Goal: Communication & Community: Answer question/provide support

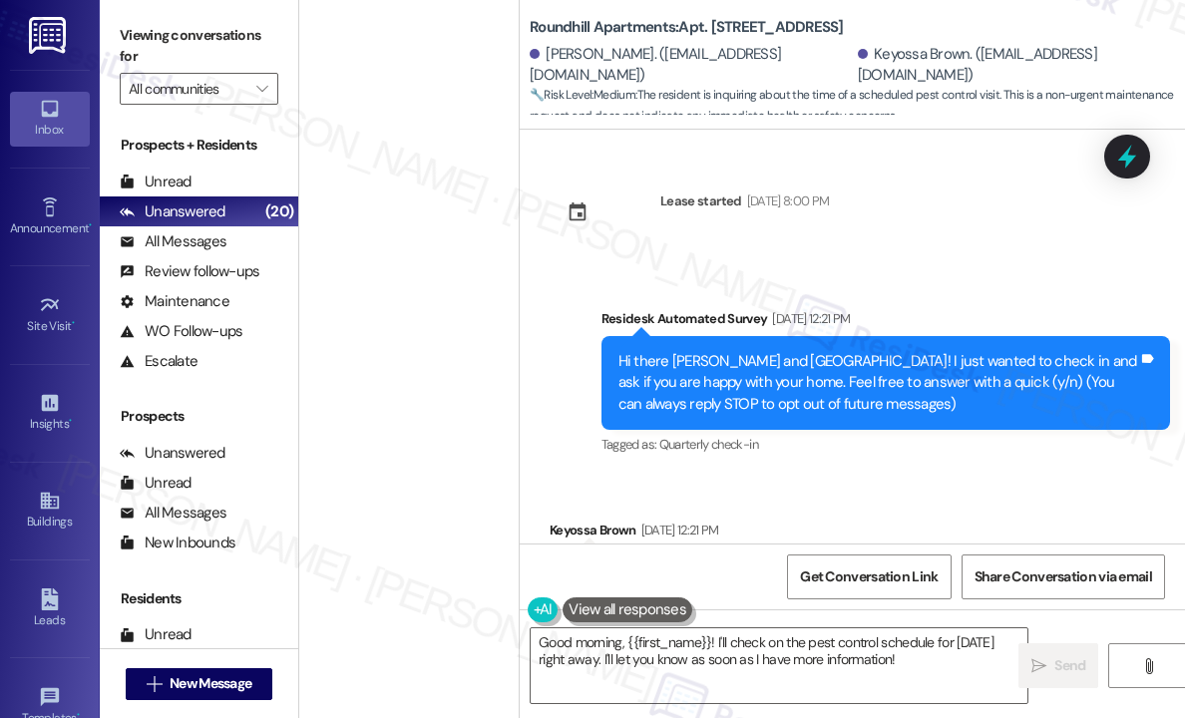
scroll to position [2314, 0]
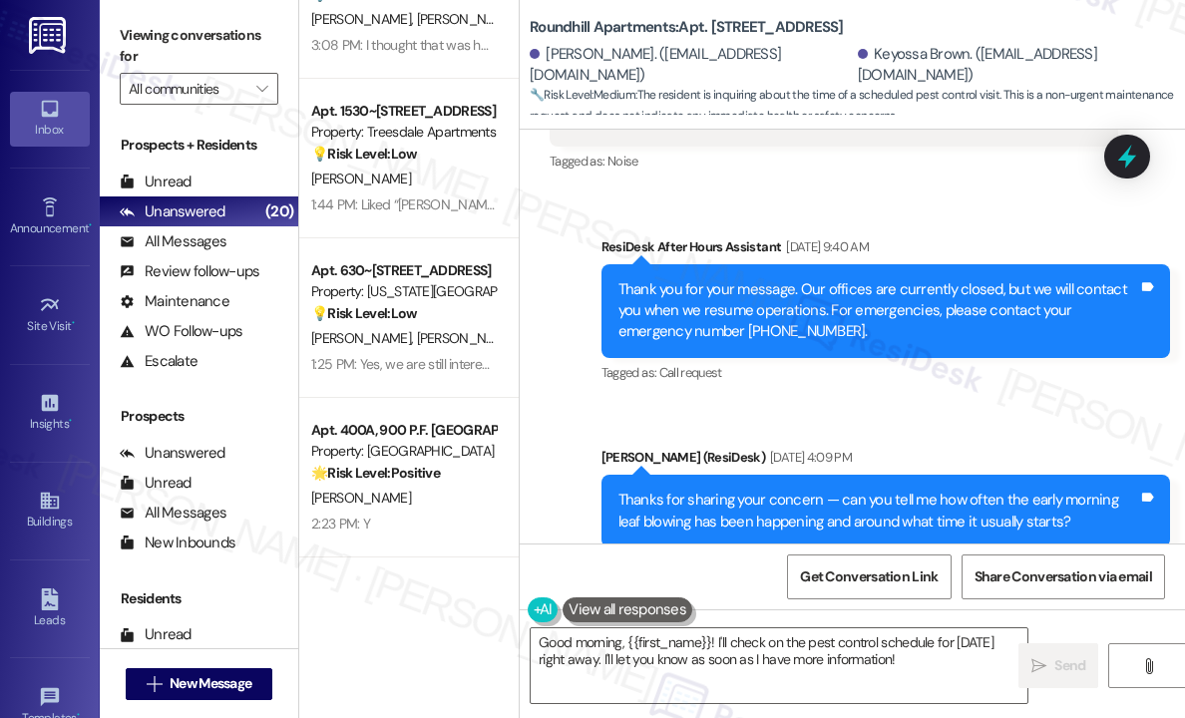
click at [374, 174] on span "[PERSON_NAME]" at bounding box center [361, 179] width 100 height 18
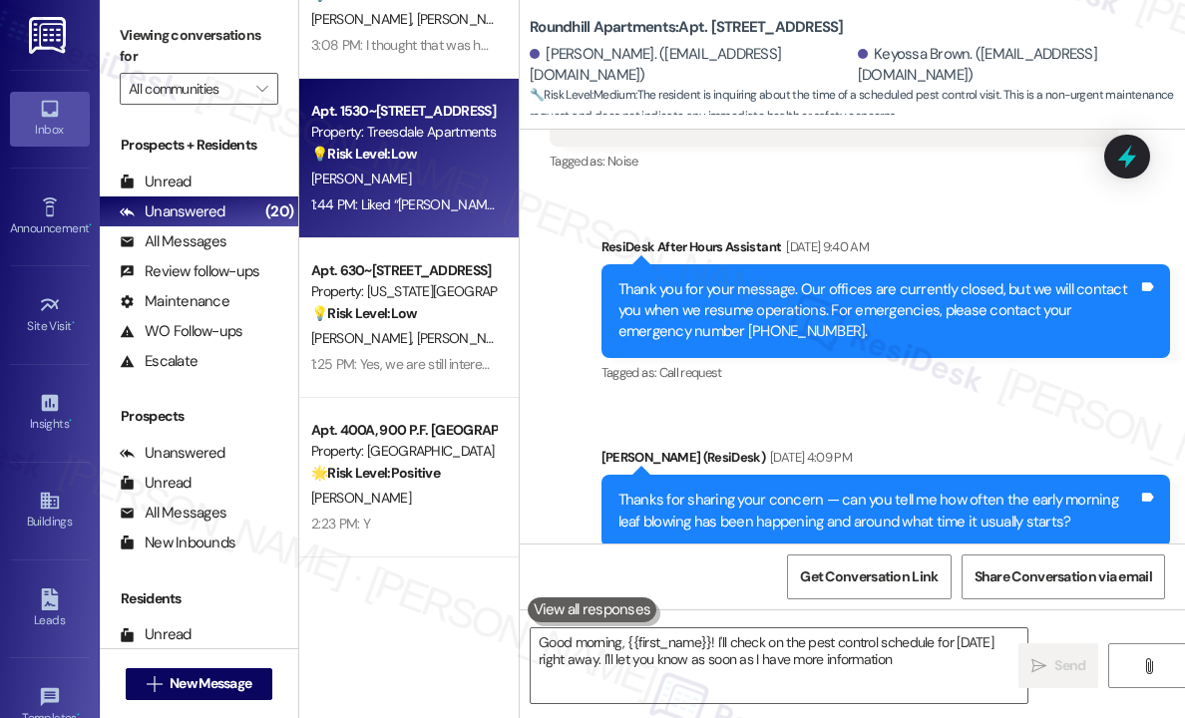
type textarea "Good morning, {{first_name}}! I'll check on the pest control schedule for [DATE…"
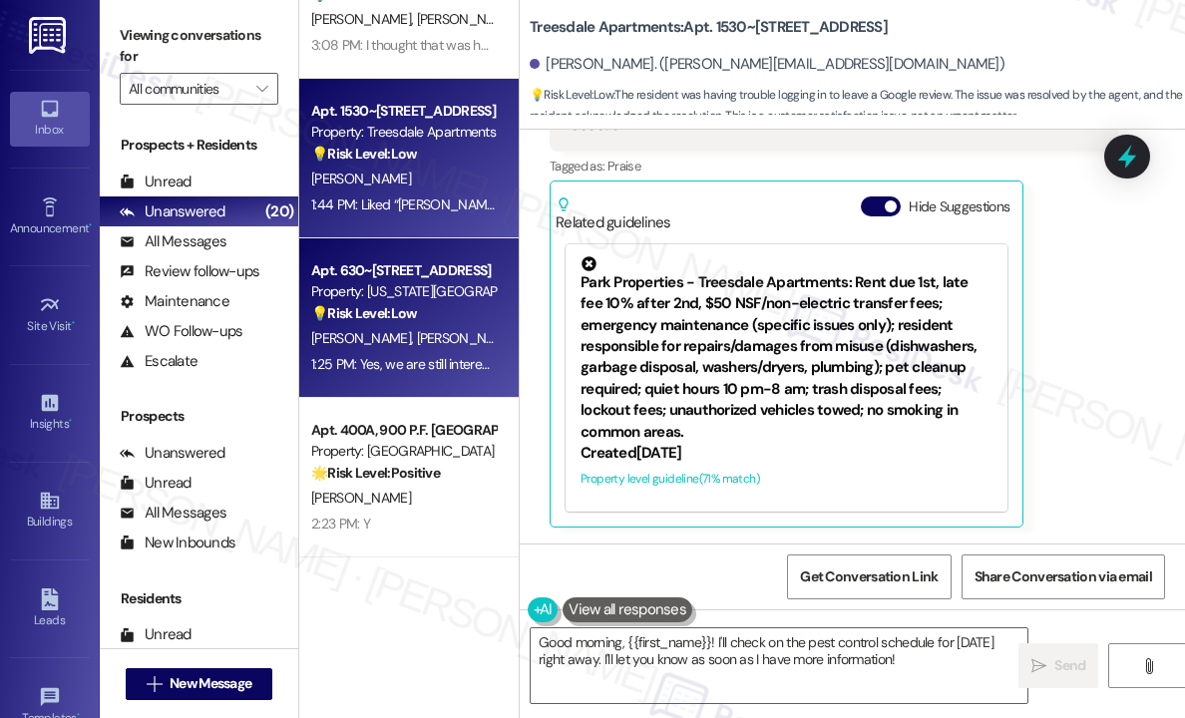
scroll to position [2614, 0]
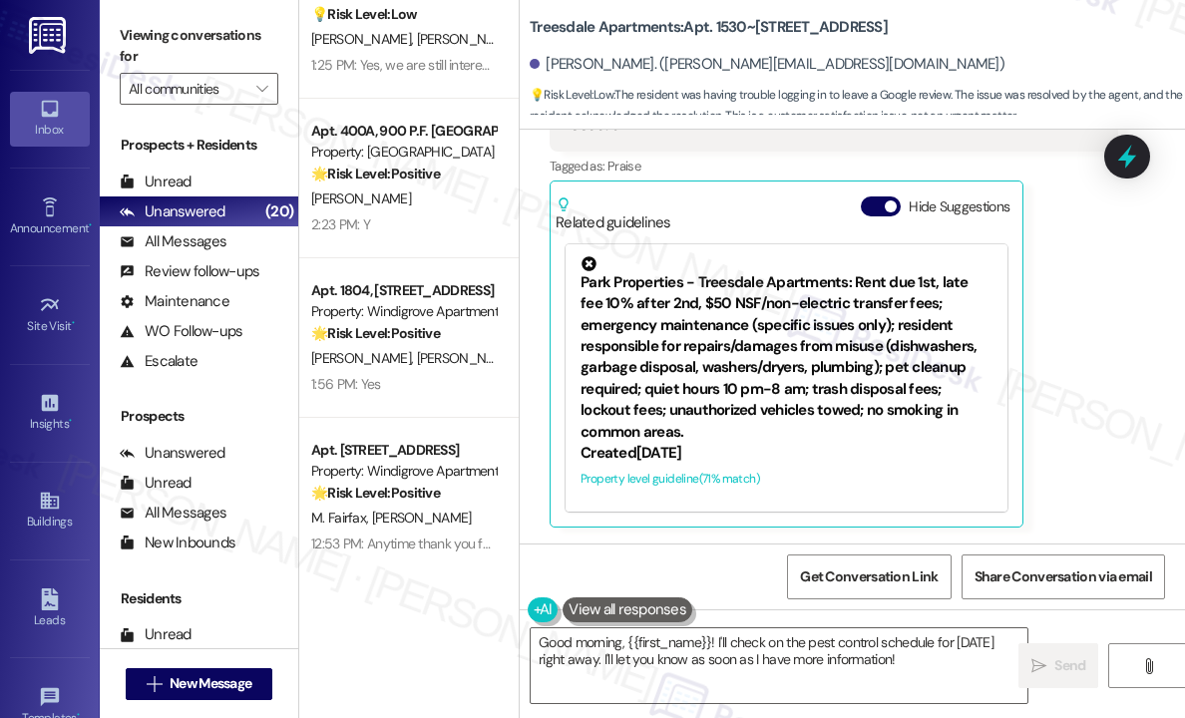
click at [406, 346] on div "[PERSON_NAME] [PERSON_NAME]" at bounding box center [403, 358] width 188 height 25
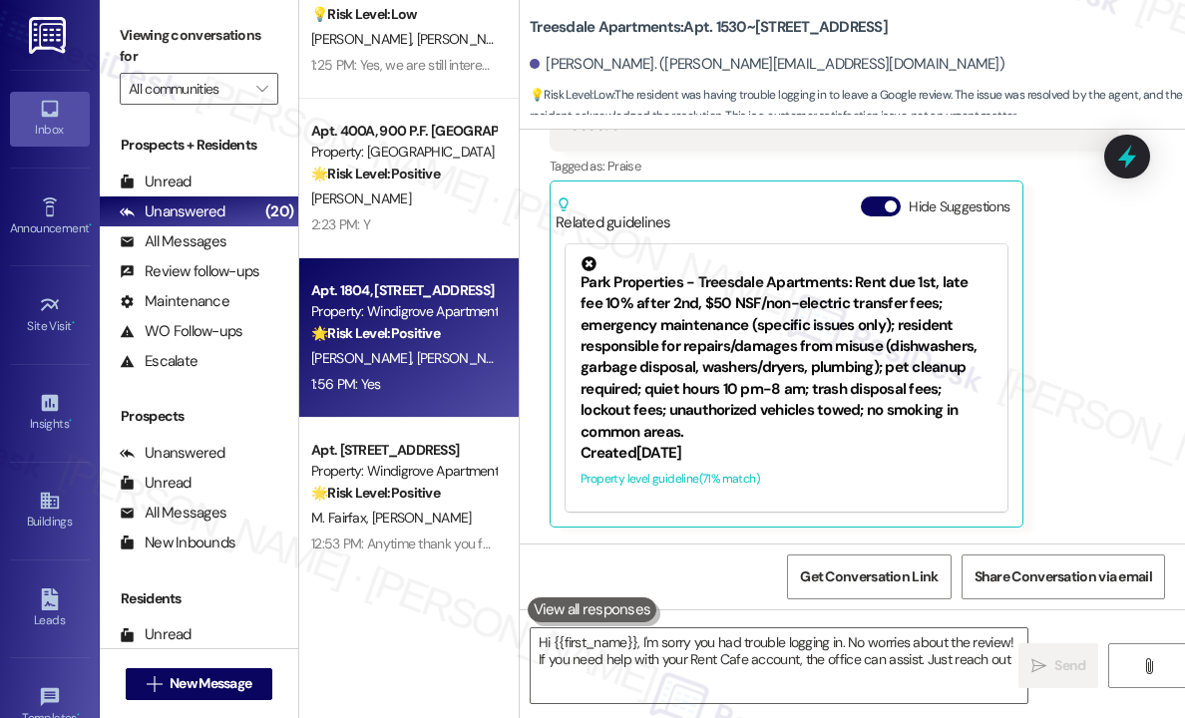
type textarea "Hi {{first_name}}, I'm sorry you had trouble logging in. No worries about the r…"
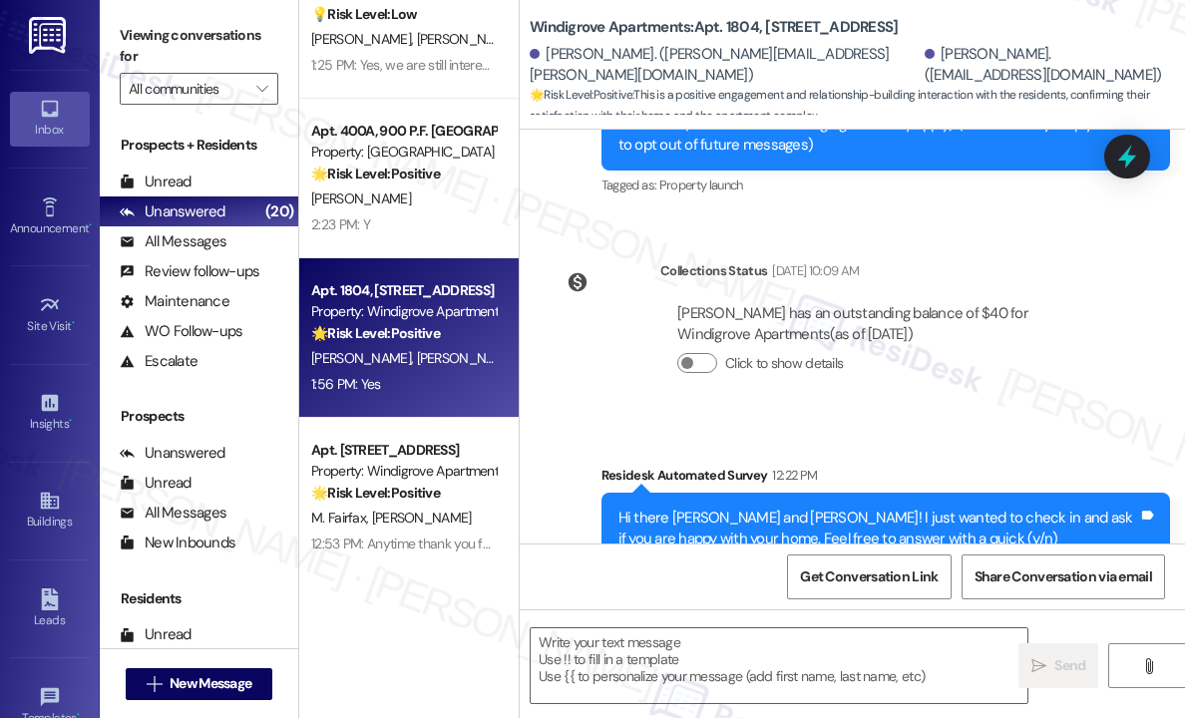
type textarea "Fetching suggested responses. Please feel free to read through the conversation…"
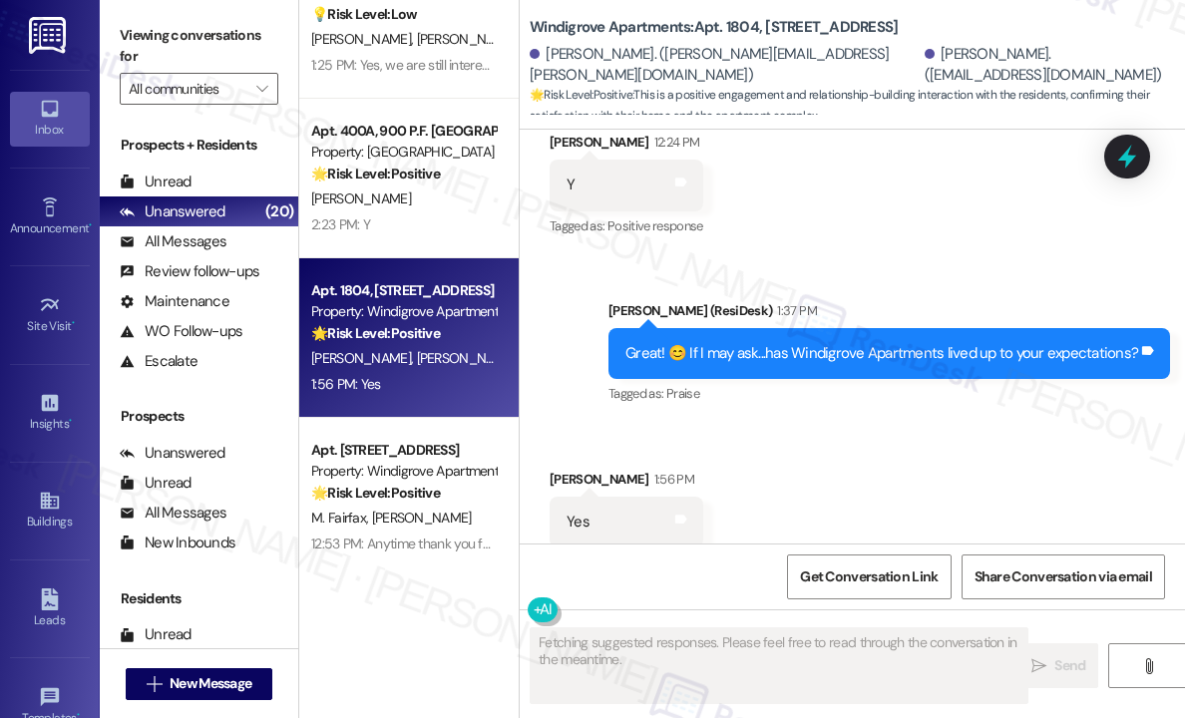
scroll to position [893, 0]
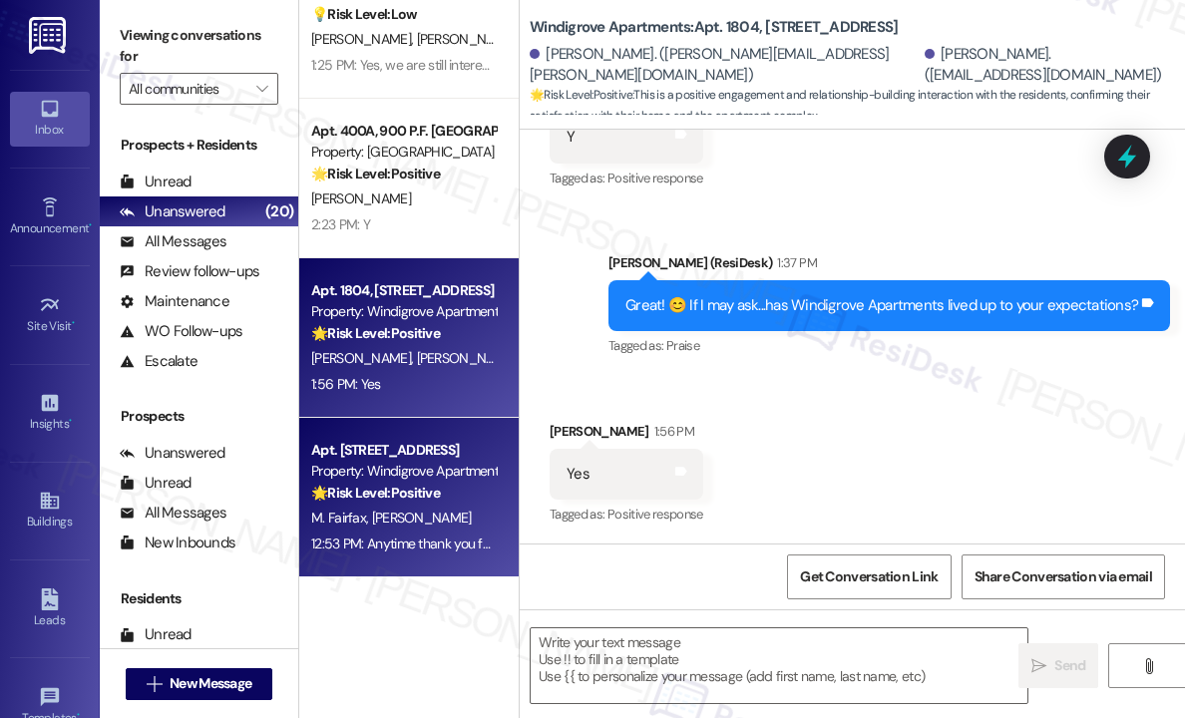
click at [395, 512] on span "[PERSON_NAME]" at bounding box center [422, 518] width 100 height 18
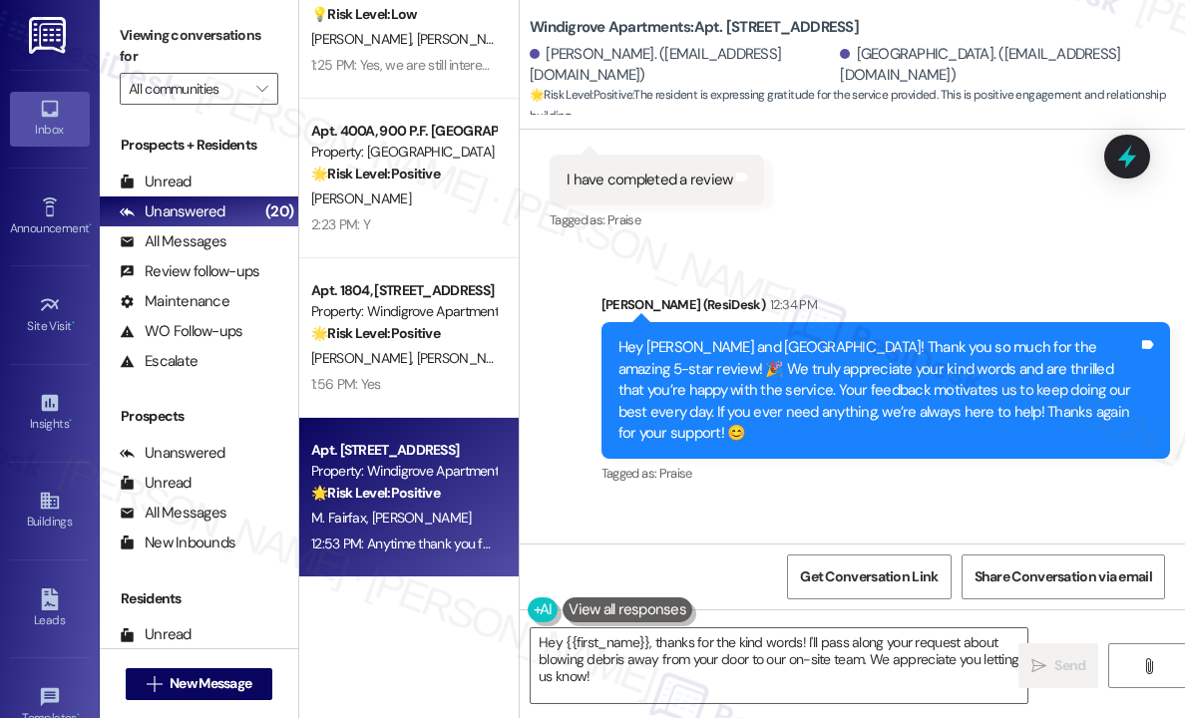
scroll to position [3115, 0]
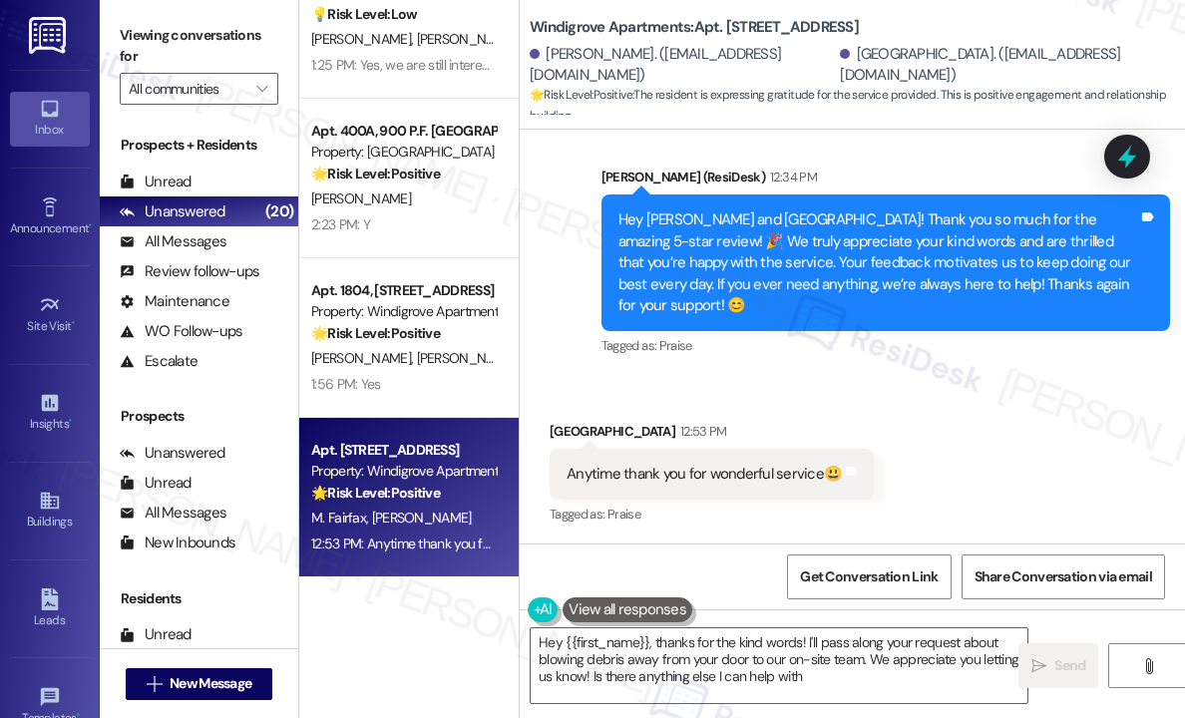
type textarea "Hey {{first_name}}, thanks for the kind words! I'll pass along your request abo…"
click at [791, 3] on div "Windigrove Apartments: Apt. 2108, 357 III Windigrove Drive Maryanne Fairfax. (i…" at bounding box center [852, 65] width 665 height 130
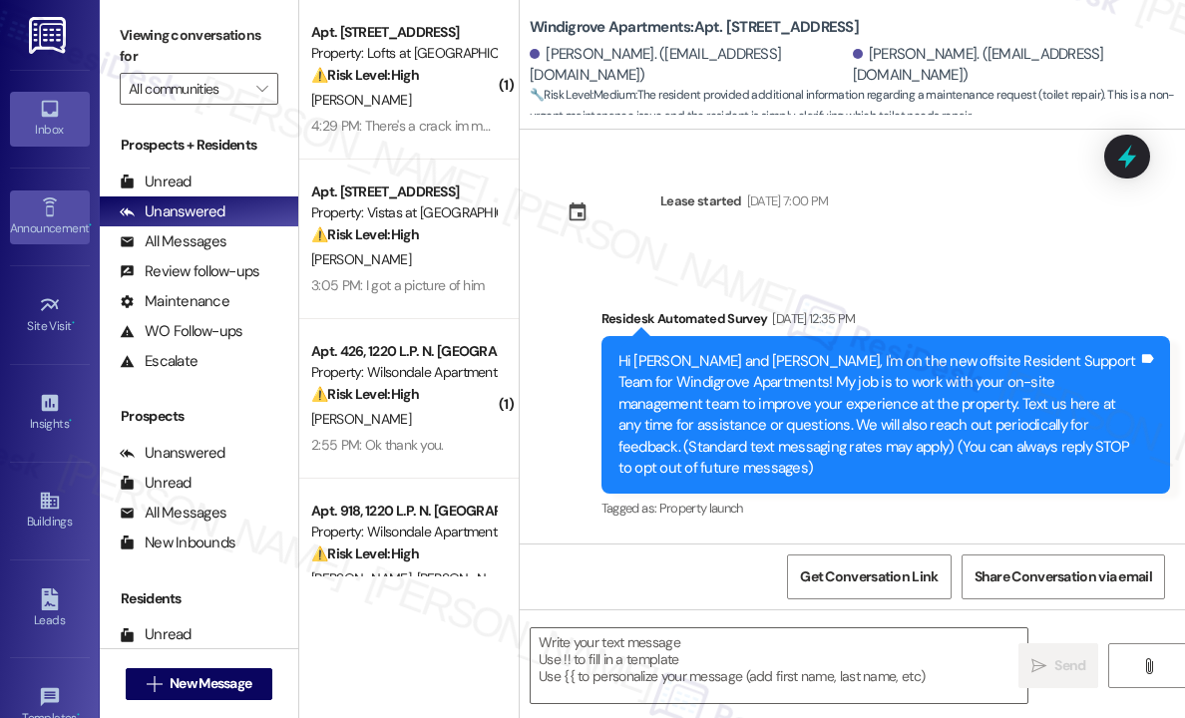
scroll to position [14701, 0]
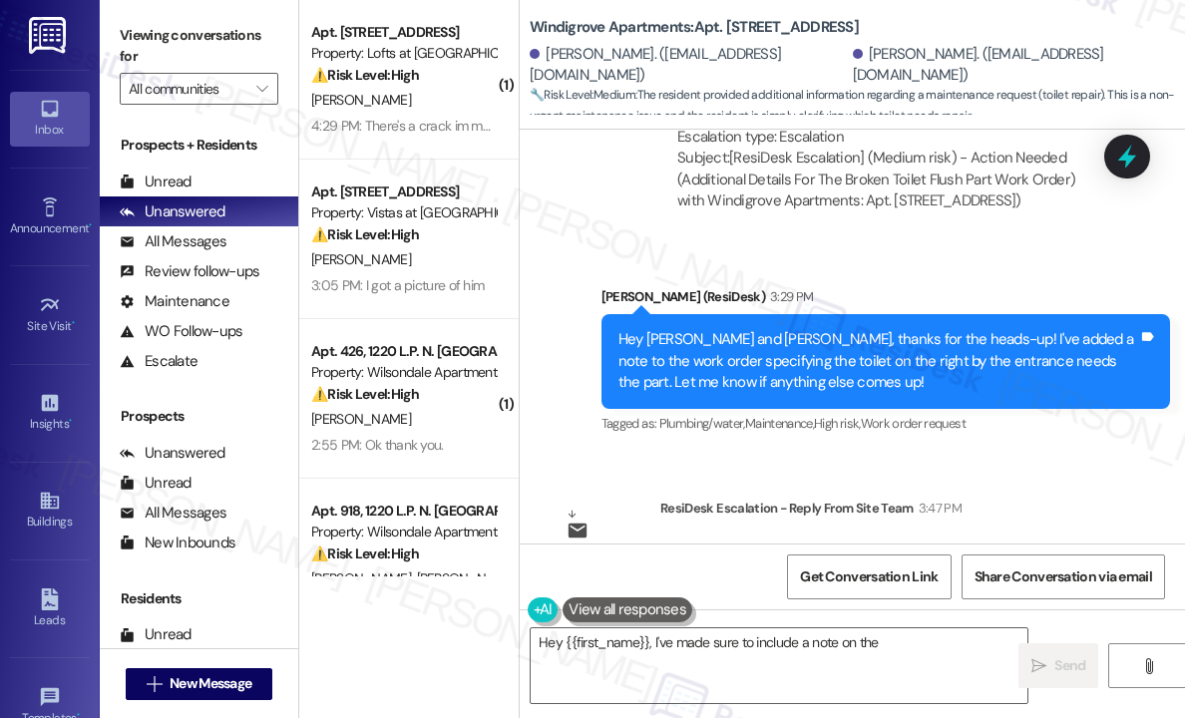
click at [1039, 317] on div "Sent via SMS [PERSON_NAME] (ResiDesk) 3:29 PM Hey [PERSON_NAME] and [PERSON_NAM…" at bounding box center [885, 361] width 598 height 181
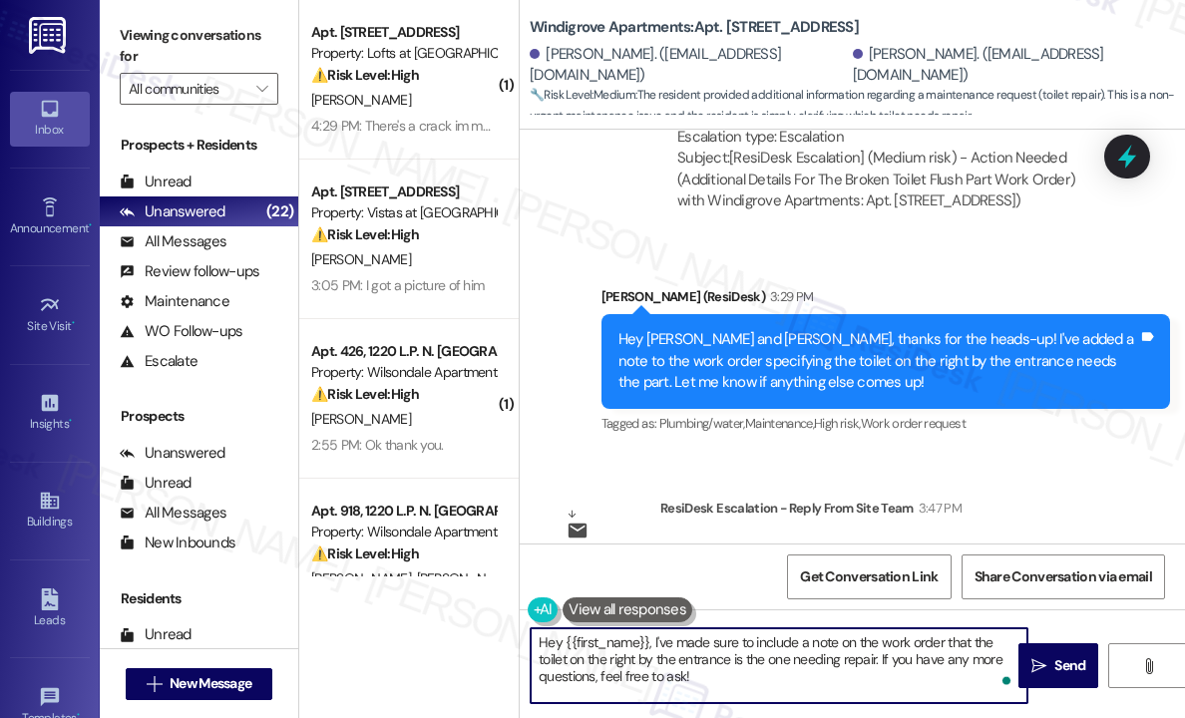
drag, startPoint x: 731, startPoint y: 676, endPoint x: 653, endPoint y: 641, distance: 85.2
click at [653, 641] on textarea "Hey {{first_name}}, I've made sure to include a note on the work order that the…" at bounding box center [778, 665] width 497 height 75
paste textarea "The site team wanted to let you know that maintenance will be servicing the toi…"
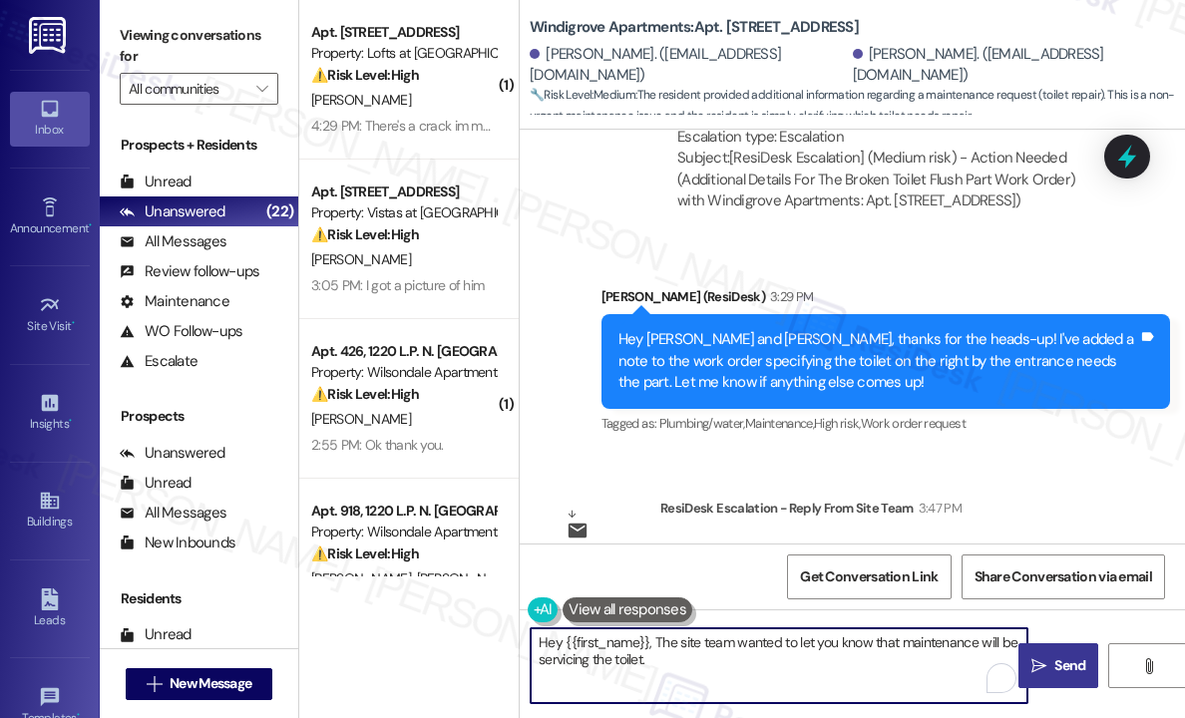
type textarea "Hey {{first_name}}, The site team wanted to let you know that maintenance will …"
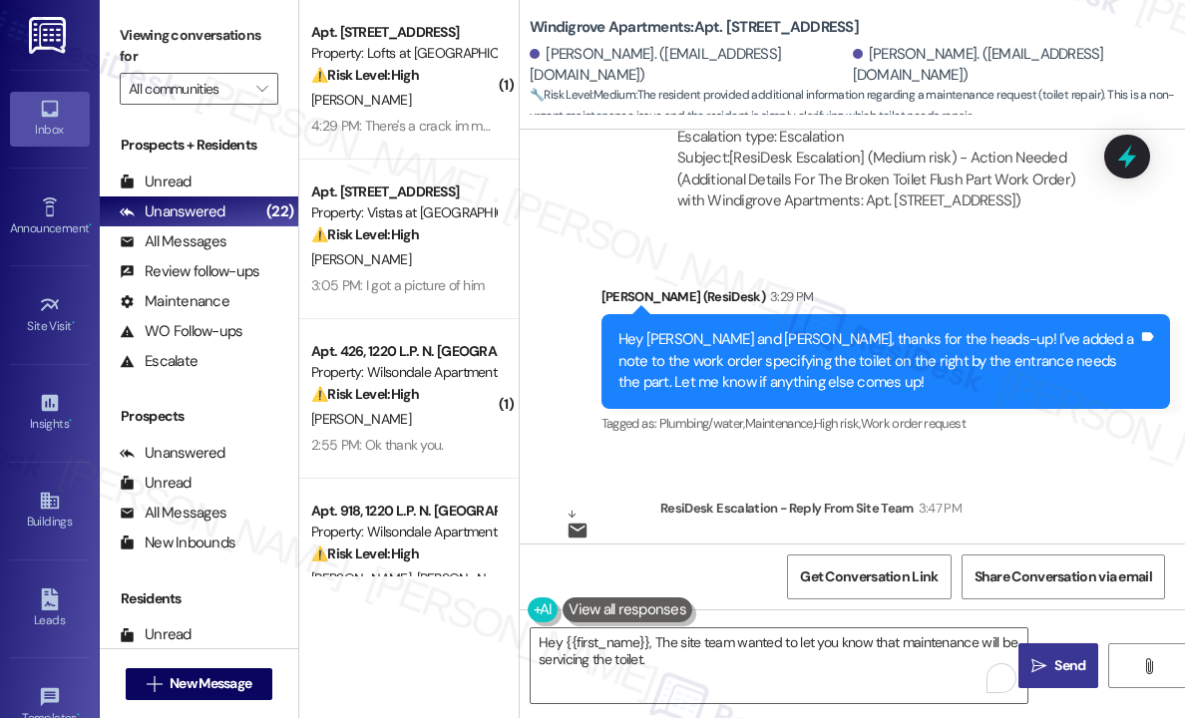
click at [1064, 664] on span "Send" at bounding box center [1069, 665] width 31 height 21
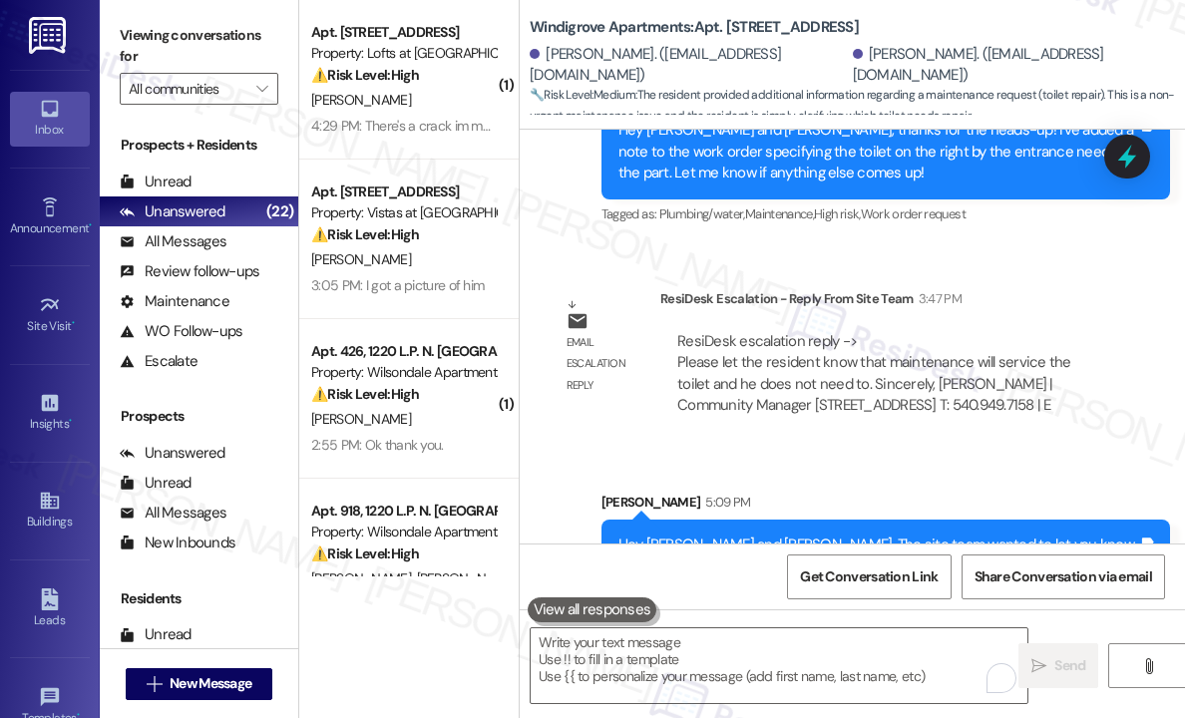
scroll to position [15021, 0]
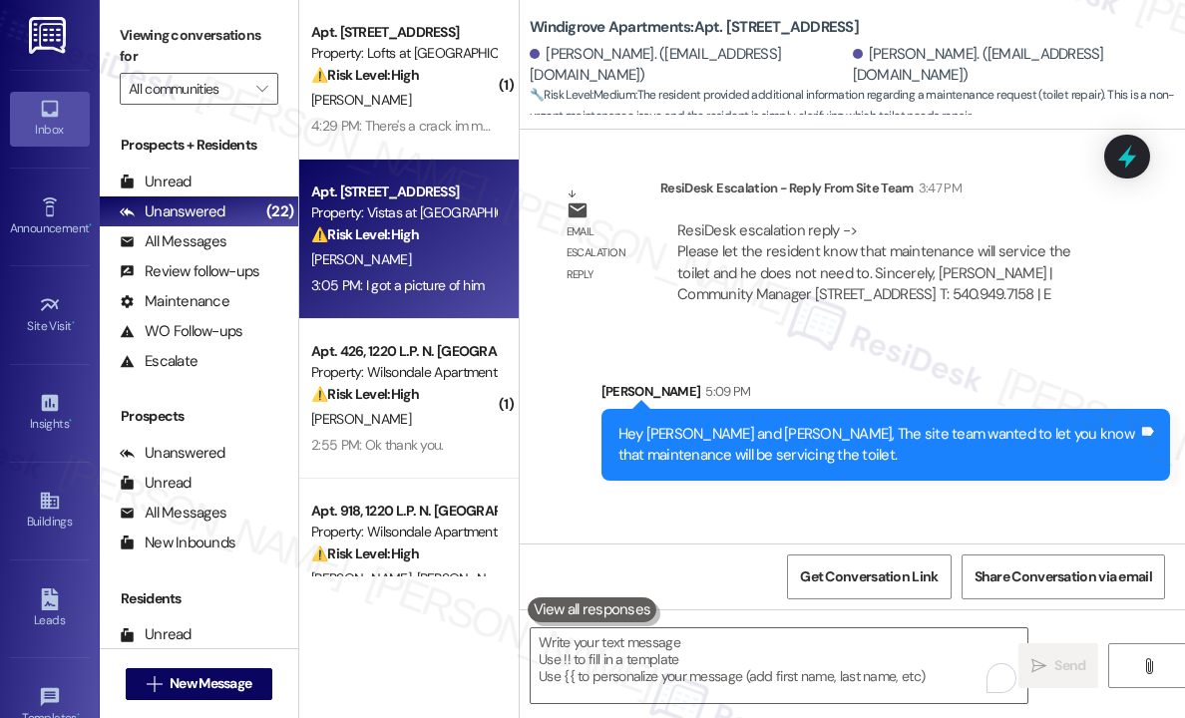
click at [501, 215] on div "Apt. [STREET_ADDRESS] Property: Vistas at [GEOGRAPHIC_DATA] ⚠️ Risk Level: High…" at bounding box center [408, 240] width 219 height 160
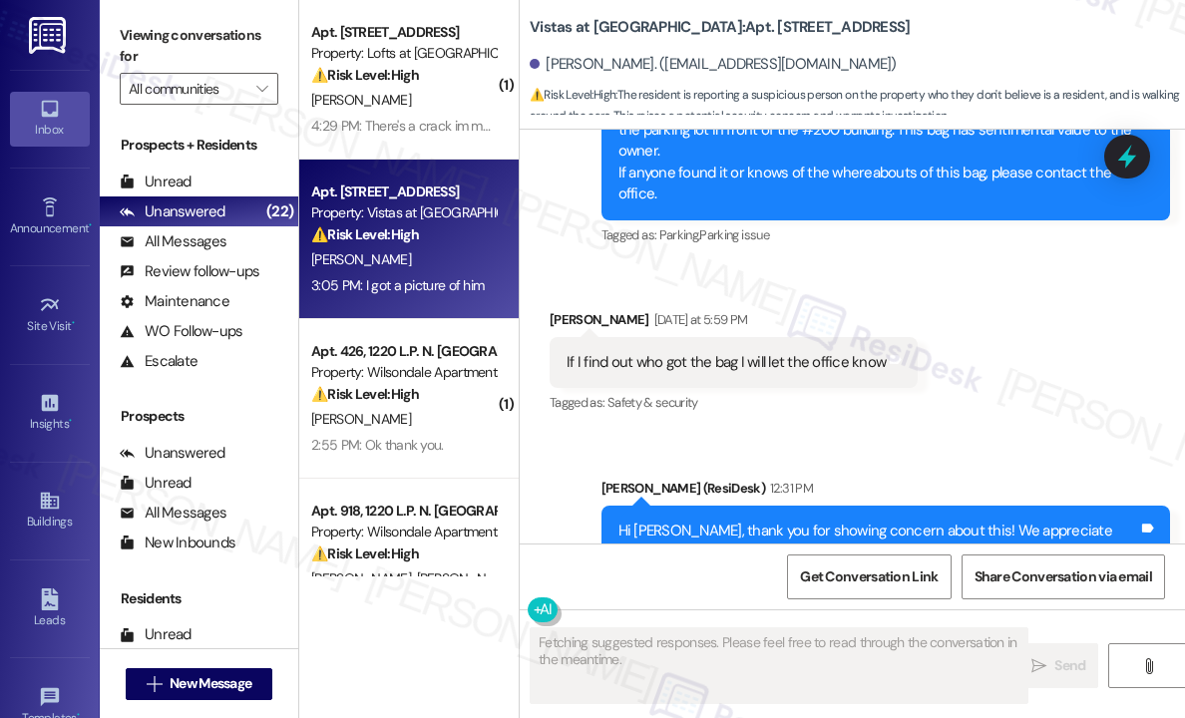
scroll to position [6160, 0]
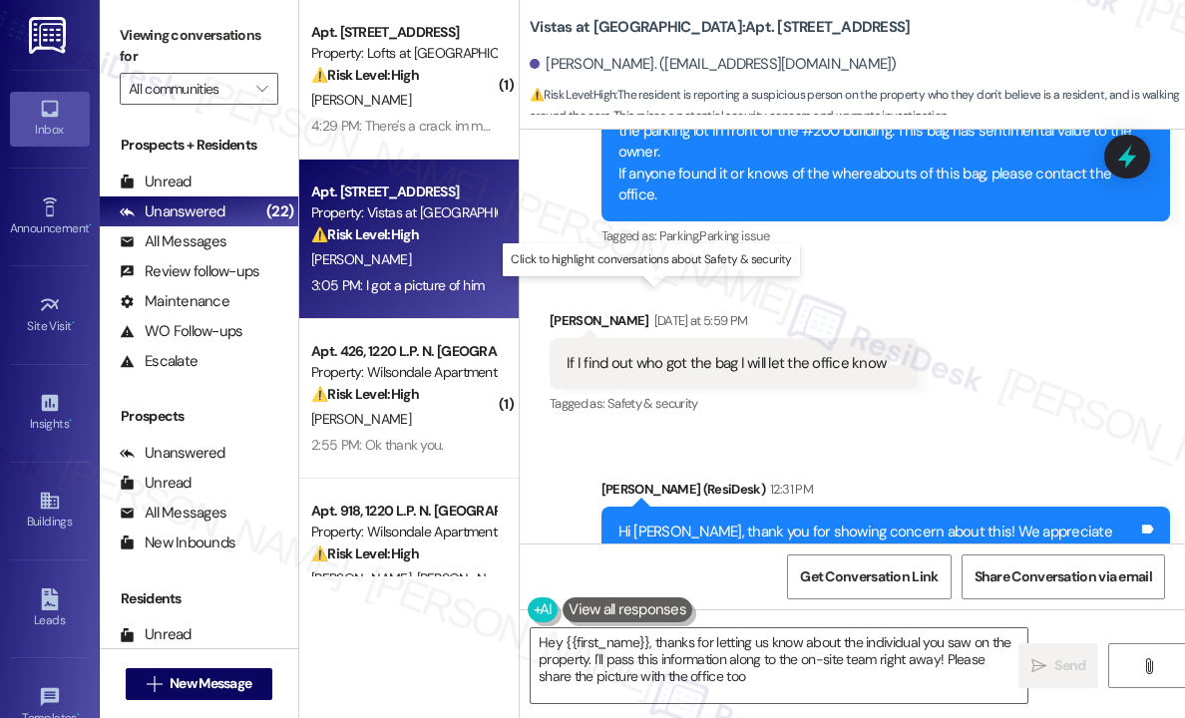
type textarea "Hey {{first_name}}, thanks for letting us know about the individual you saw on …"
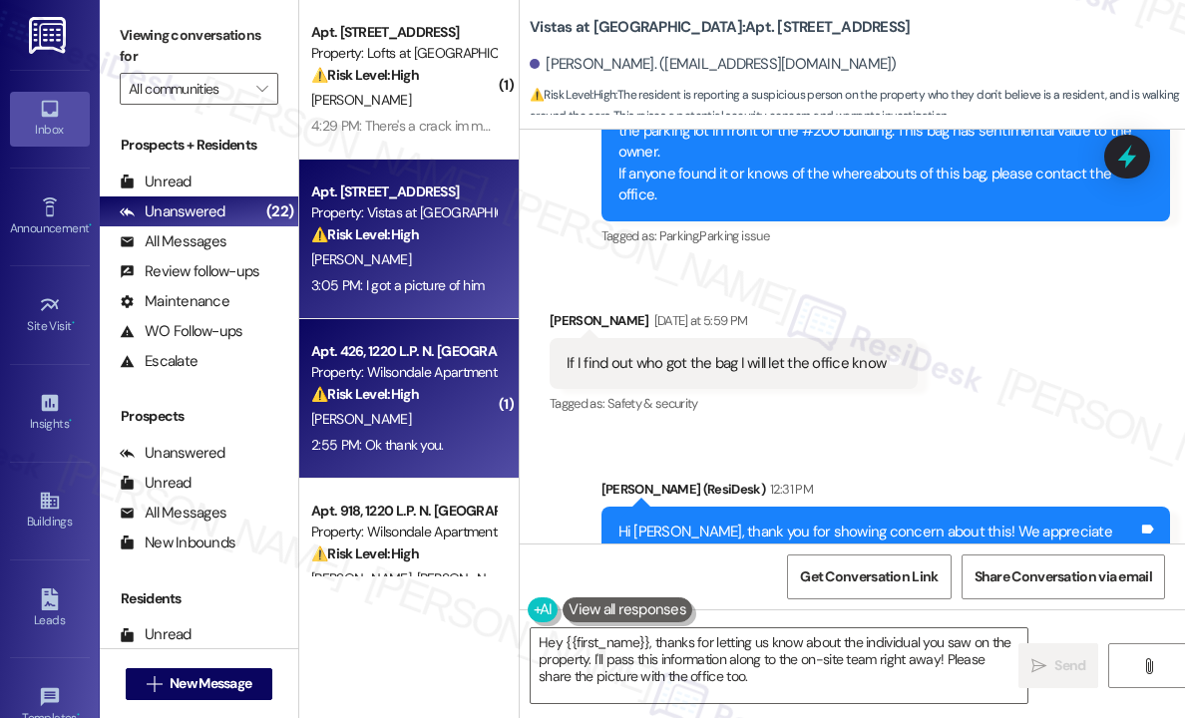
scroll to position [199, 0]
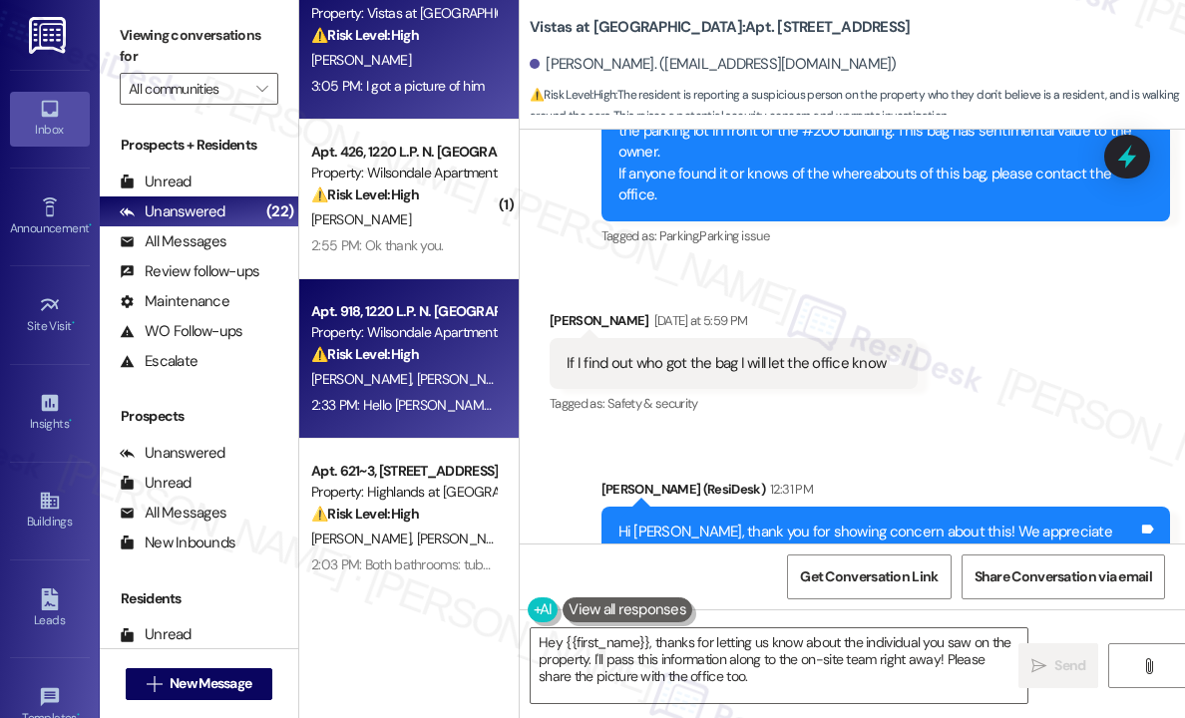
click at [407, 394] on div "2:33 PM: Hello [PERSON_NAME] [PERSON_NAME] will be home except on [DATE] and [D…" at bounding box center [403, 405] width 188 height 25
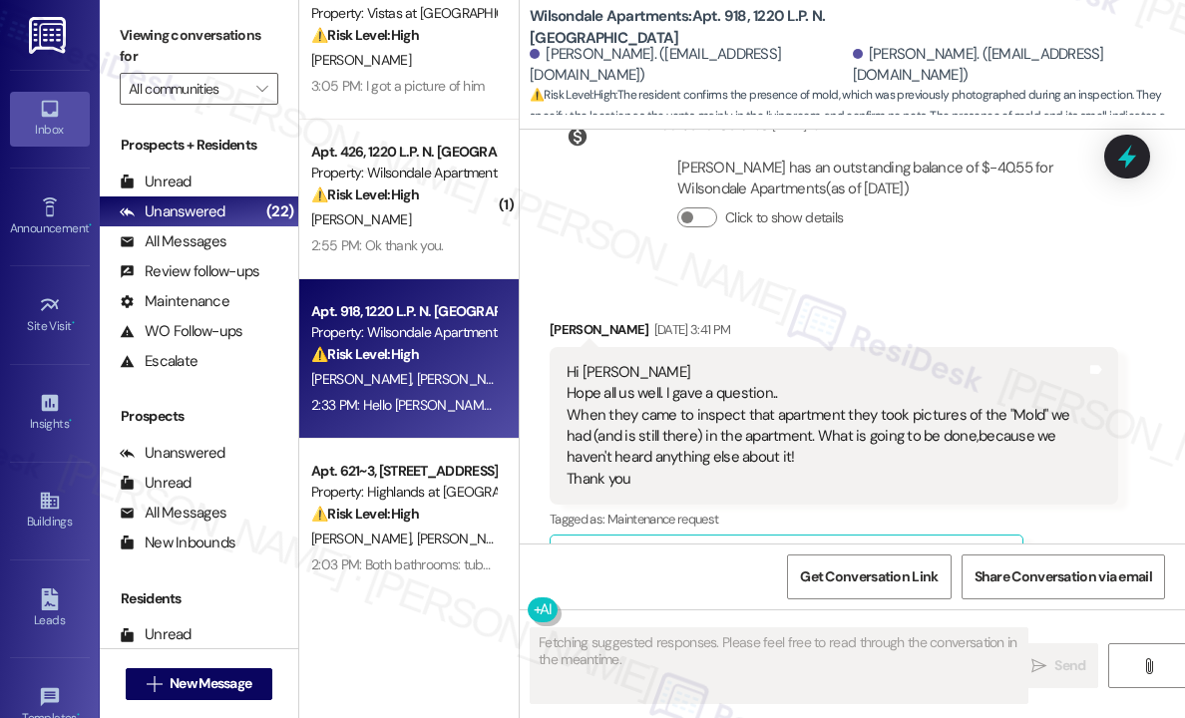
scroll to position [9928, 0]
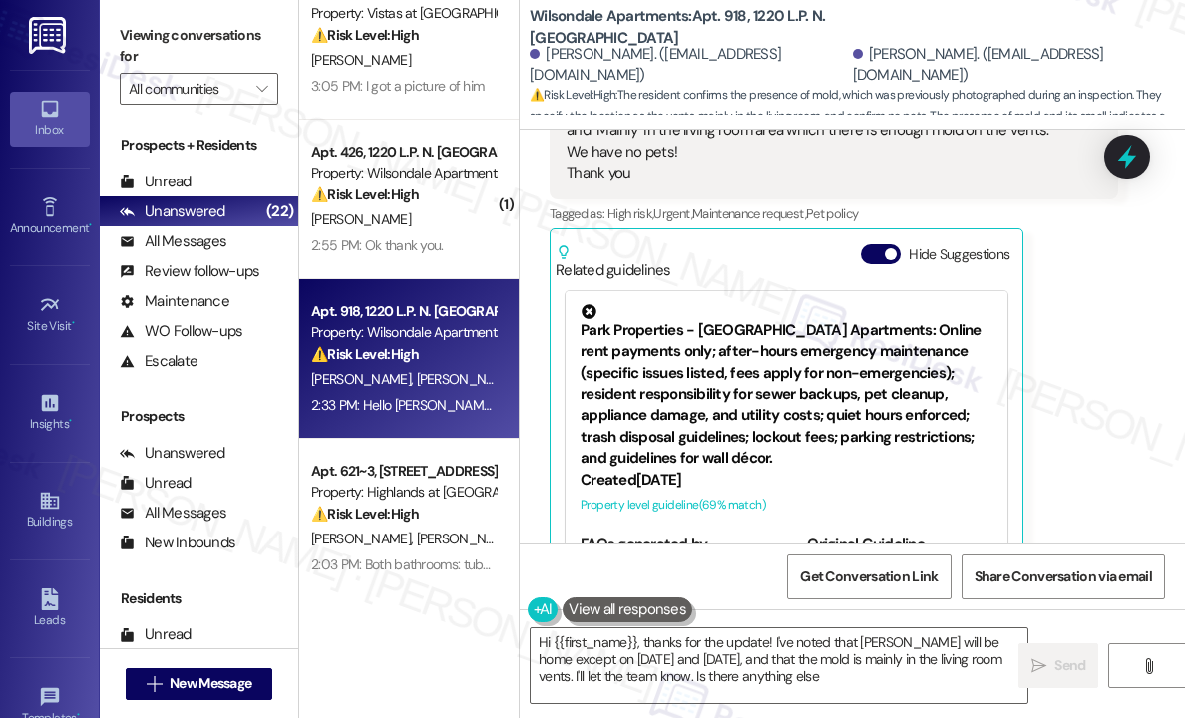
type textarea "Hi {{first_name}}, thanks for the update! I've noted that [PERSON_NAME] will be…"
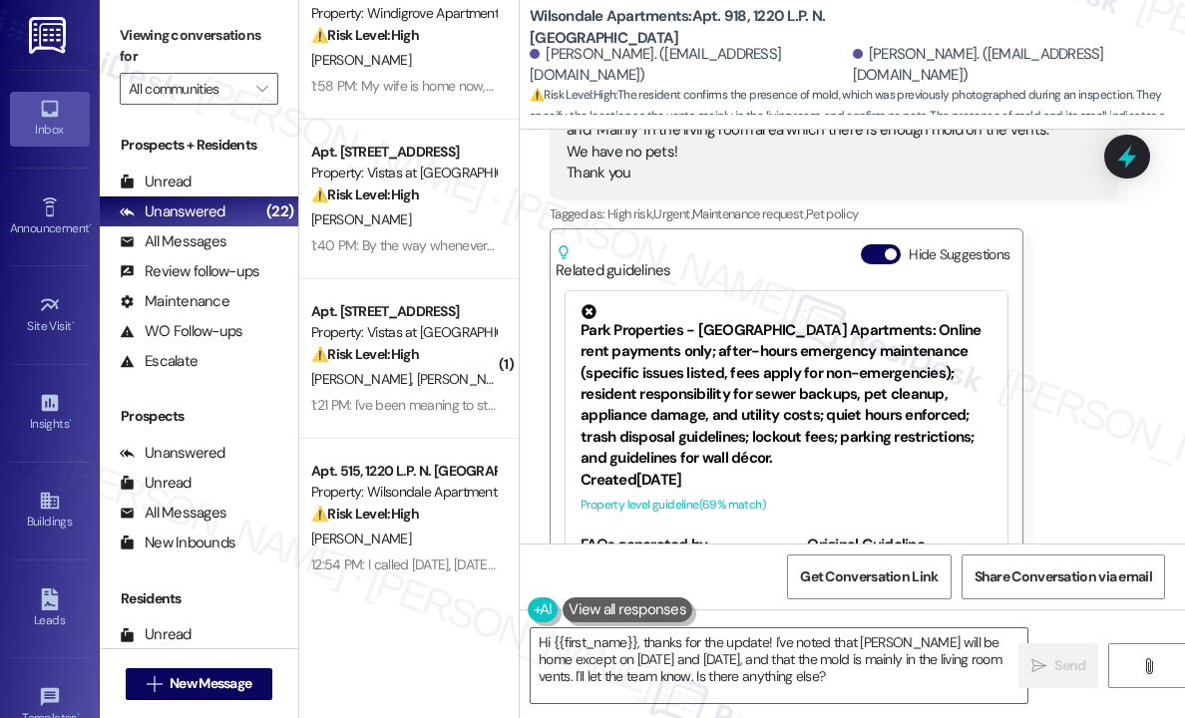
scroll to position [838, 0]
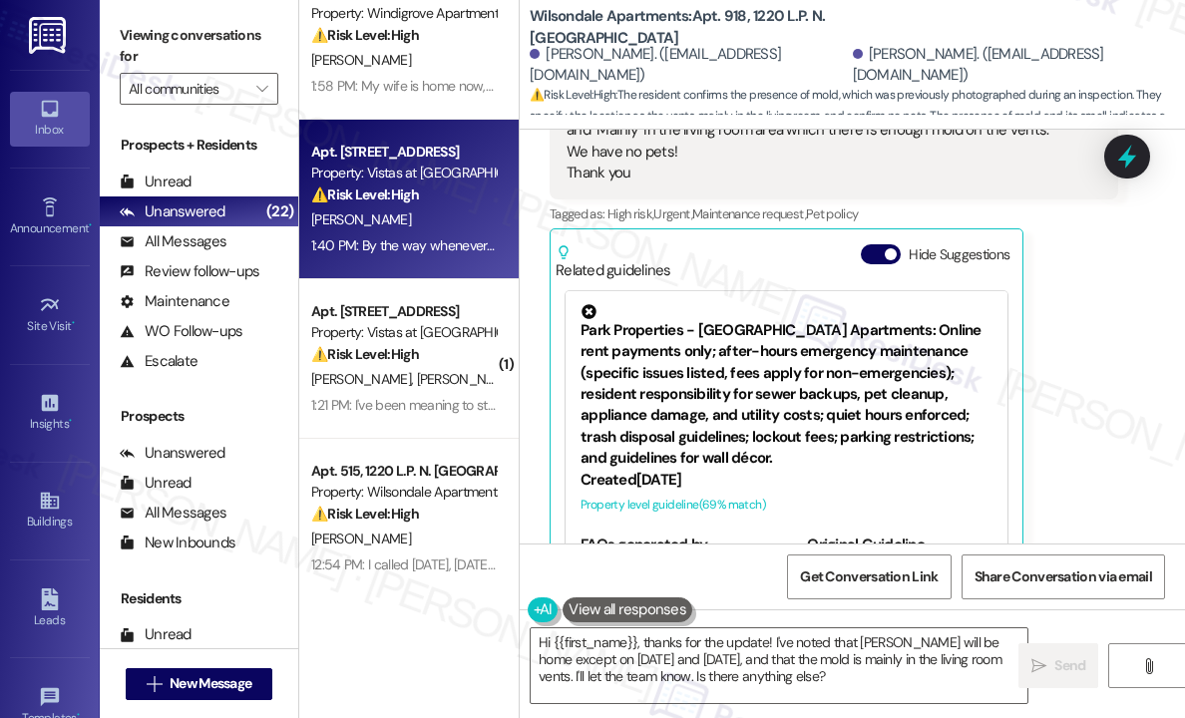
click at [427, 210] on div "[PERSON_NAME]" at bounding box center [403, 219] width 188 height 25
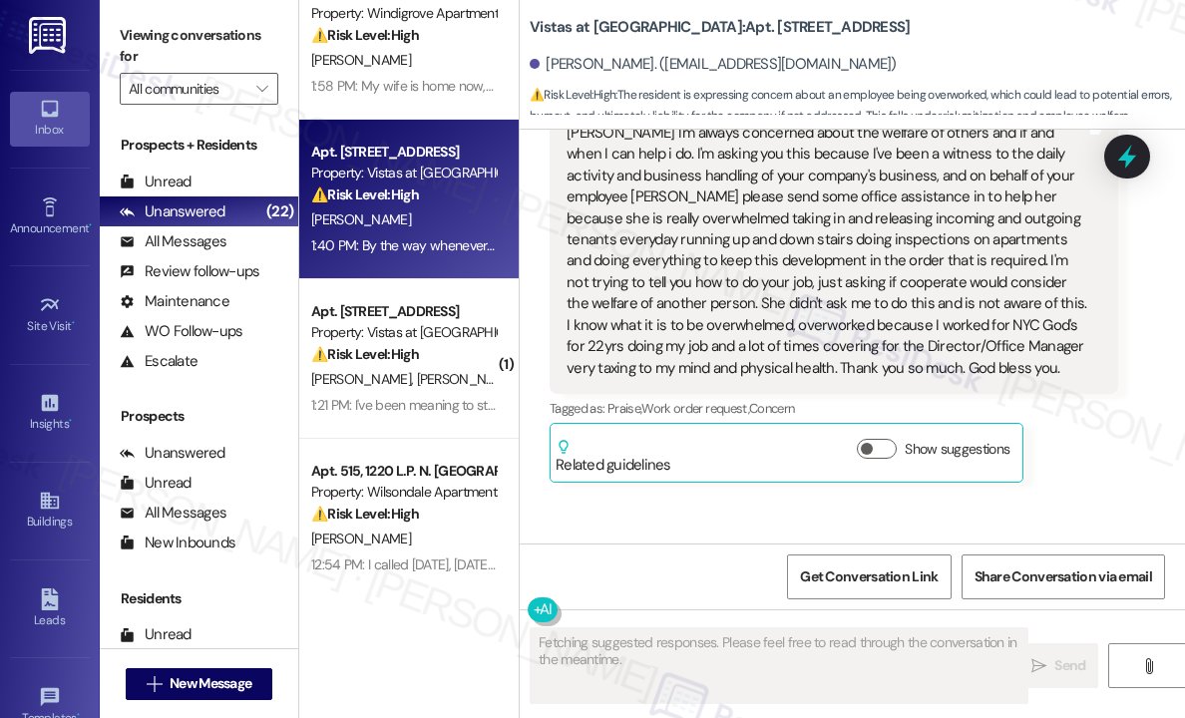
scroll to position [3992, 0]
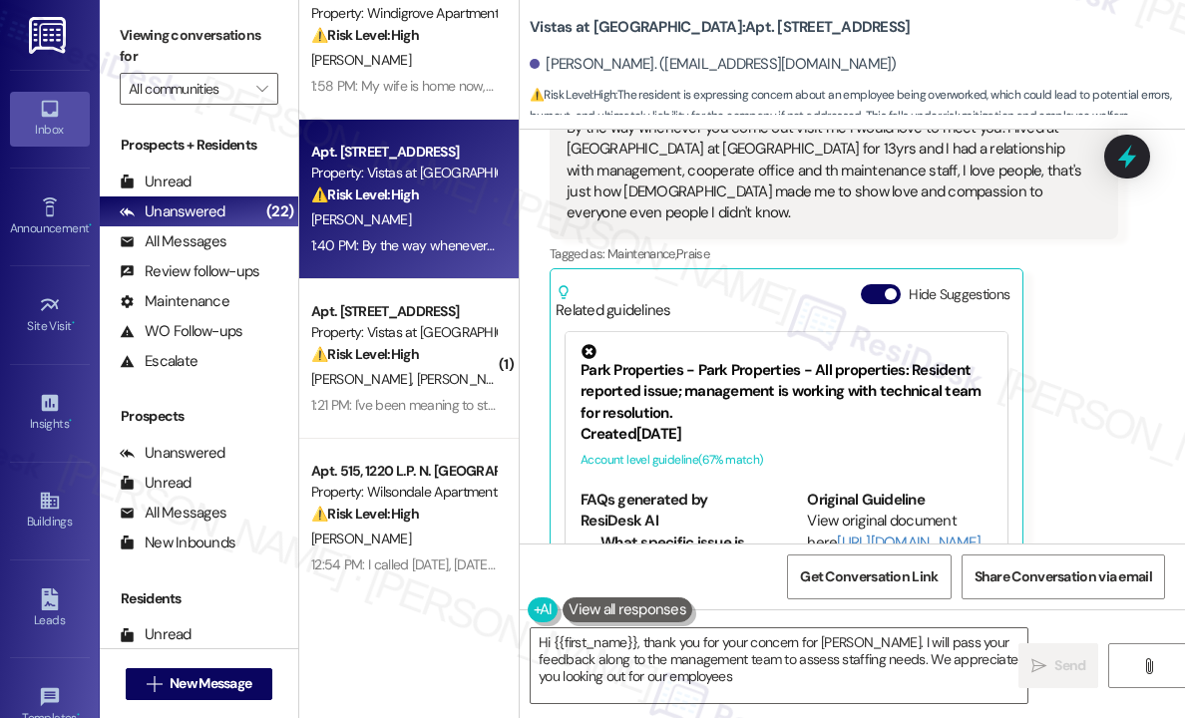
type textarea "Hi {{first_name}}, thank you for your concern for [PERSON_NAME]. I will pass yo…"
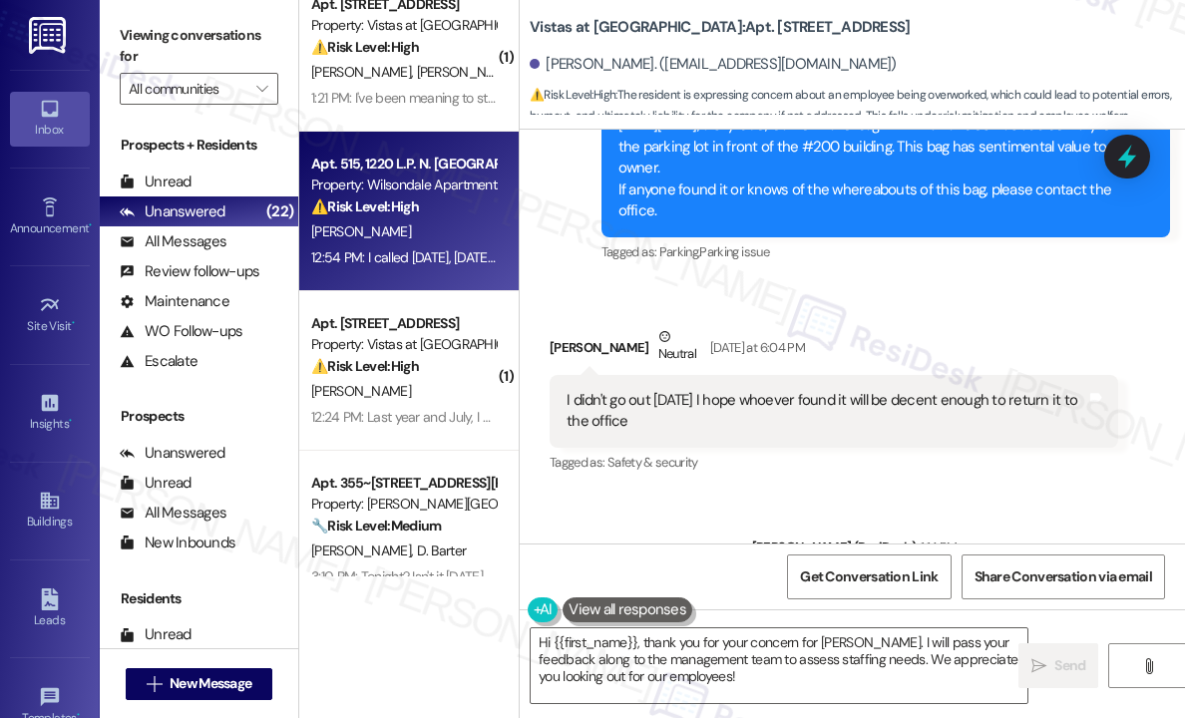
scroll to position [1336, 0]
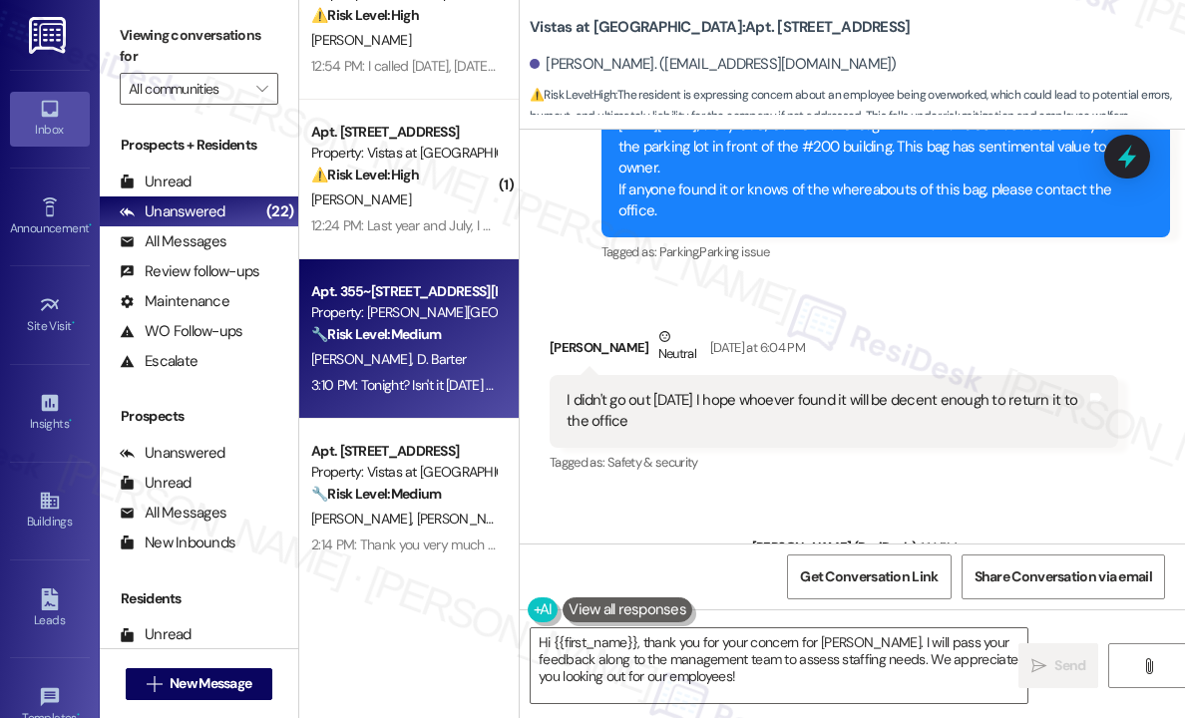
click at [426, 363] on span "D. Barter" at bounding box center [442, 359] width 50 height 18
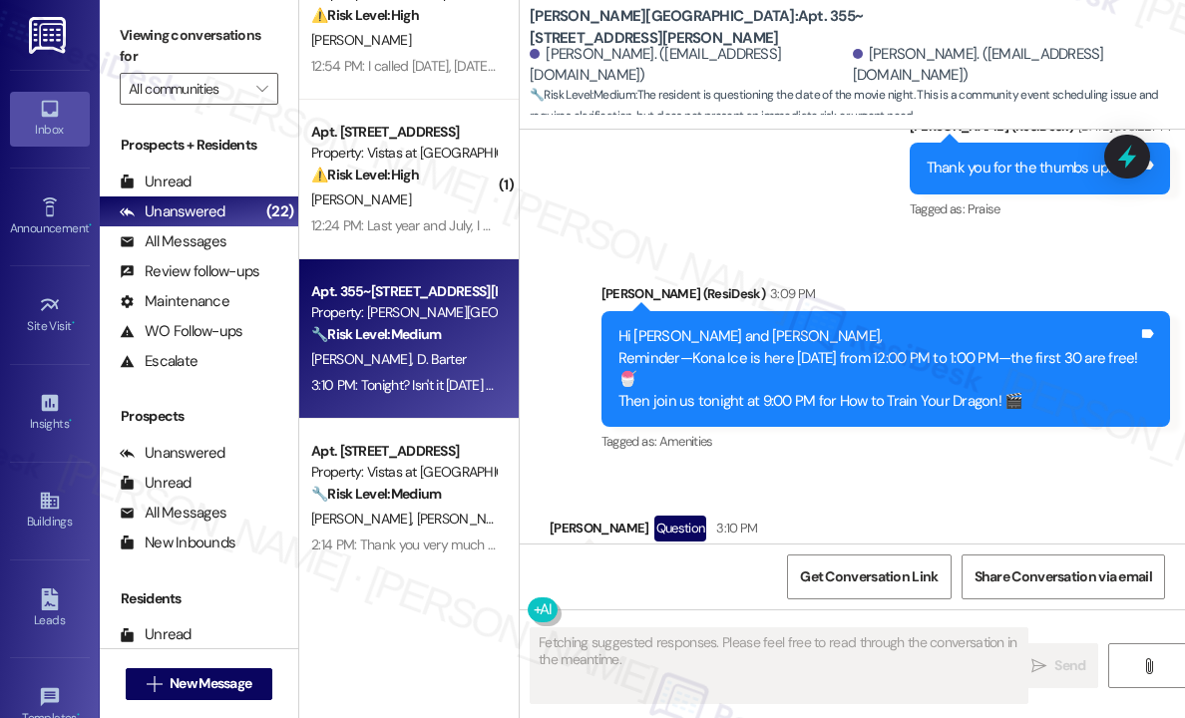
scroll to position [3477, 0]
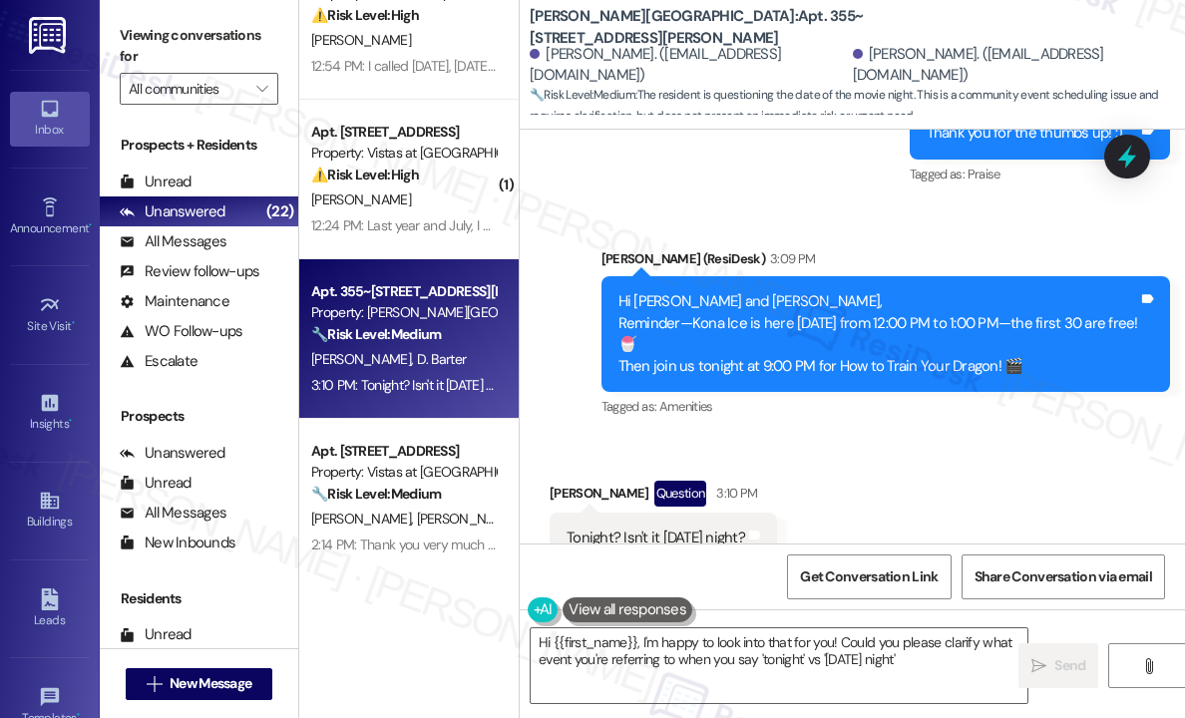
type textarea "Hi {{first_name}}, I'm happy to look into that for you! Could you please clarif…"
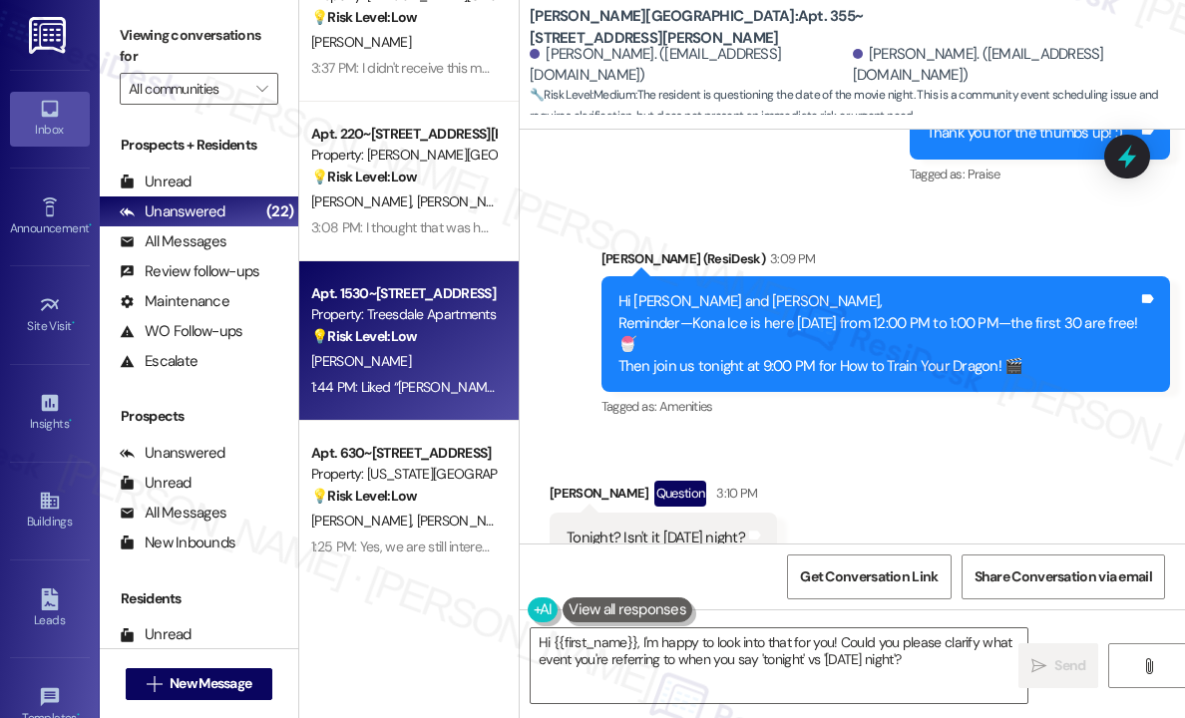
scroll to position [2134, 0]
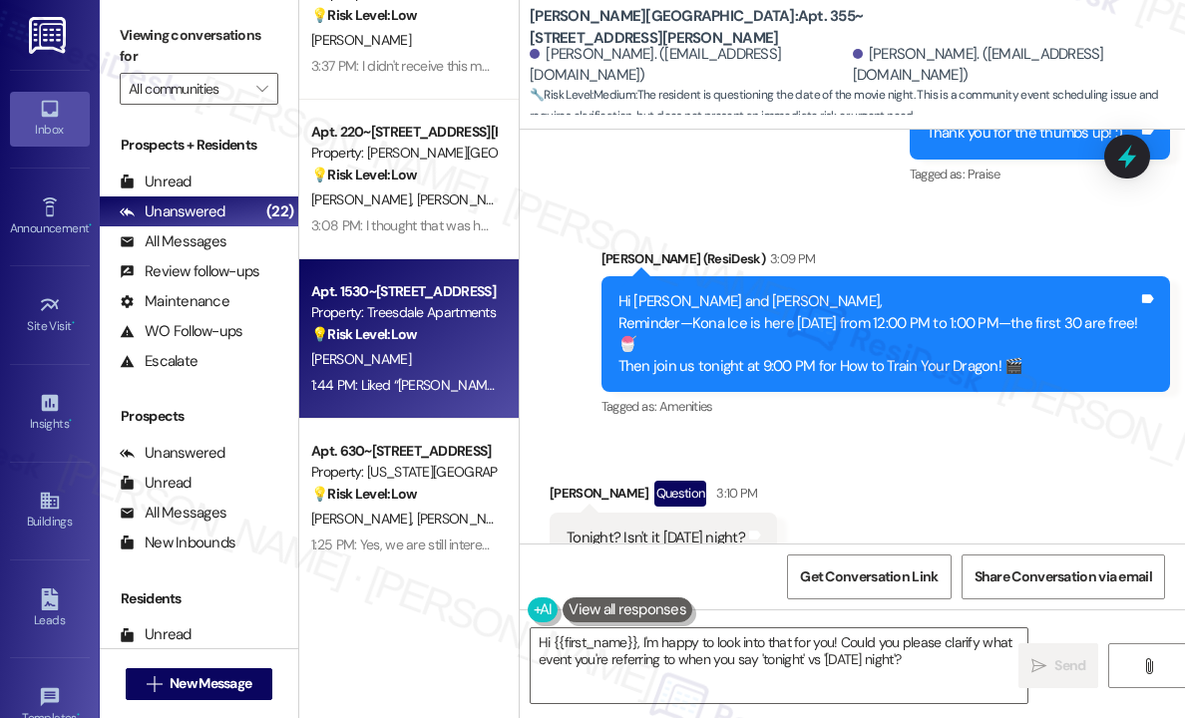
click at [407, 377] on div "1:44 PM: Liked “[PERSON_NAME] (Treesdale Apartments): Sorry for the inconvenien…" at bounding box center [1040, 385] width 1459 height 18
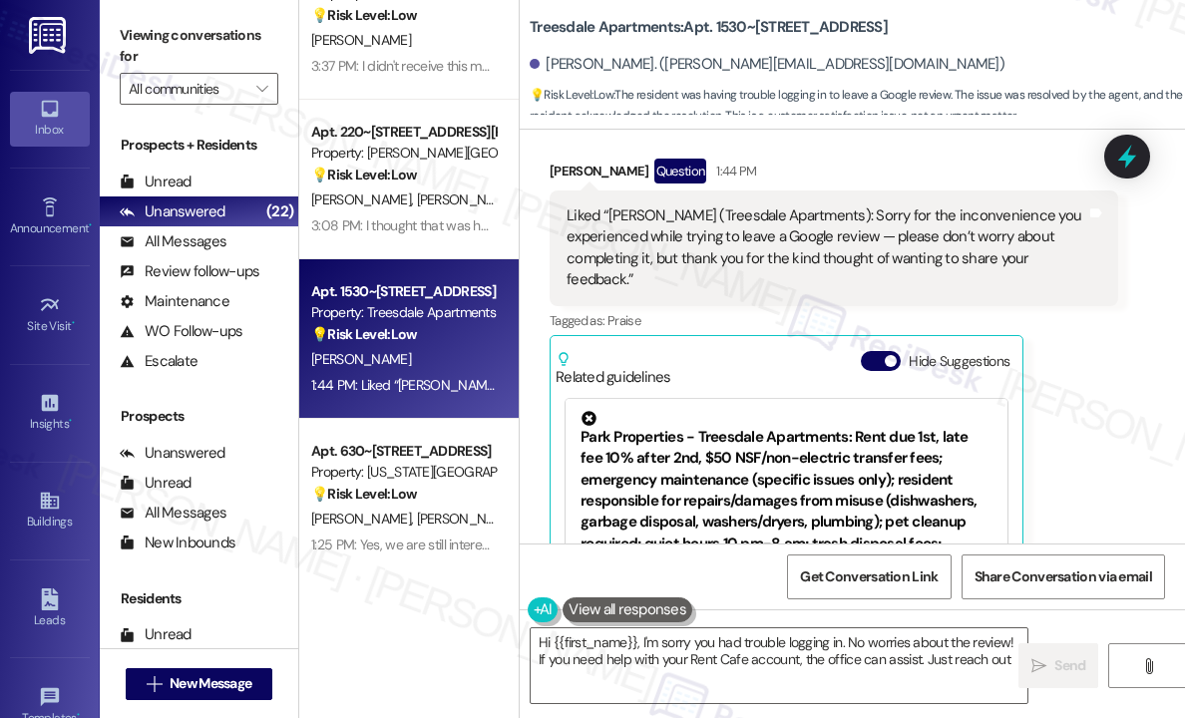
type textarea "Hi {{first_name}}, I'm sorry you had trouble logging in. No worries about the r…"
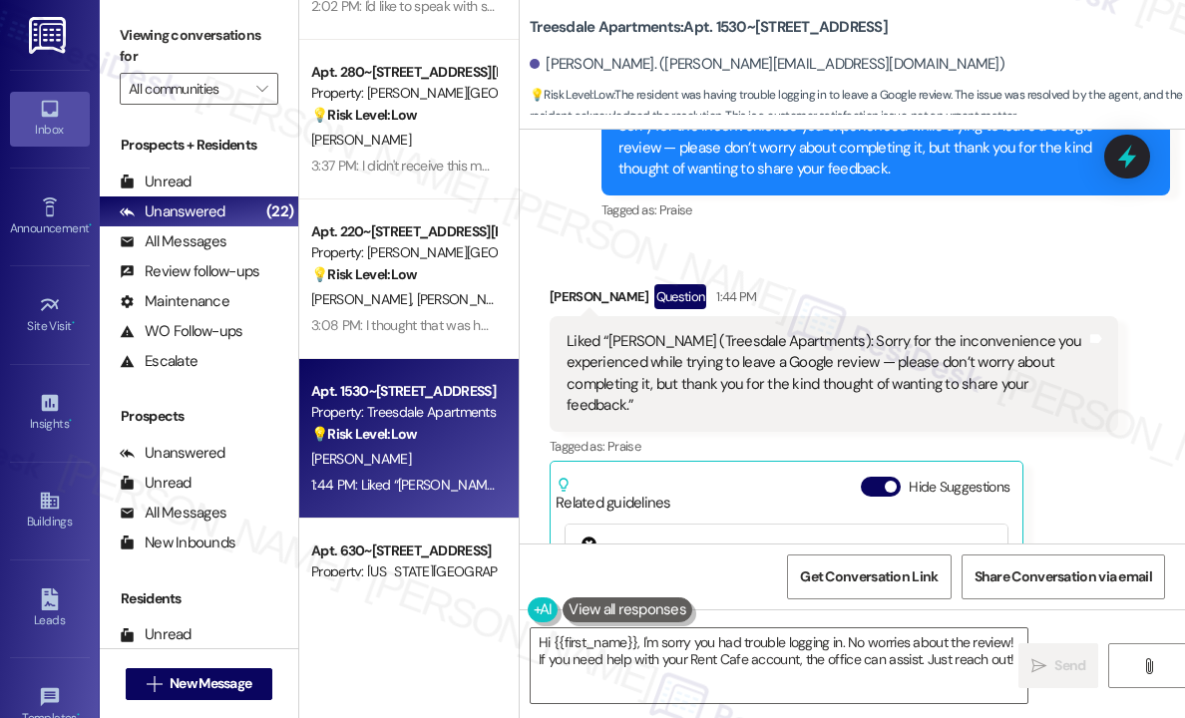
scroll to position [1934, 0]
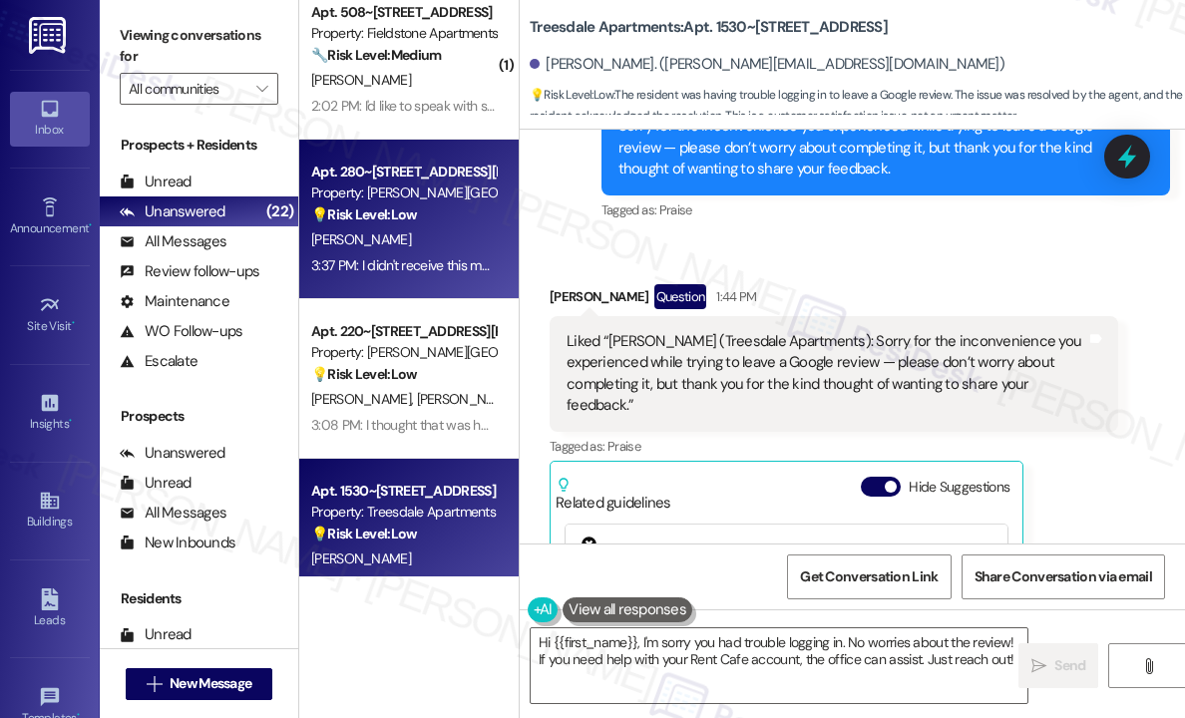
click at [396, 187] on div "Property: [PERSON_NAME][GEOGRAPHIC_DATA]" at bounding box center [403, 192] width 184 height 21
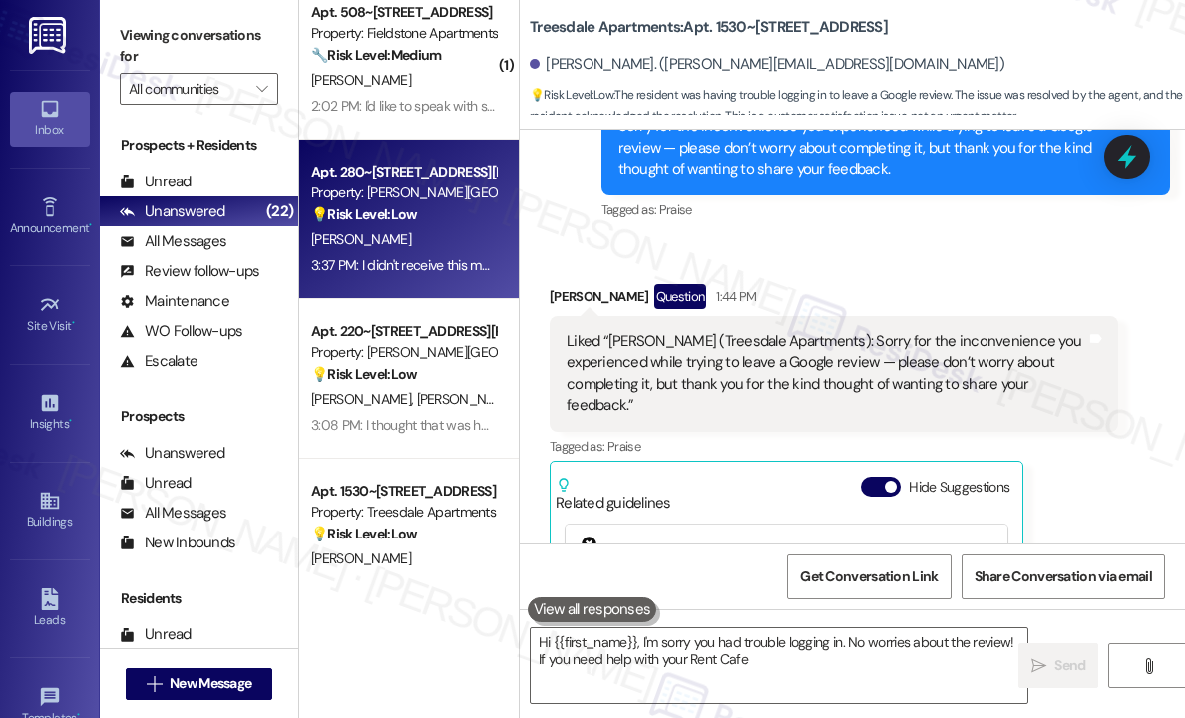
type textarea "Hi {{first_name}}, I'm sorry you had trouble logging in. No worries about the r…"
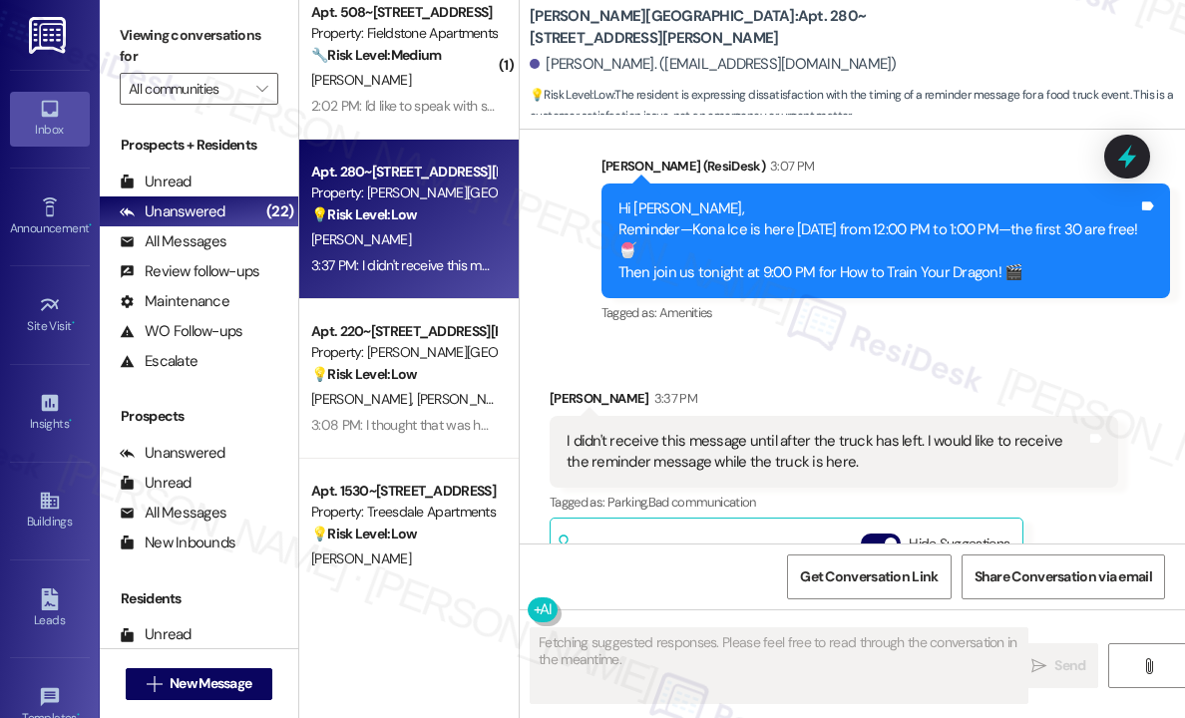
scroll to position [3613, 0]
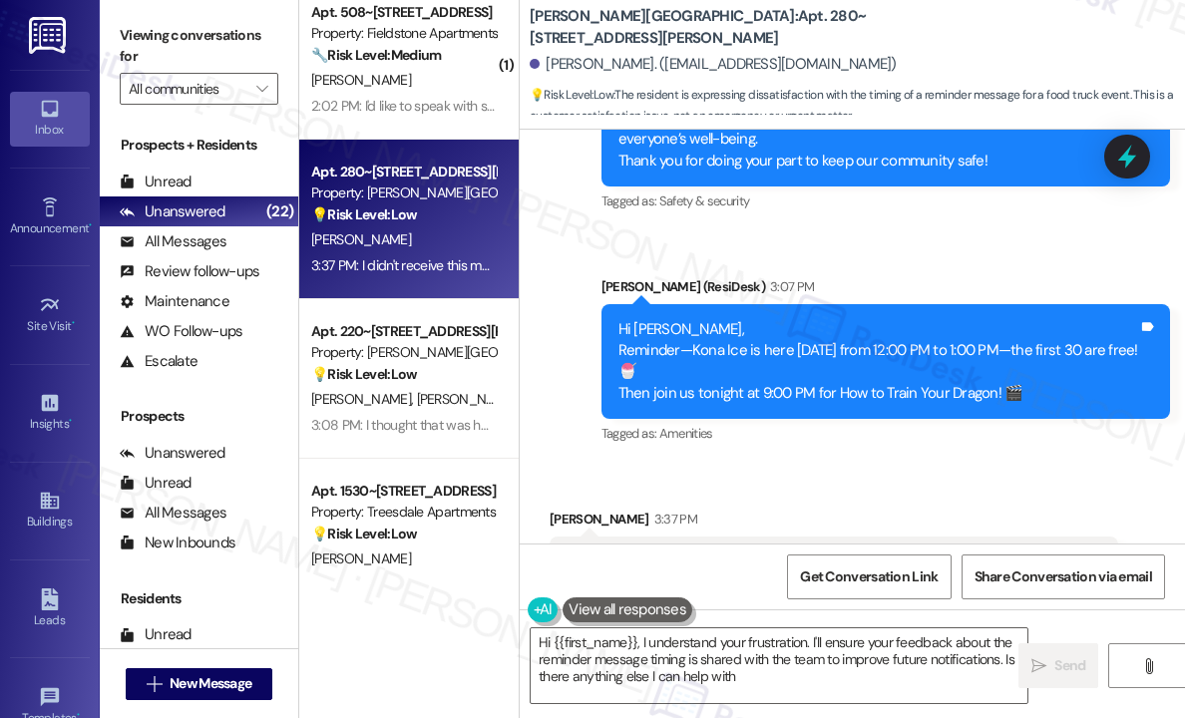
type textarea "Hi {{first_name}}, I understand your frustration. I'll ensure your feedback abo…"
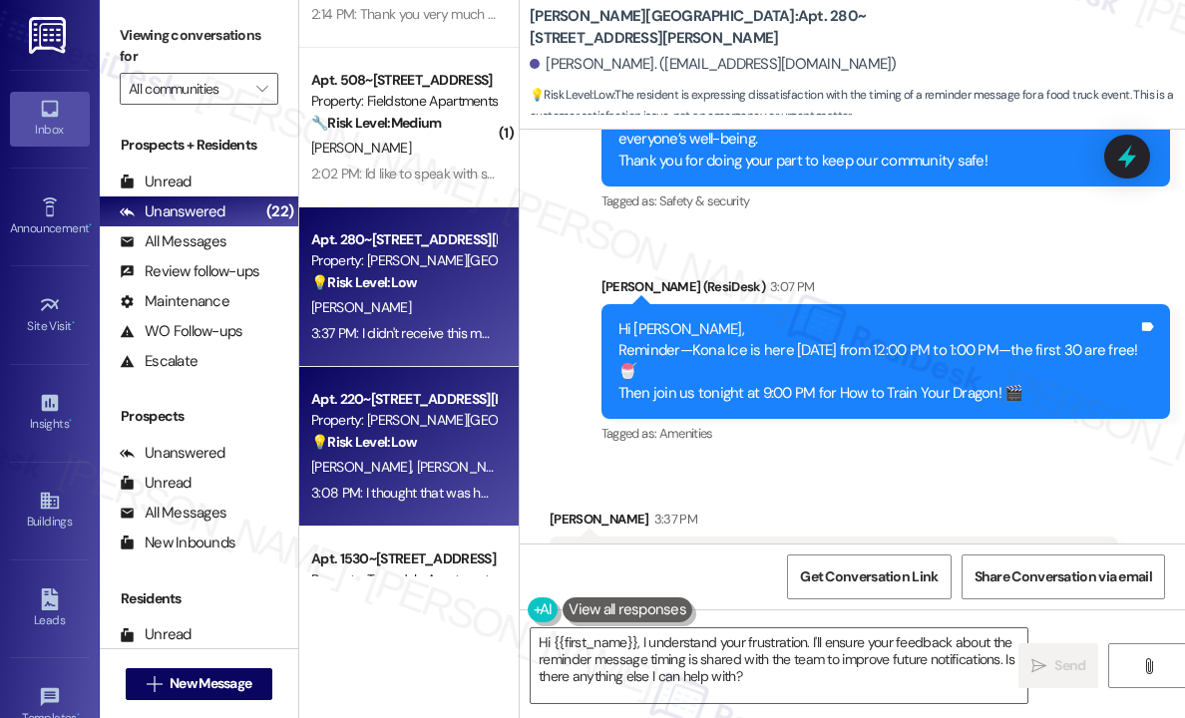
scroll to position [1835, 0]
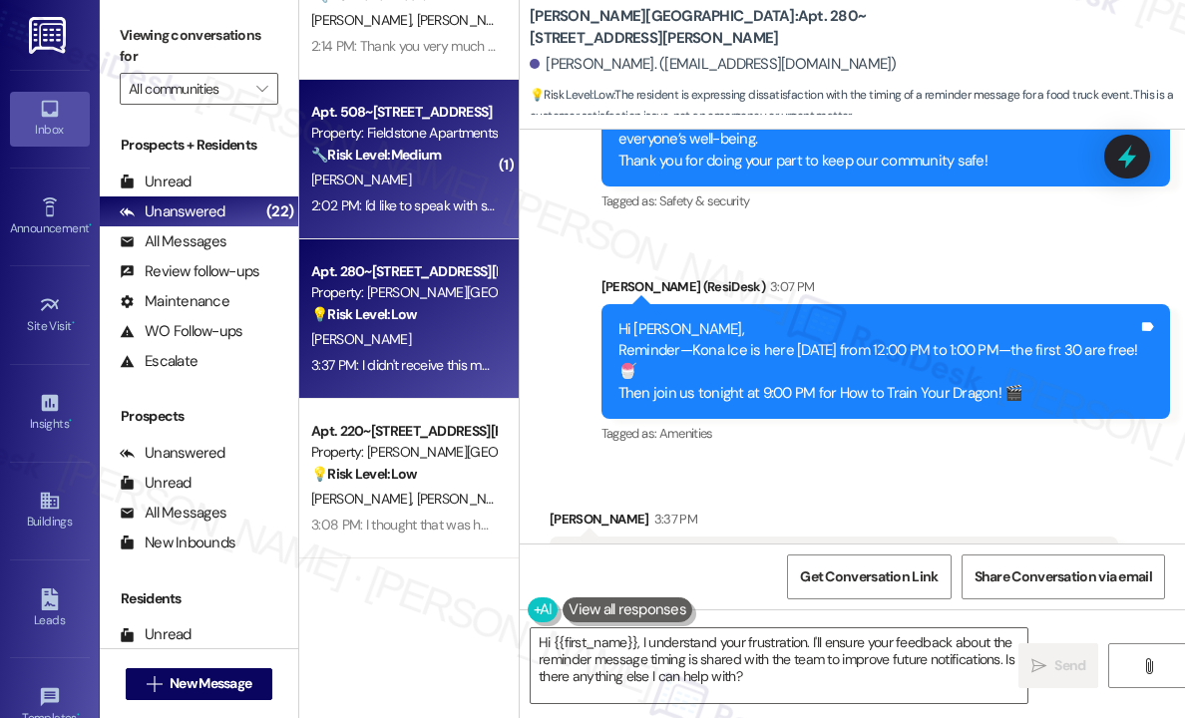
click at [461, 203] on div "2:02 PM: I'd like to speak with someone in corporate office please 2:02 PM: I'd…" at bounding box center [498, 205] width 375 height 18
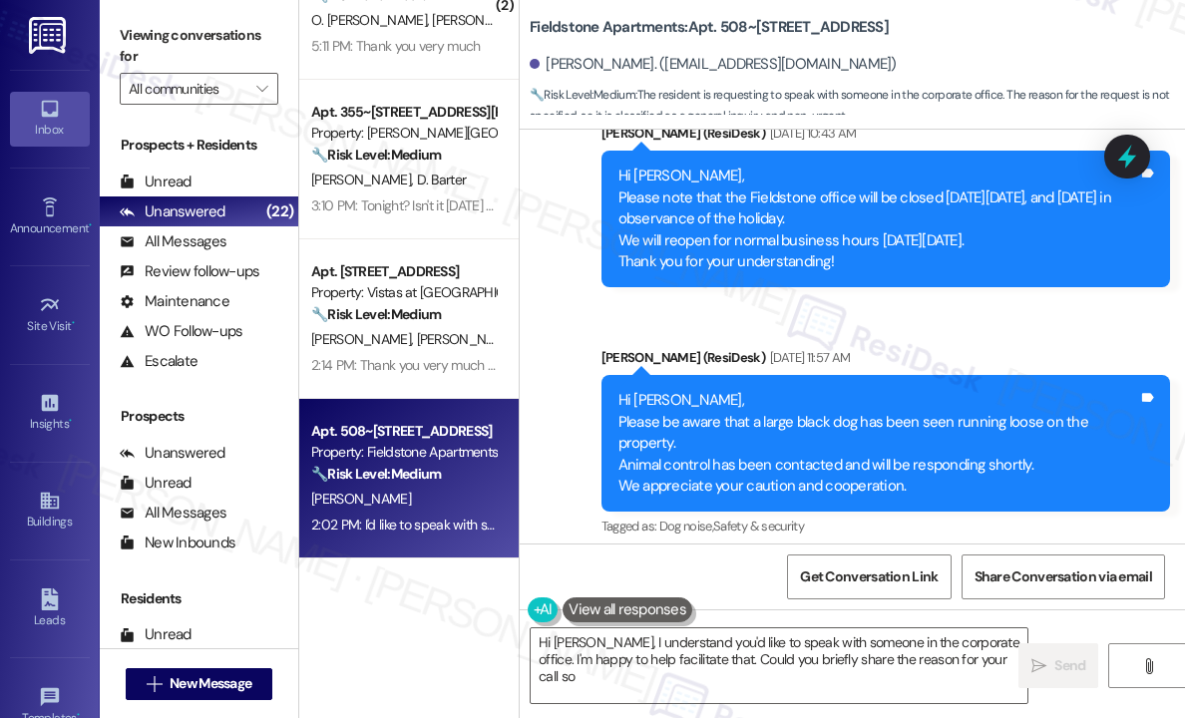
scroll to position [2719, 0]
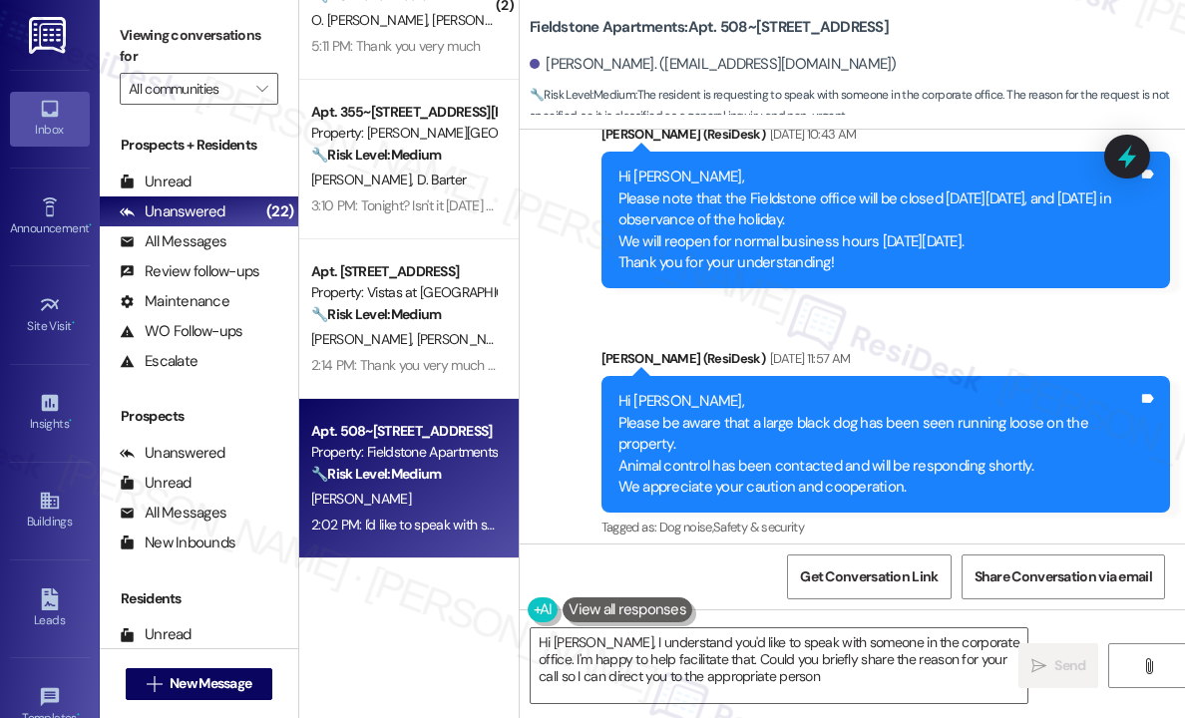
type textarea "Hi [PERSON_NAME], I understand you'd like to speak with someone in the corporat…"
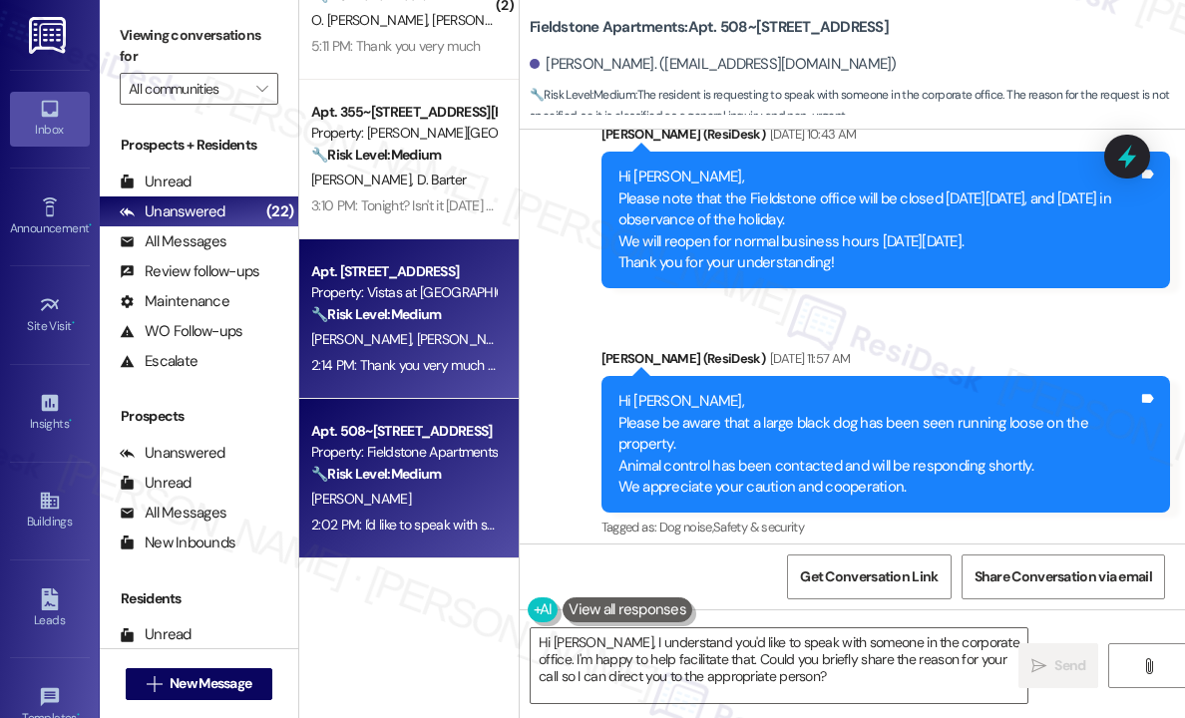
click at [451, 280] on div "Apt. [STREET_ADDRESS]" at bounding box center [403, 271] width 184 height 21
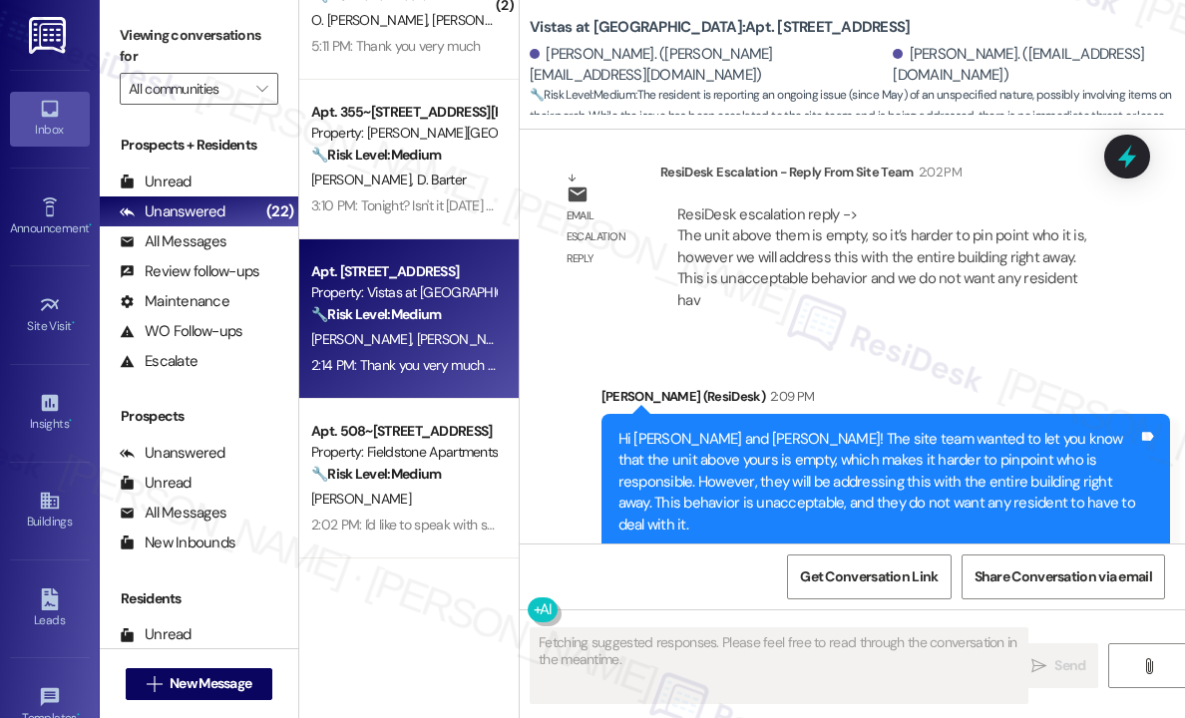
scroll to position [6475, 0]
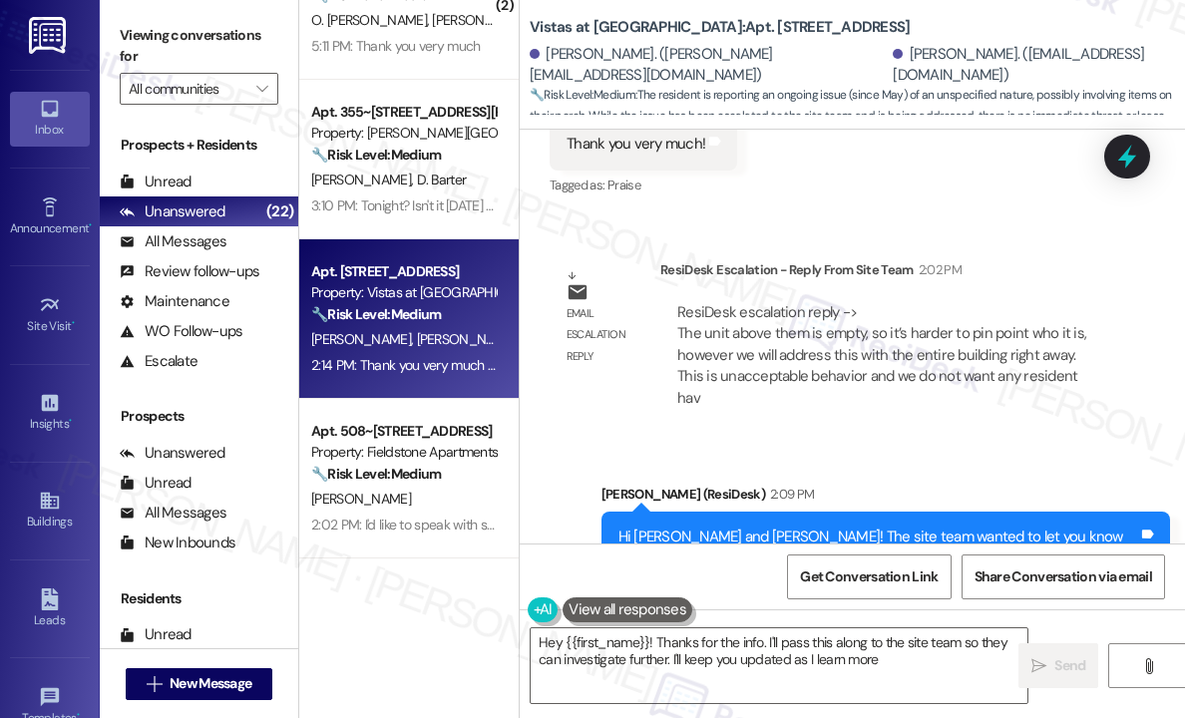
type textarea "Hey {{first_name}}! Thanks for the info. I'll pass this along to the site team …"
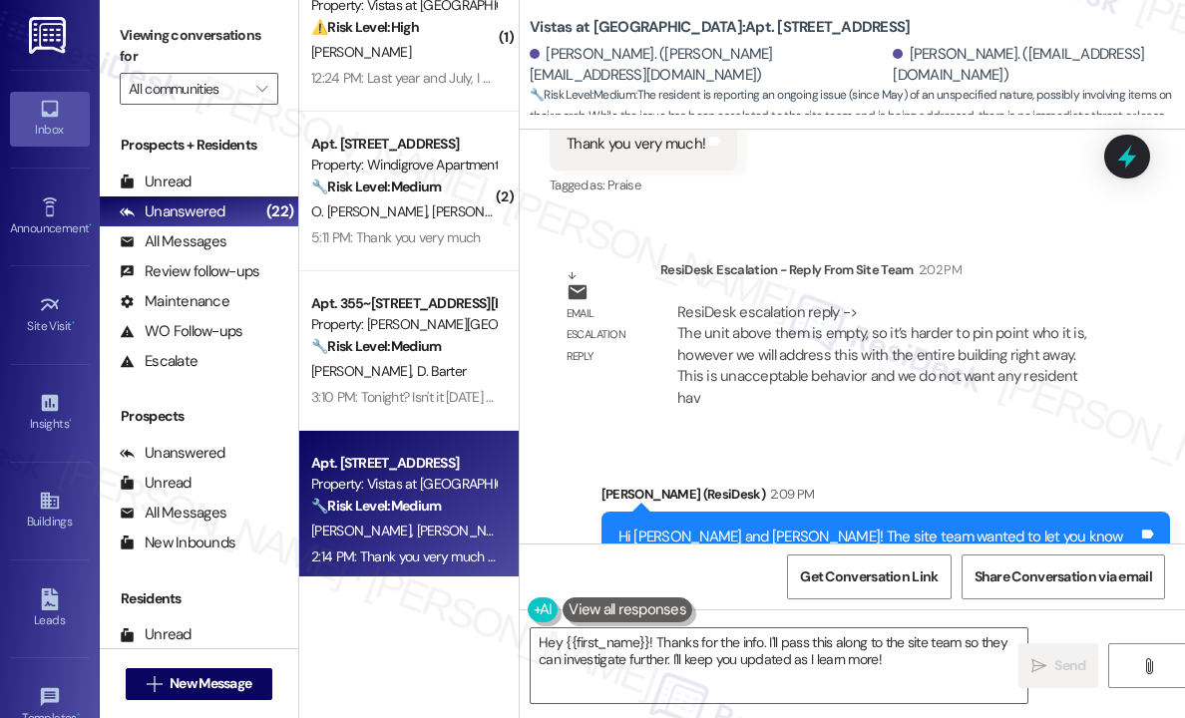
scroll to position [1635, 0]
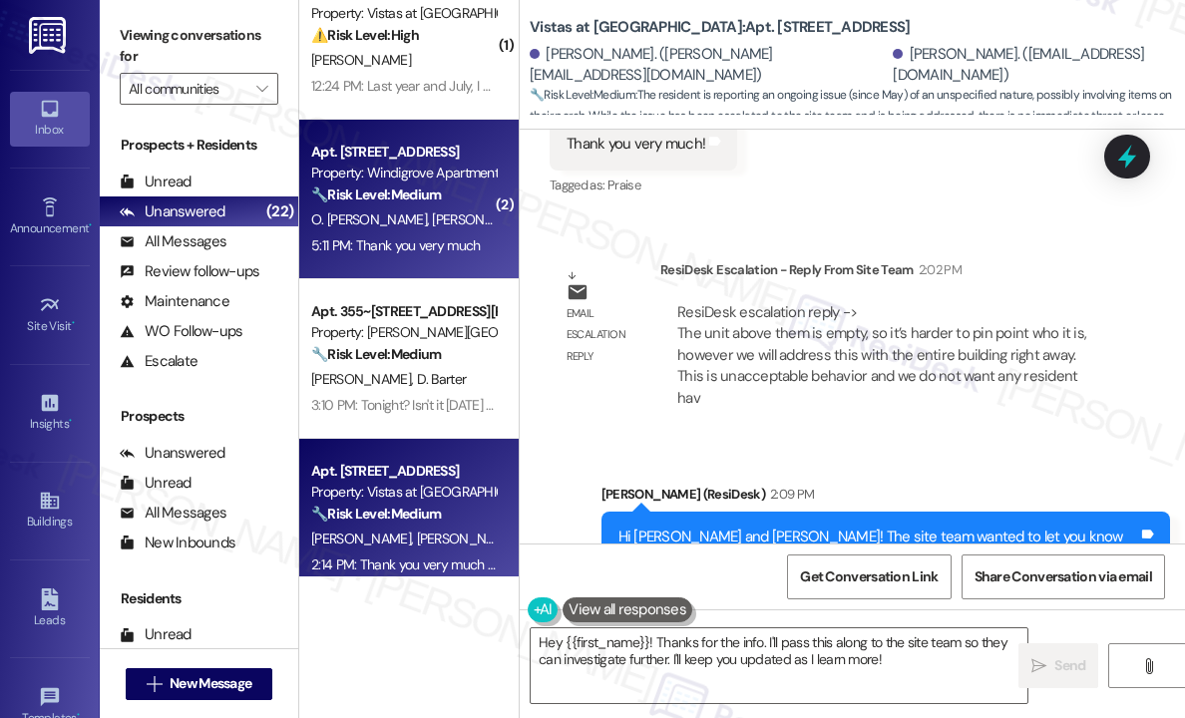
click at [411, 252] on div "5:11 PM: Thank you very much 5:11 PM: Thank you very much" at bounding box center [395, 245] width 169 height 18
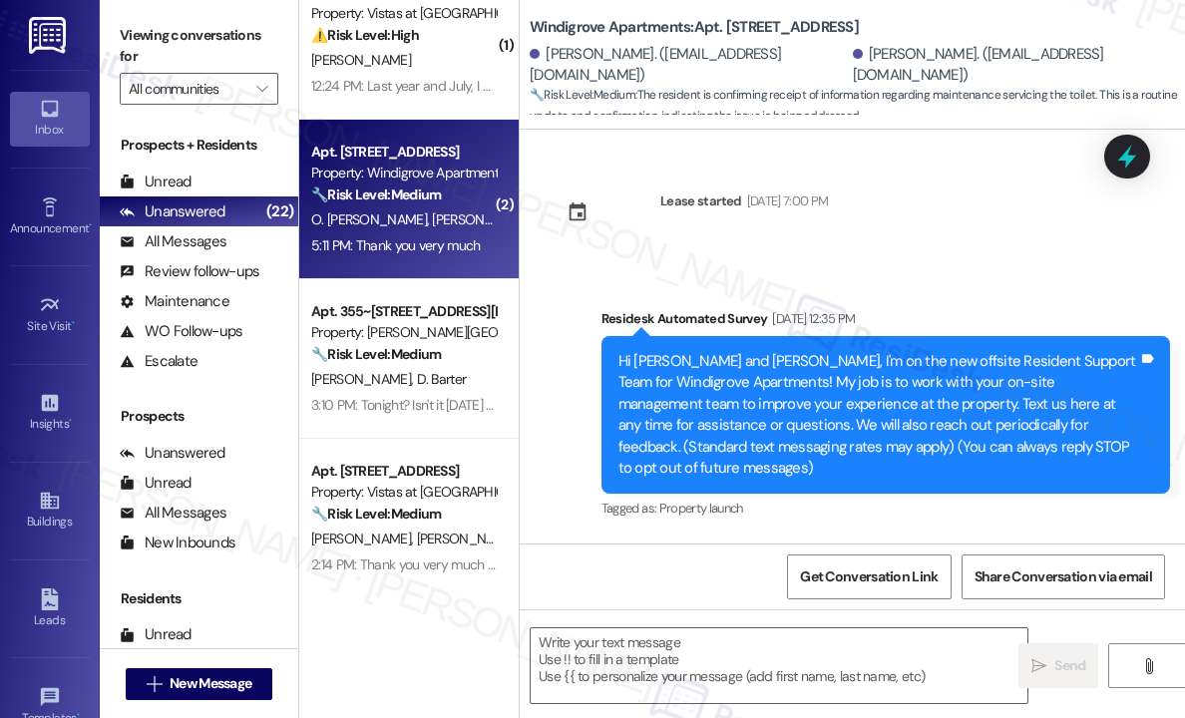
scroll to position [15569, 0]
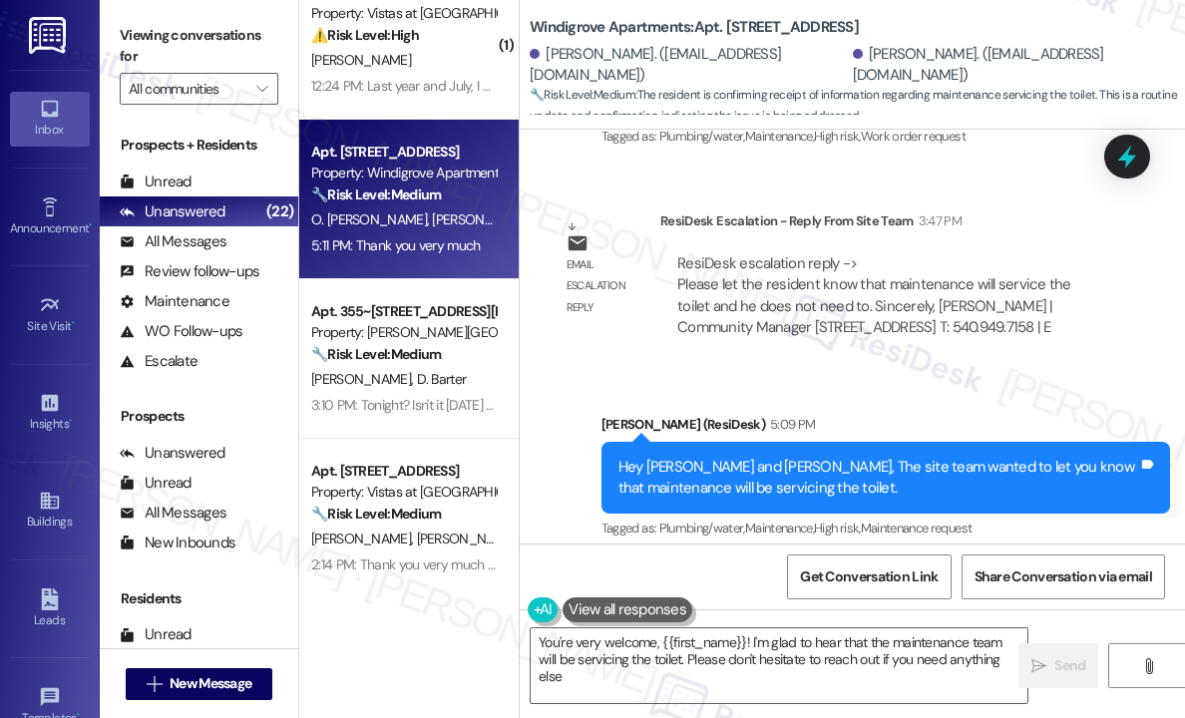
type textarea "You're very welcome, {{first_name}}! I'm glad to hear that the maintenance team…"
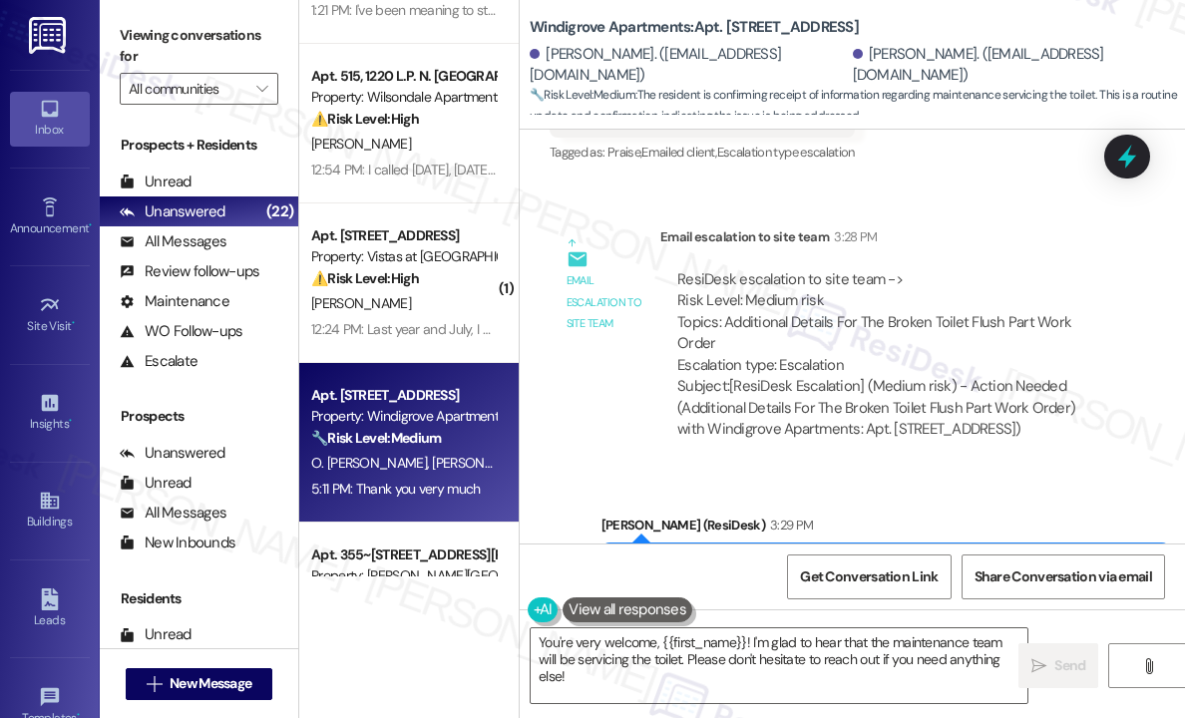
scroll to position [1236, 0]
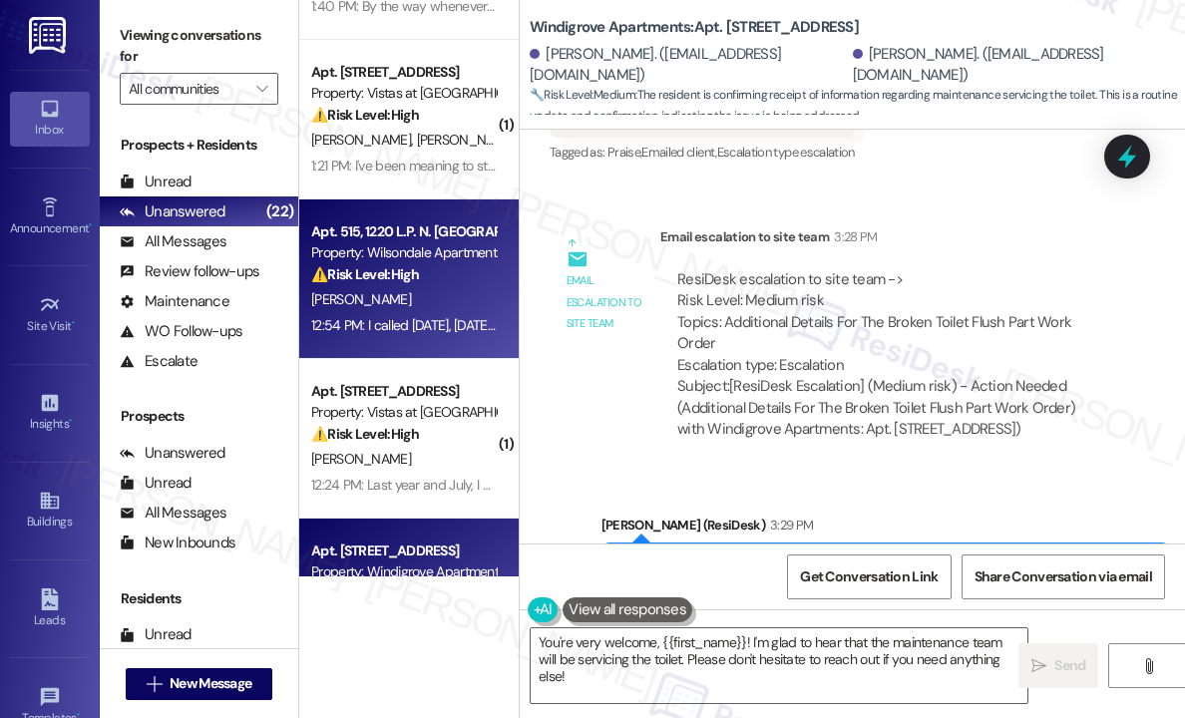
click at [435, 273] on div "⚠️ Risk Level: High The resident has been without a working stove/oven and toil…" at bounding box center [403, 274] width 184 height 21
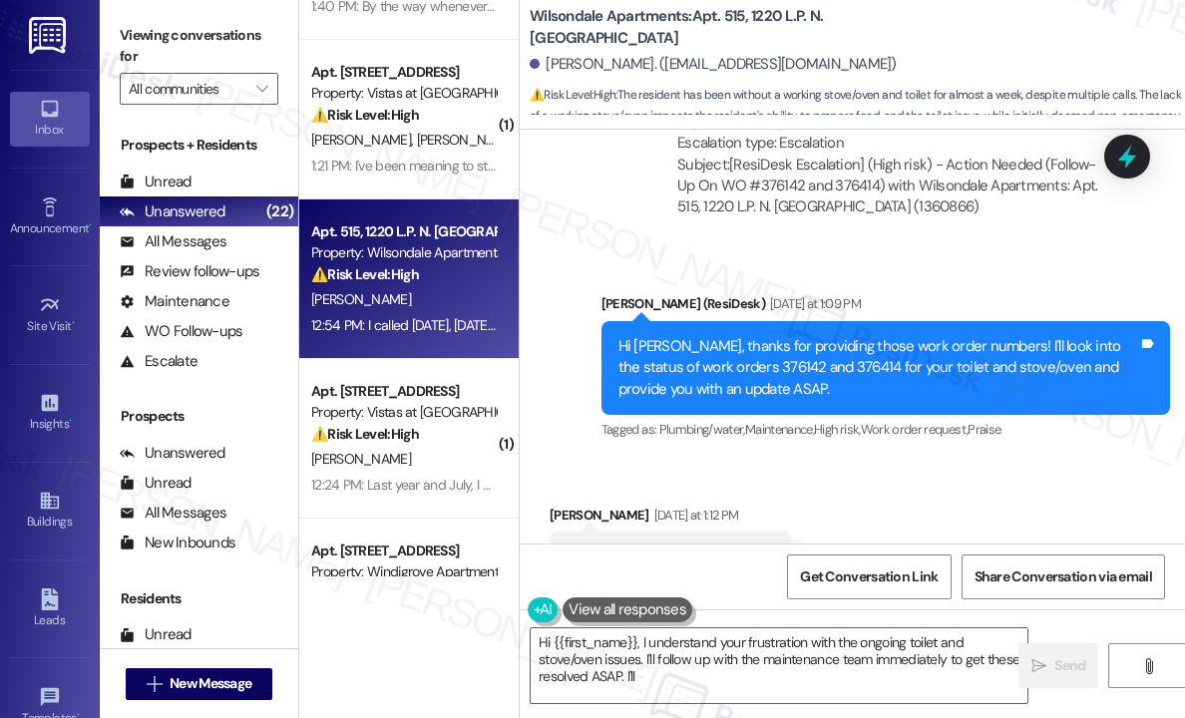
scroll to position [35885, 0]
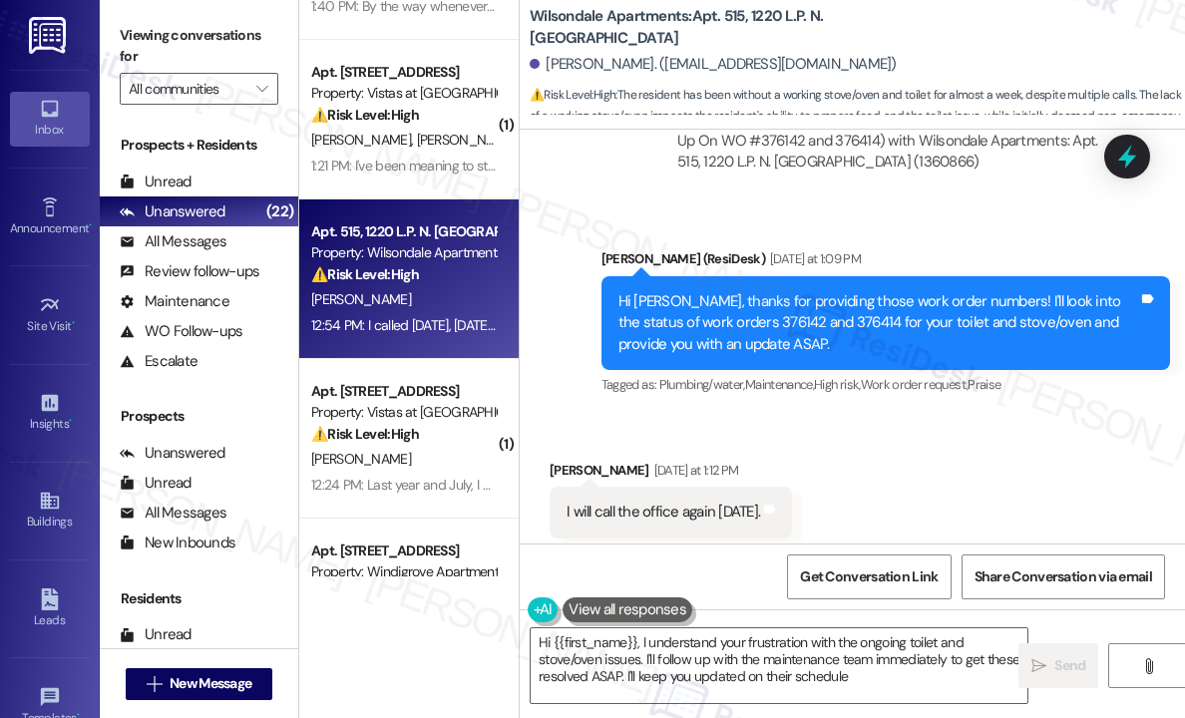
type textarea "Hi {{first_name}}, I understand your frustration with the ongoing toilet and st…"
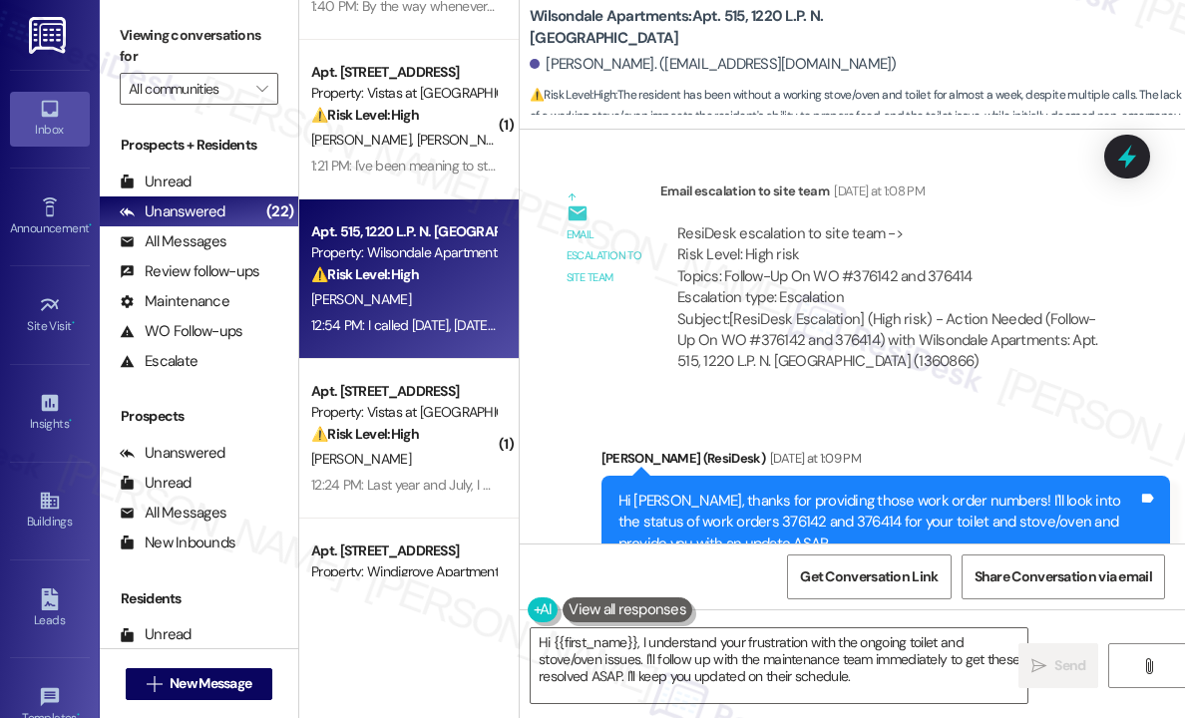
scroll to position [35586, 0]
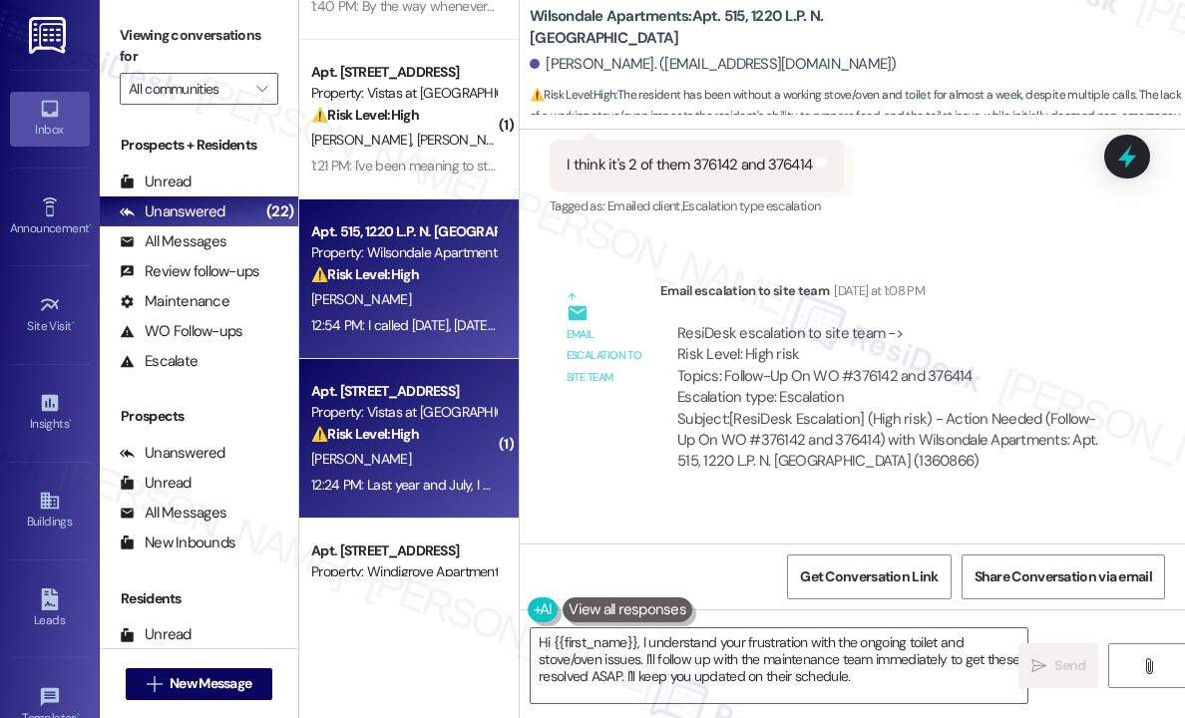
click at [367, 466] on div "[PERSON_NAME]" at bounding box center [403, 459] width 188 height 25
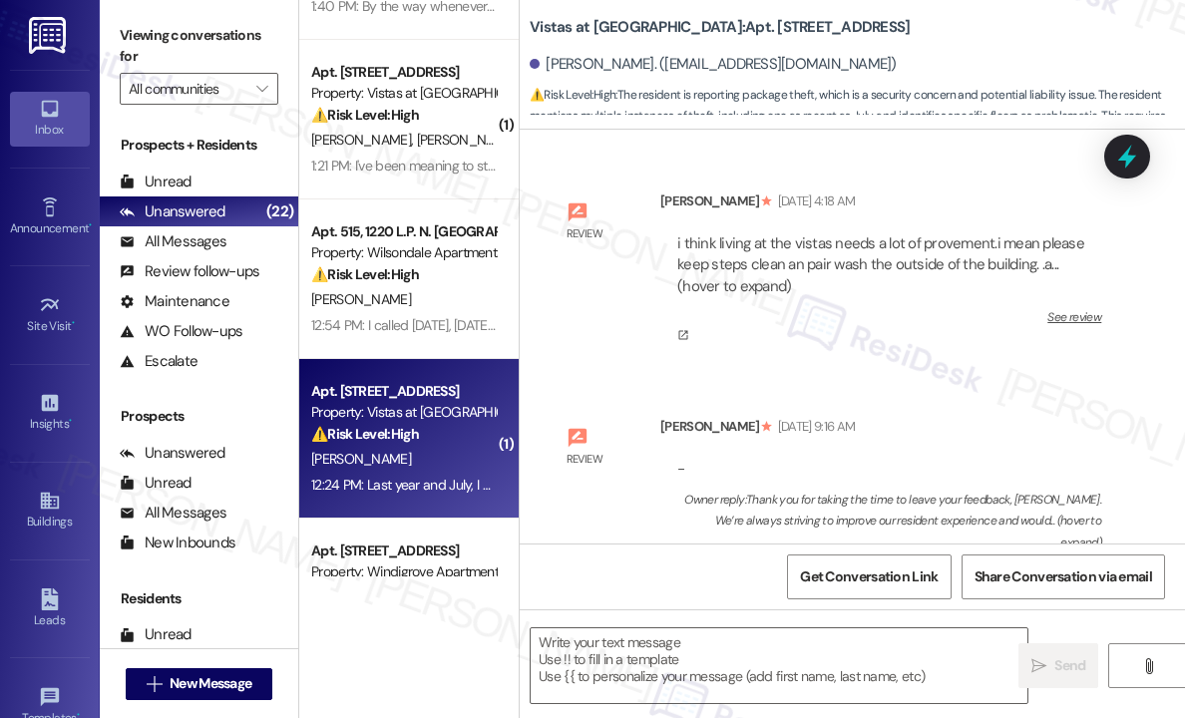
scroll to position [21357, 0]
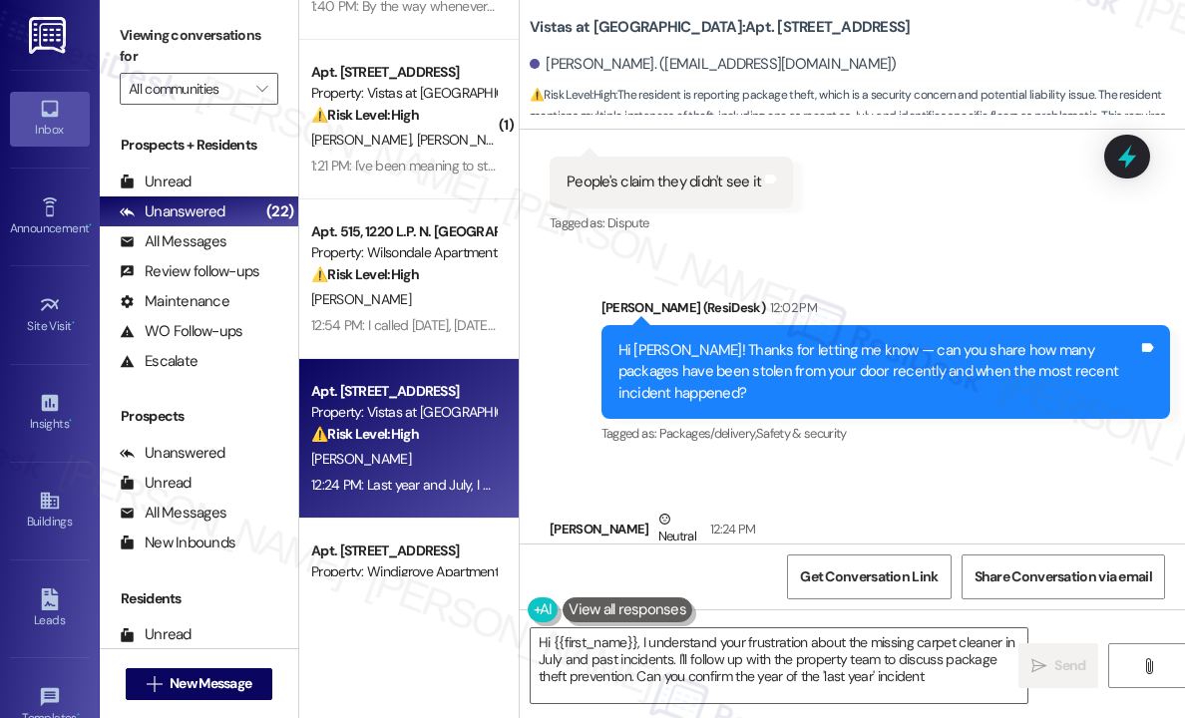
type textarea "Hi {{first_name}}, I understand your frustration about the missing carpet clean…"
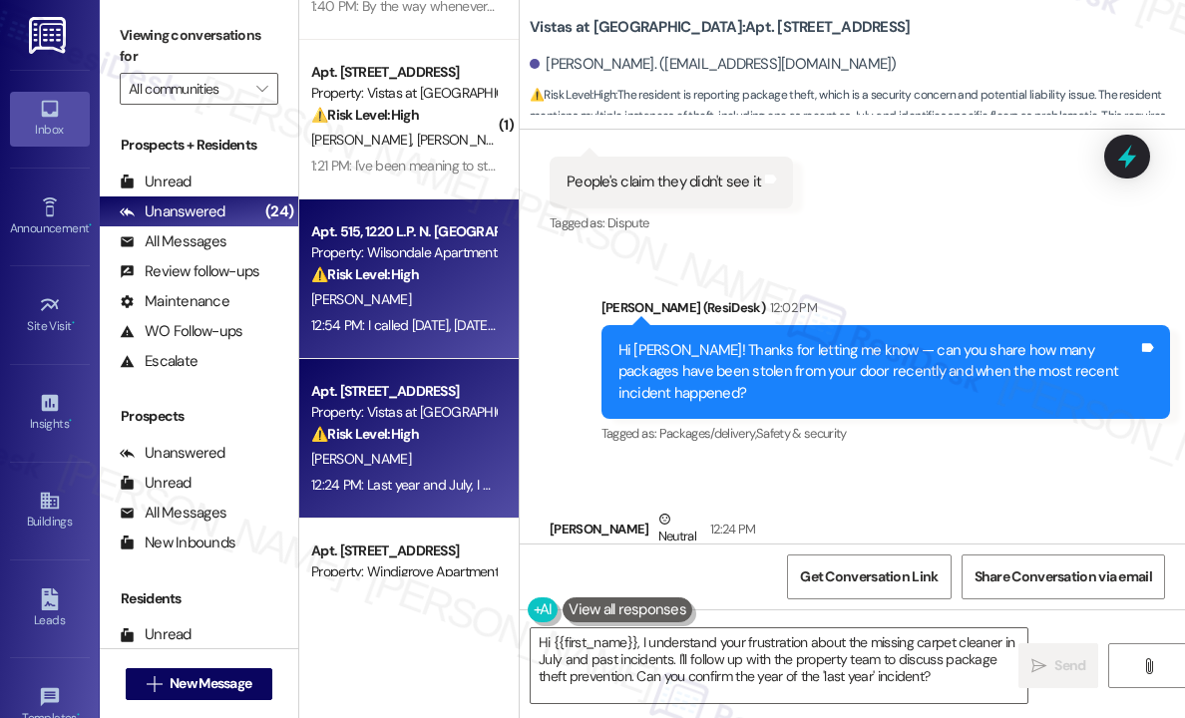
scroll to position [1037, 0]
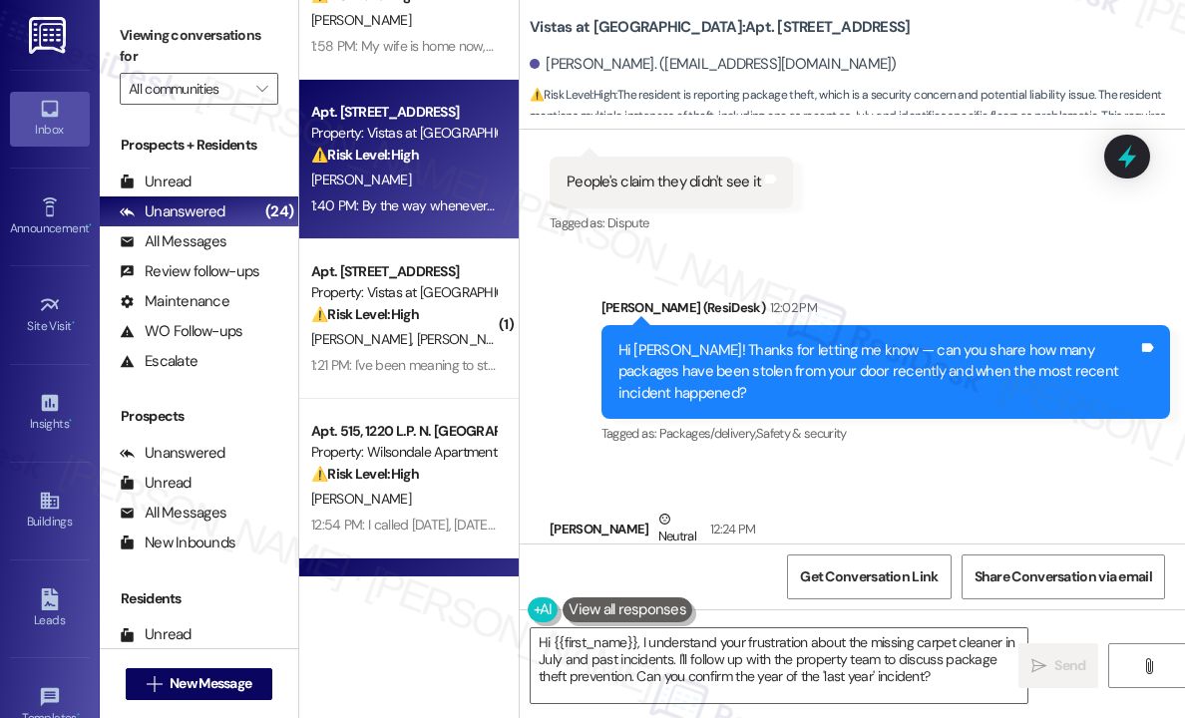
click at [430, 189] on div "[PERSON_NAME]" at bounding box center [403, 180] width 188 height 25
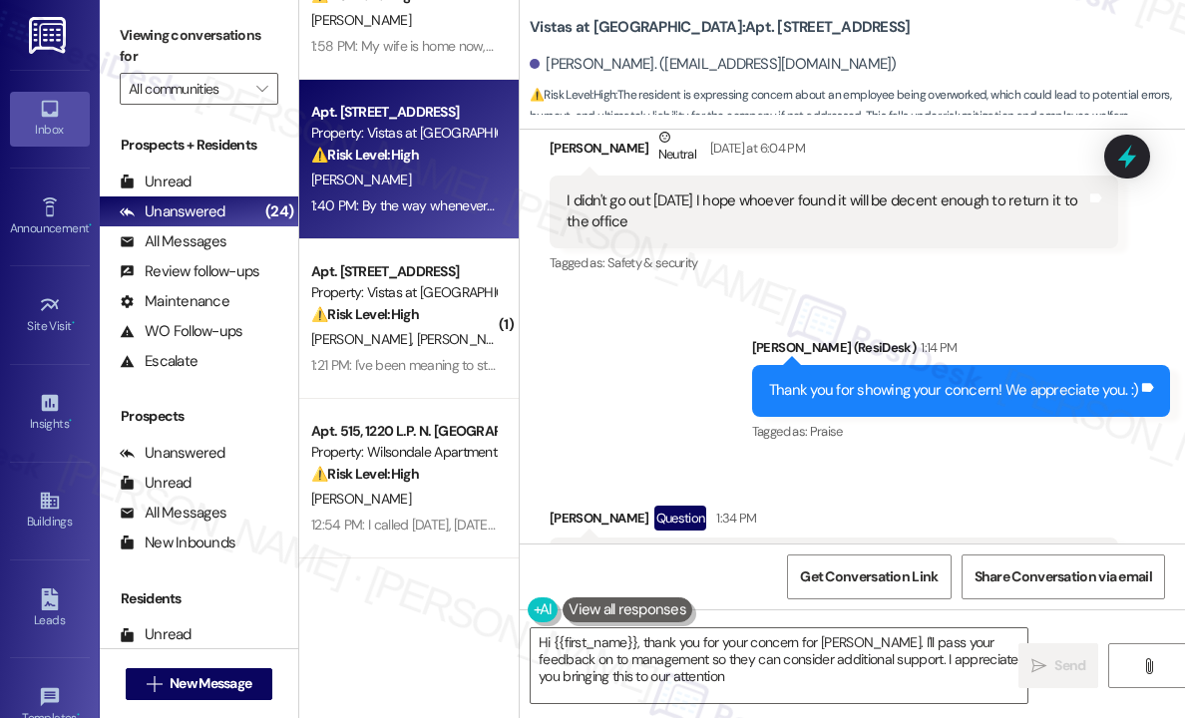
type textarea "Hi {{first_name}}, thank you for your concern for [PERSON_NAME]. I'll pass your…"
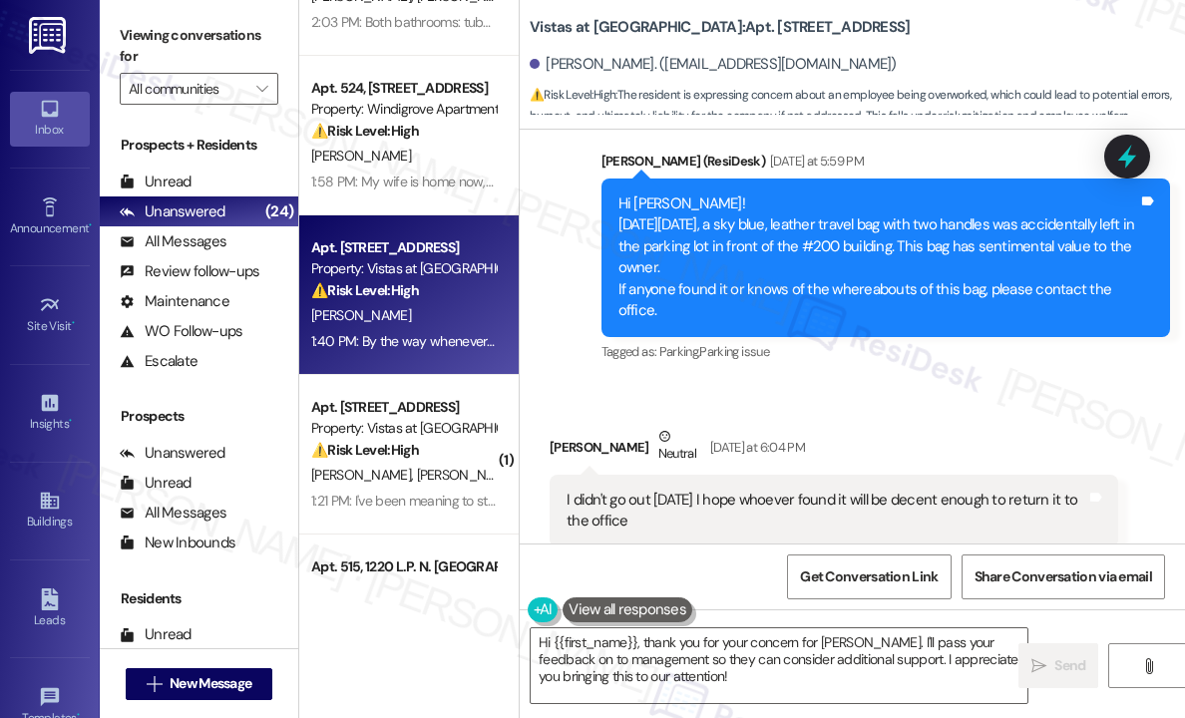
scroll to position [738, 0]
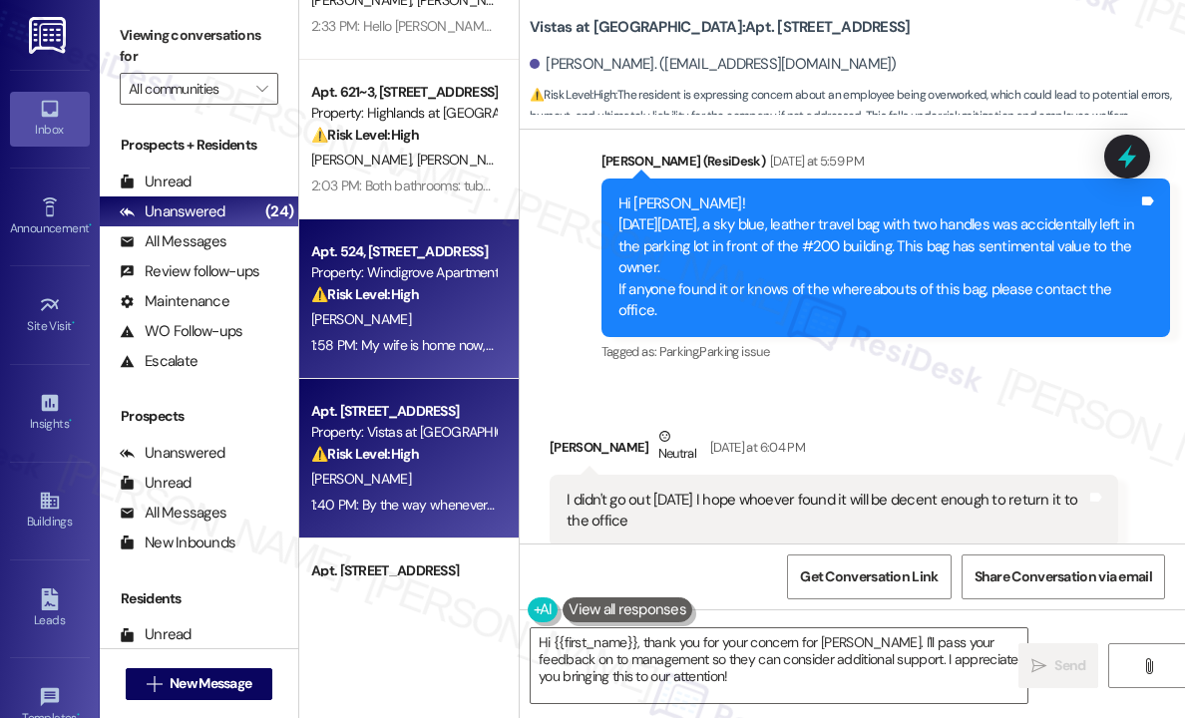
click at [446, 320] on div "[PERSON_NAME]" at bounding box center [403, 319] width 188 height 25
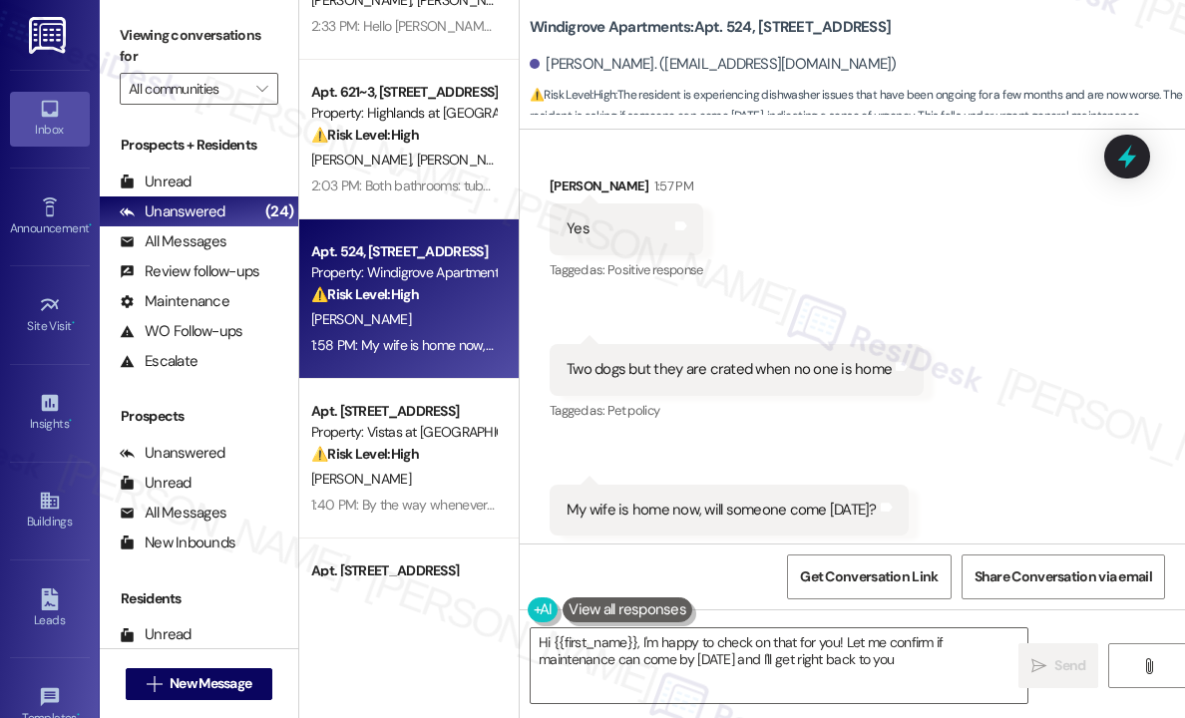
scroll to position [1324, 0]
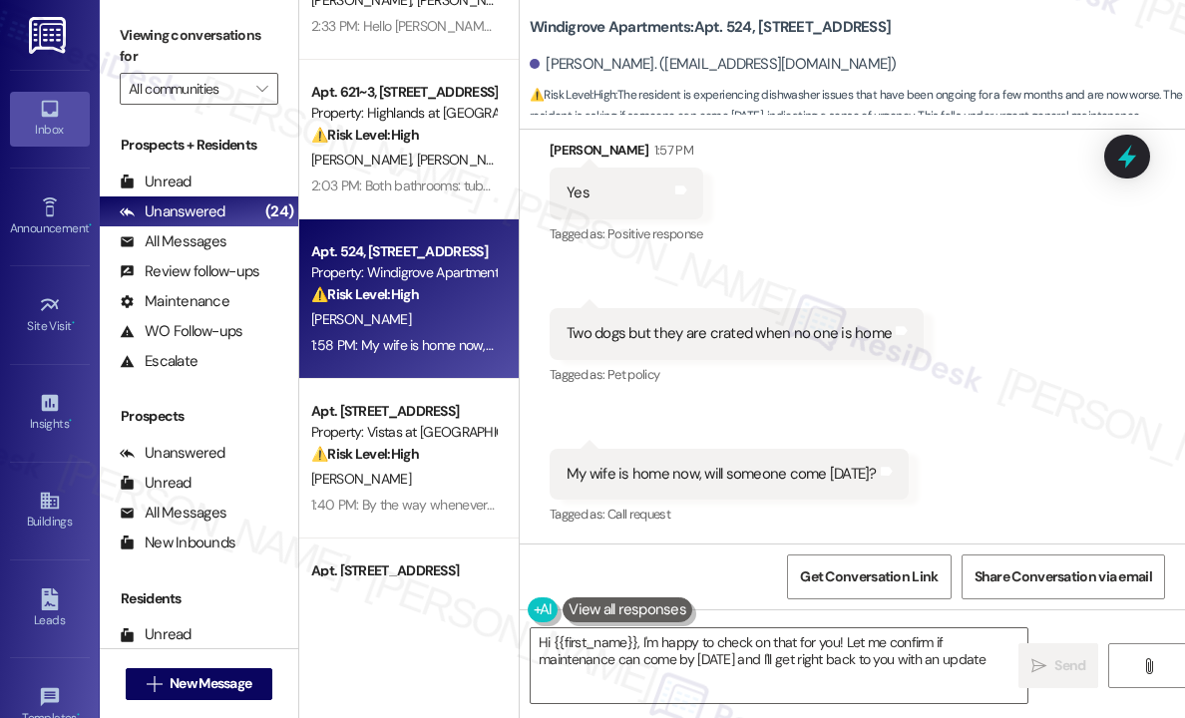
type textarea "Hi {{first_name}}, I'm happy to check on that for you! Let me confirm if mainte…"
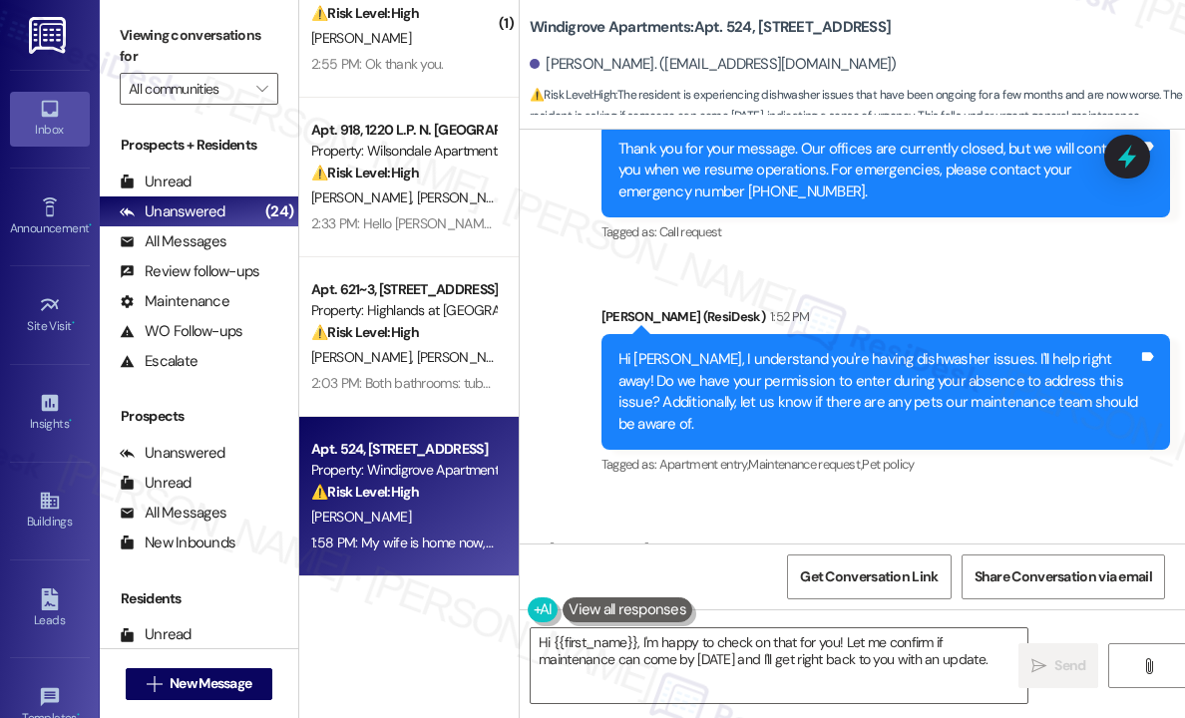
scroll to position [538, 0]
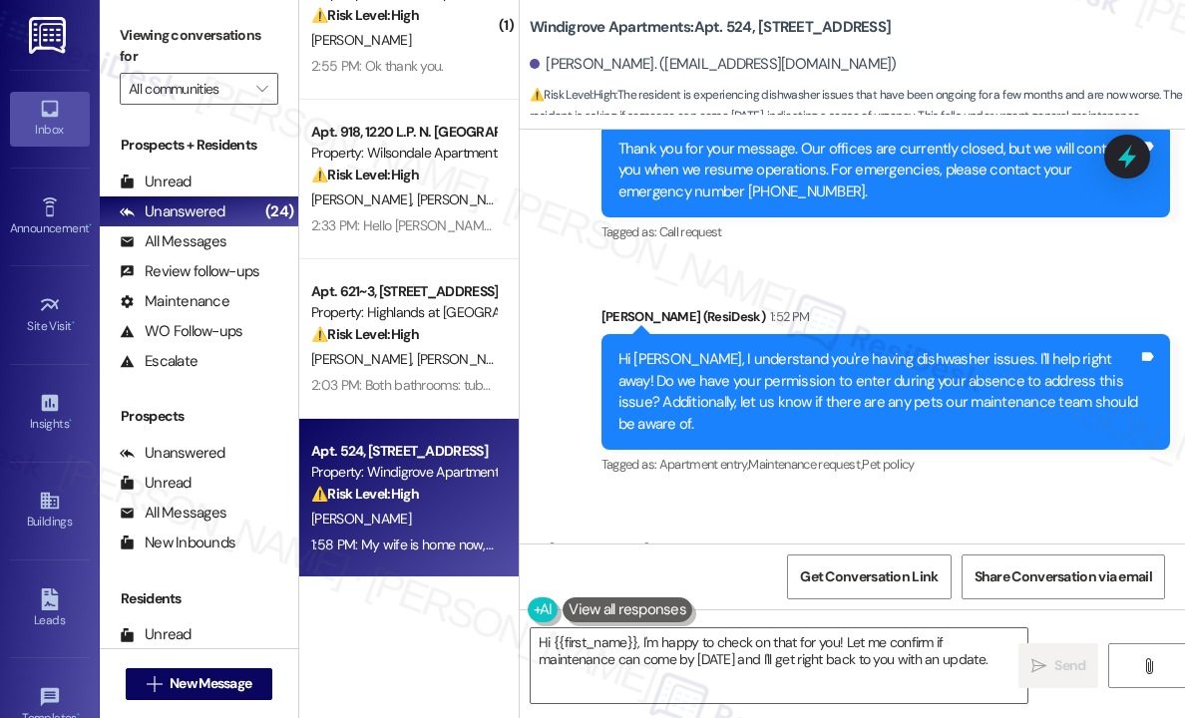
click at [451, 316] on div "Property: Highlands at [GEOGRAPHIC_DATA] Apartments" at bounding box center [403, 312] width 184 height 21
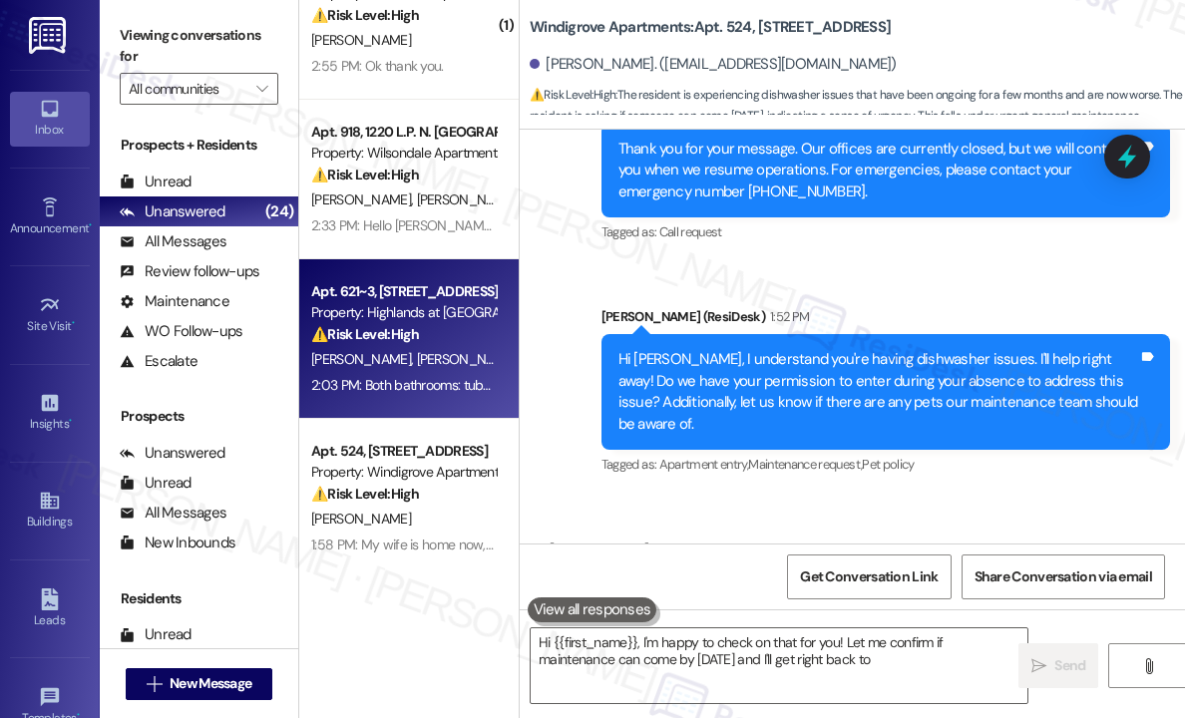
type textarea "Hi {{first_name}}, I'm happy to check on that for you! Let me confirm if mainte…"
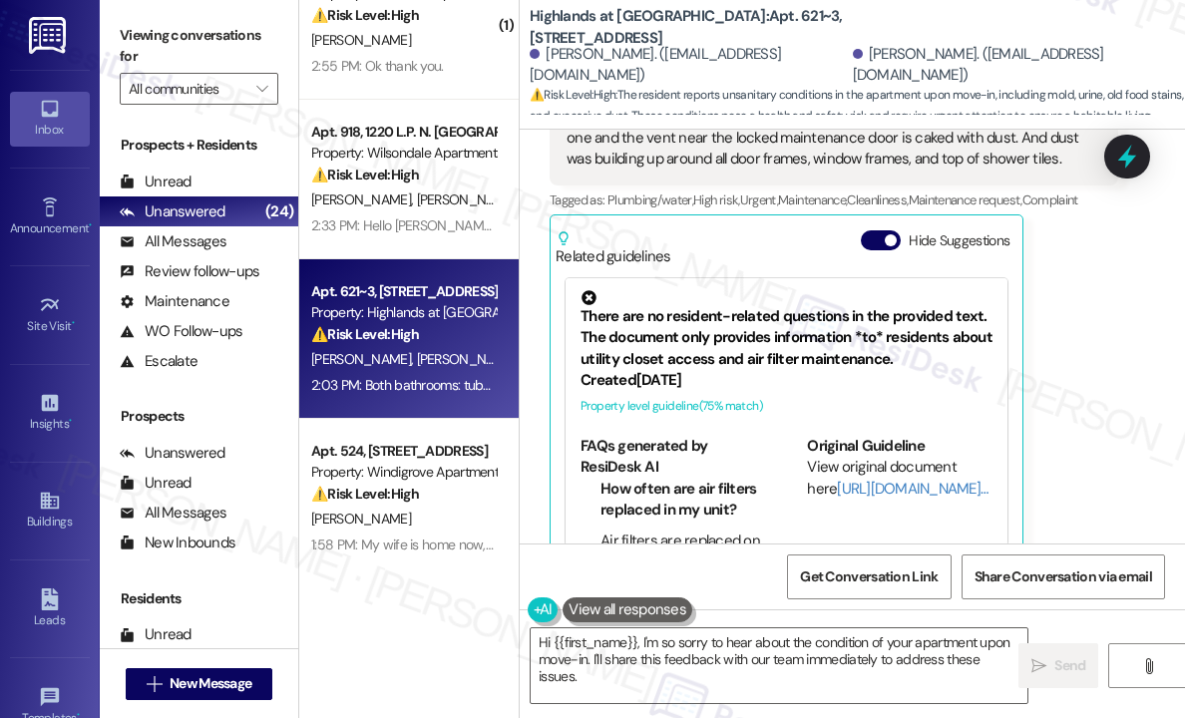
scroll to position [1240, 0]
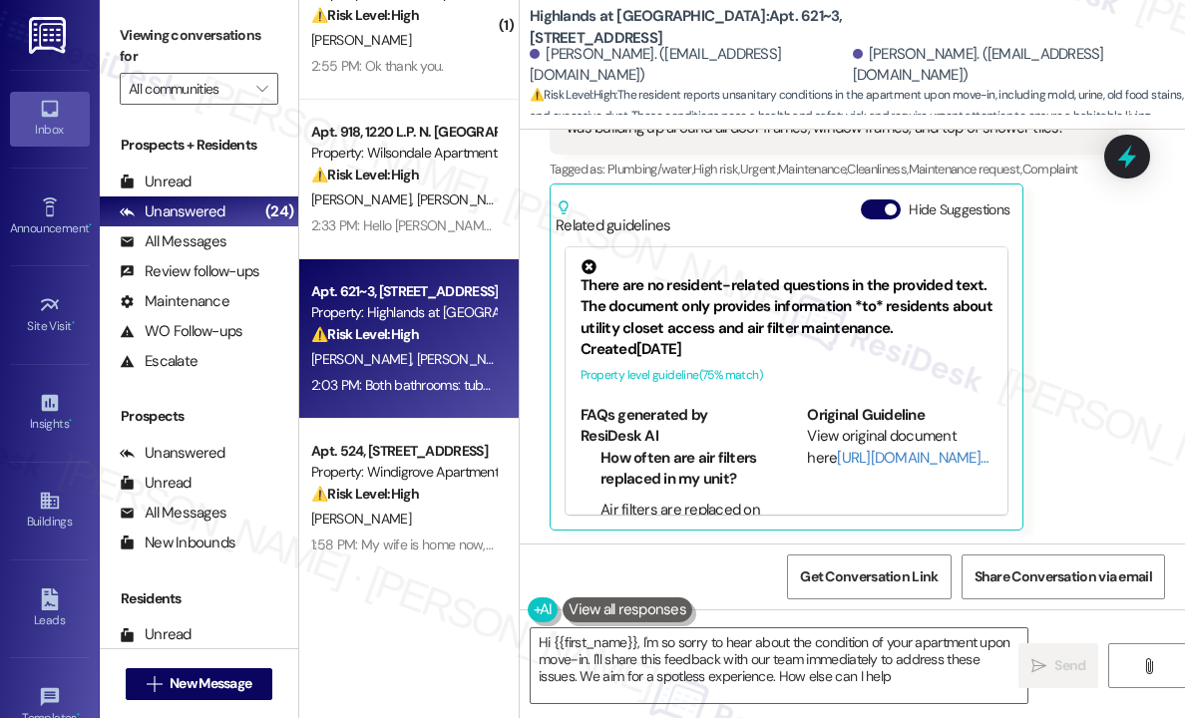
type textarea "Hi {{first_name}}, I'm so sorry to hear about the condition of your apartment u…"
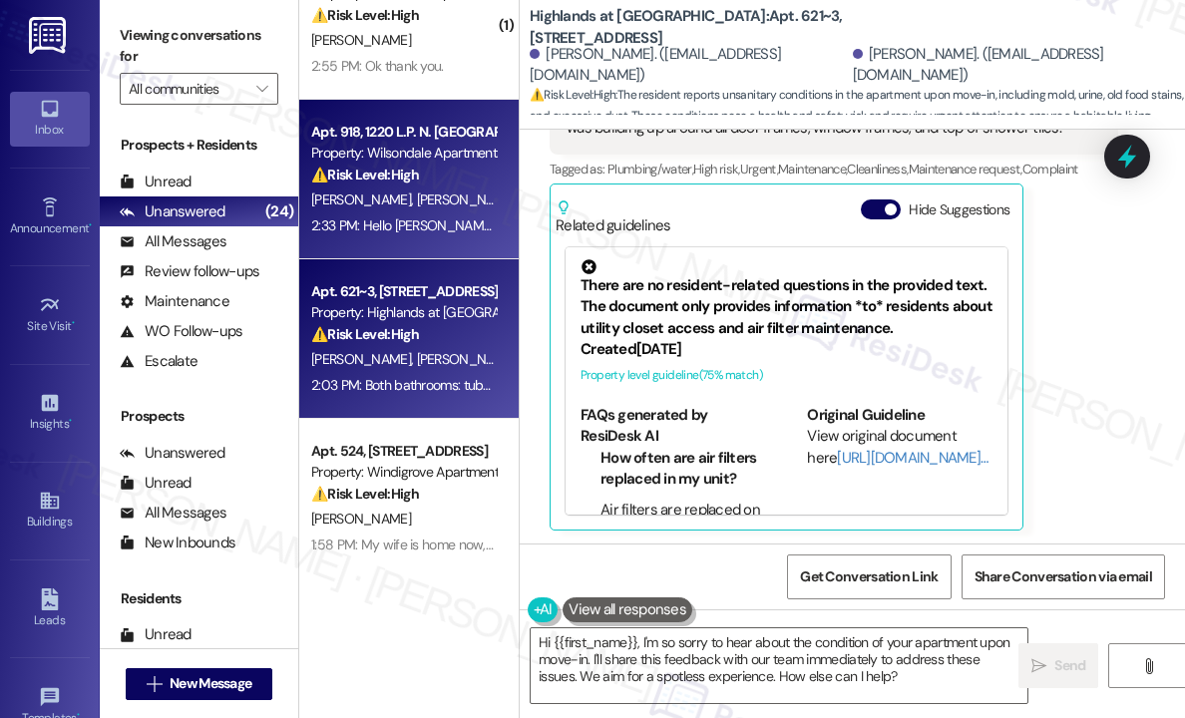
click at [442, 230] on div "2:33 PM: Hello [PERSON_NAME] [PERSON_NAME] will be home except on [DATE] and [D…" at bounding box center [1157, 225] width 1692 height 18
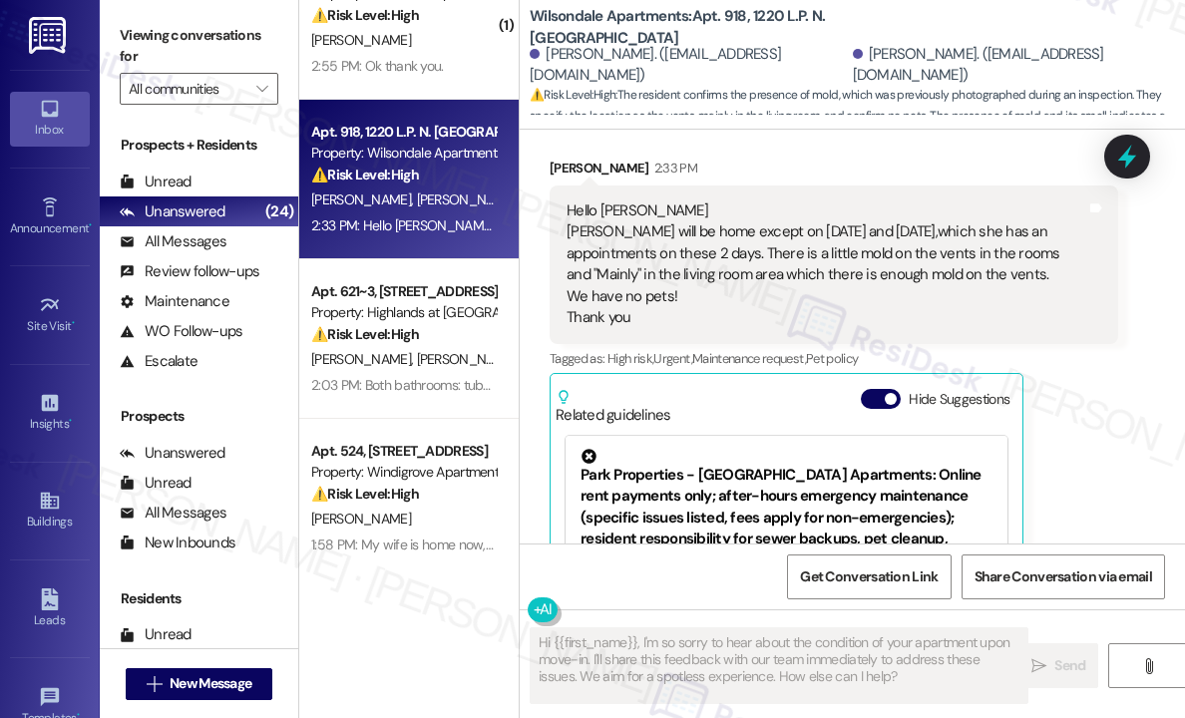
scroll to position [9928, 0]
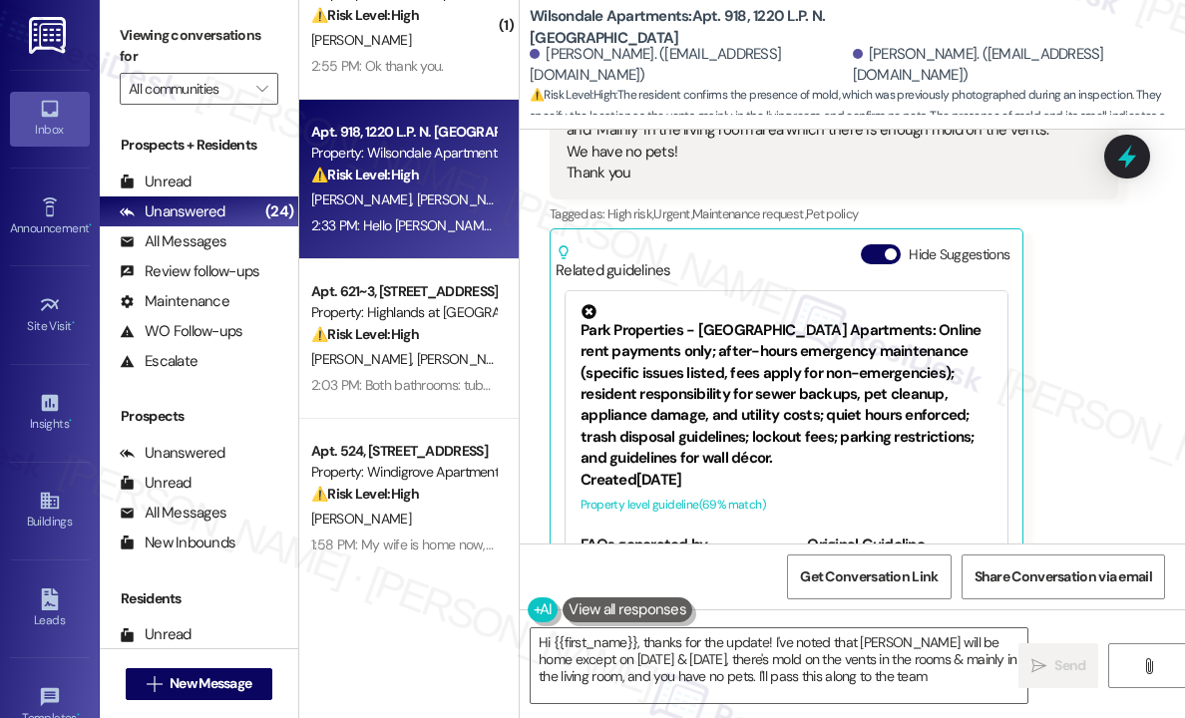
type textarea "Hi {{first_name}}, thanks for the update! I've noted that [PERSON_NAME] will be…"
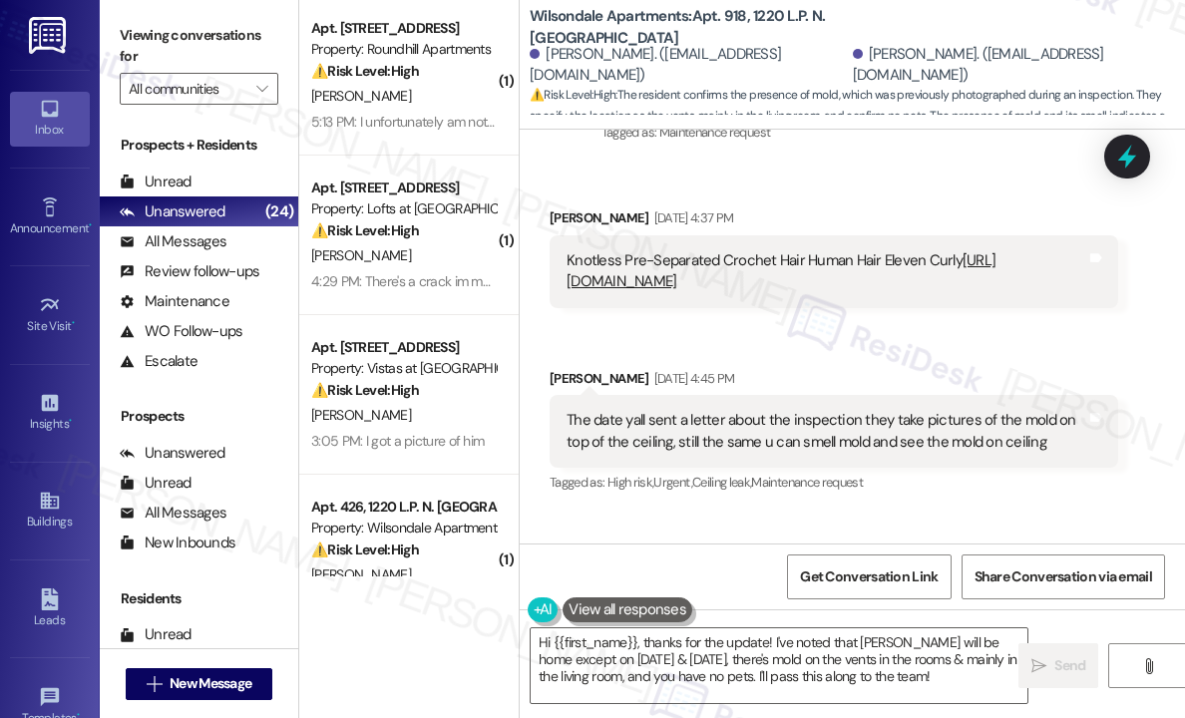
scroll to position [0, 0]
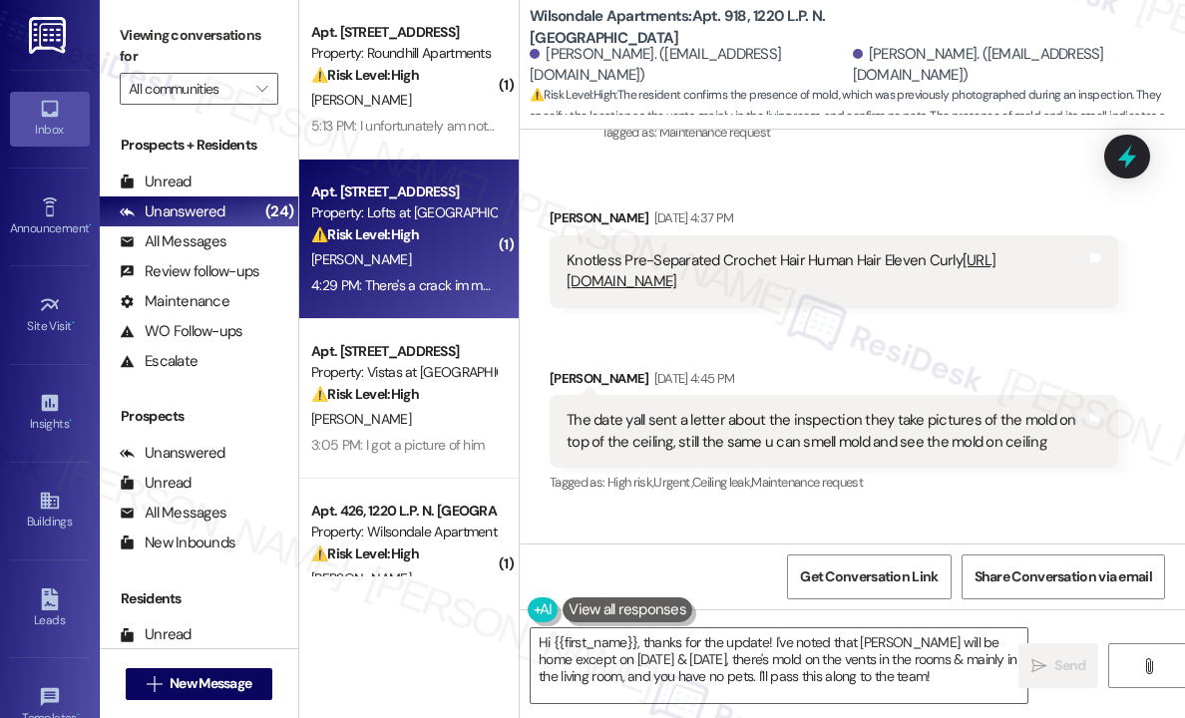
click at [401, 218] on div "Property: Lofts at [GEOGRAPHIC_DATA]" at bounding box center [403, 212] width 184 height 21
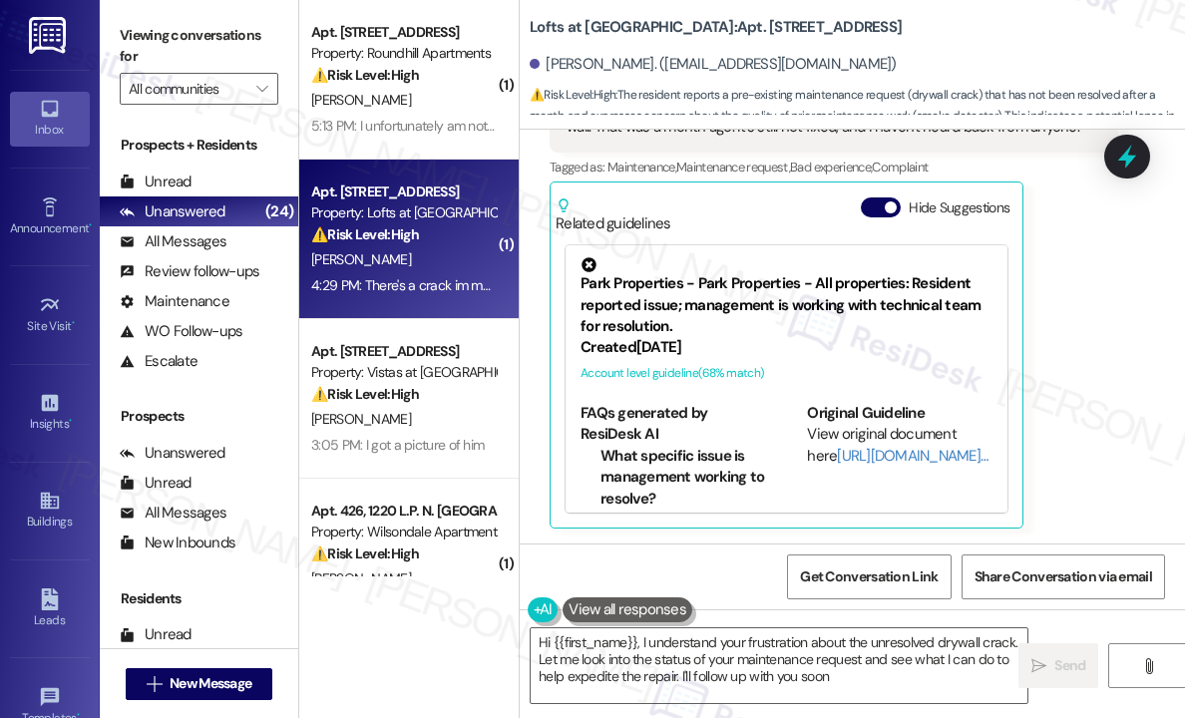
type textarea "Hi {{first_name}}, I understand your frustration about the unresolved drywall c…"
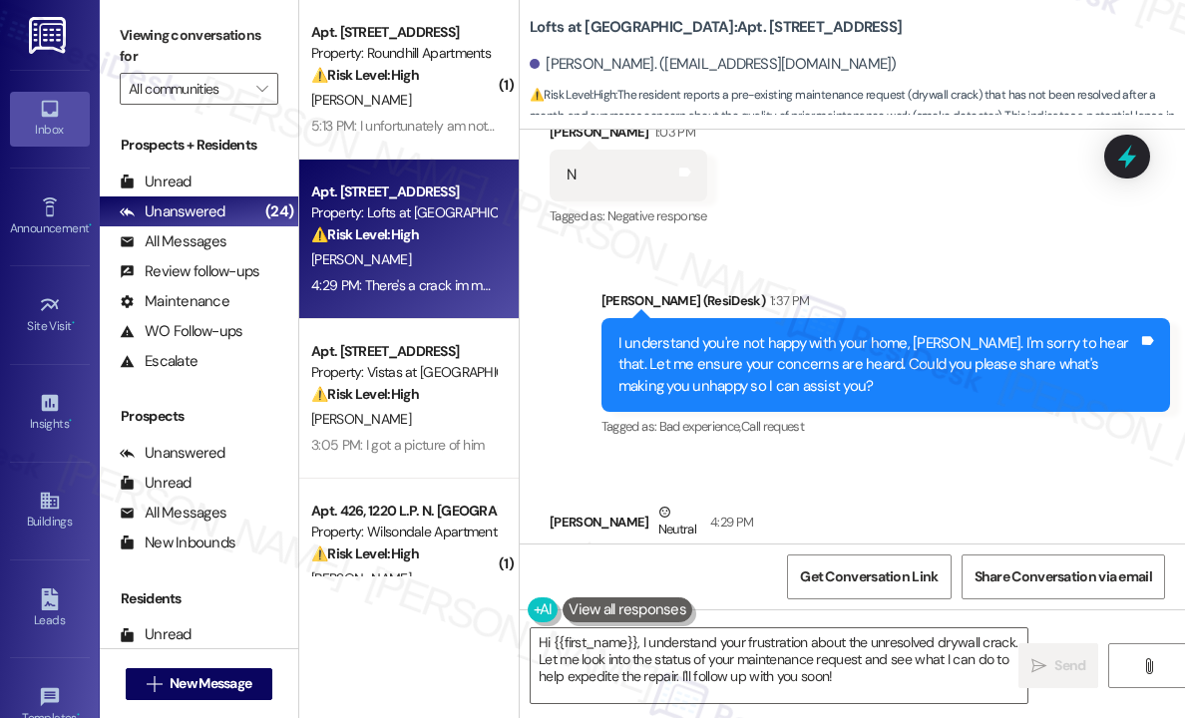
scroll to position [846, 0]
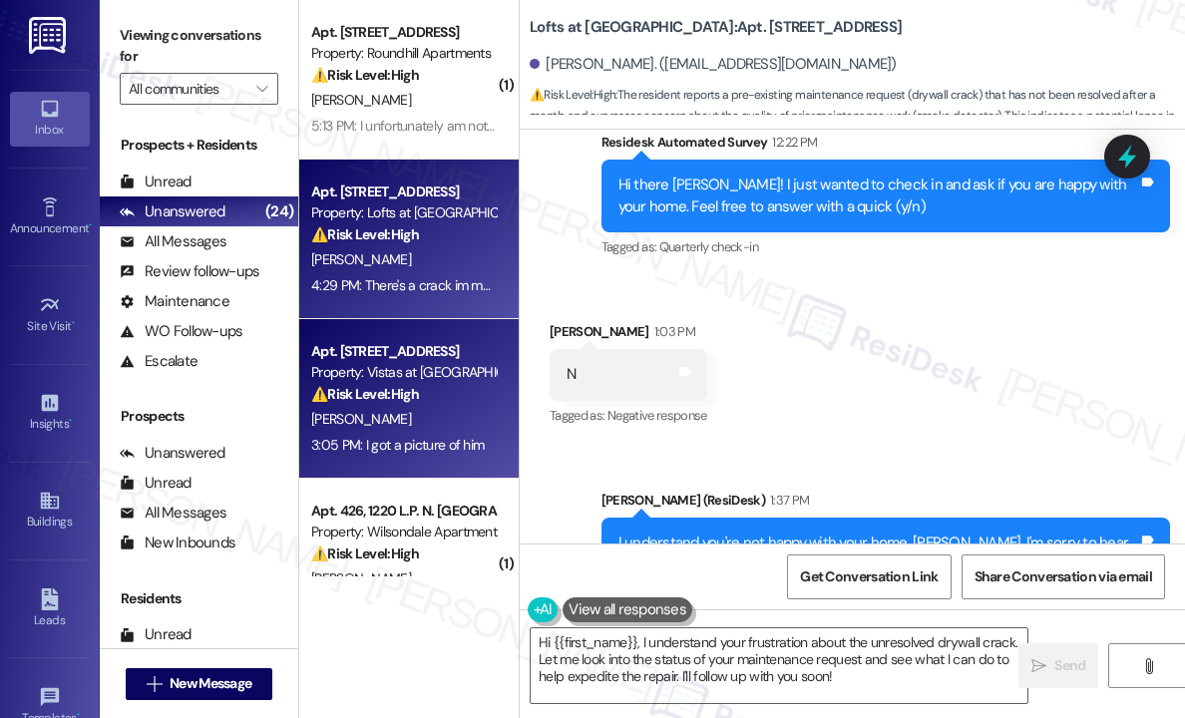
click at [363, 386] on strong "⚠️ Risk Level: High" at bounding box center [365, 394] width 108 height 18
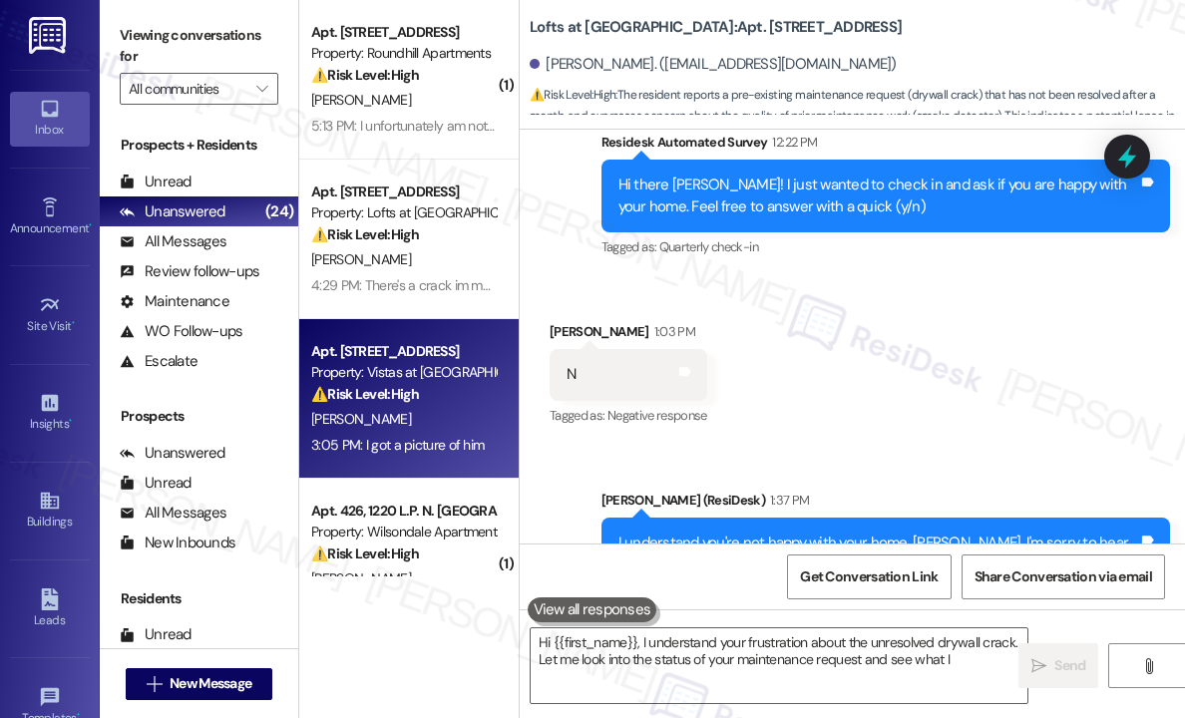
type textarea "Hi {{first_name}}, I understand your frustration about the unresolved drywall c…"
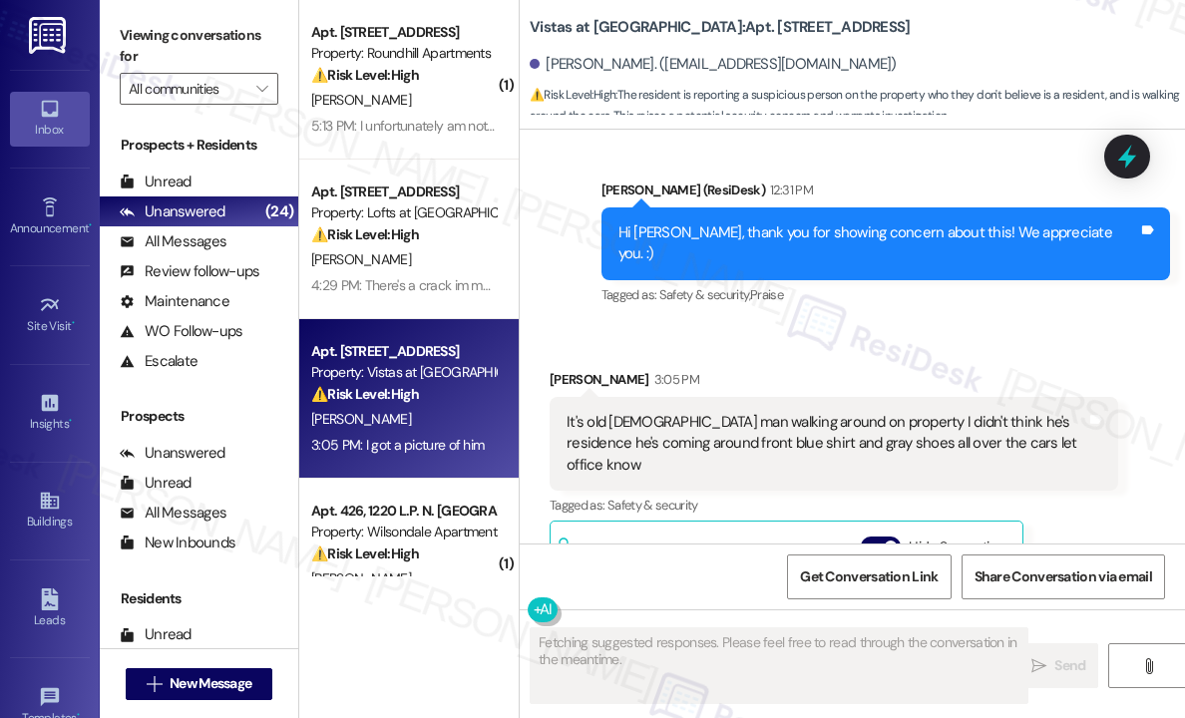
scroll to position [6260, 0]
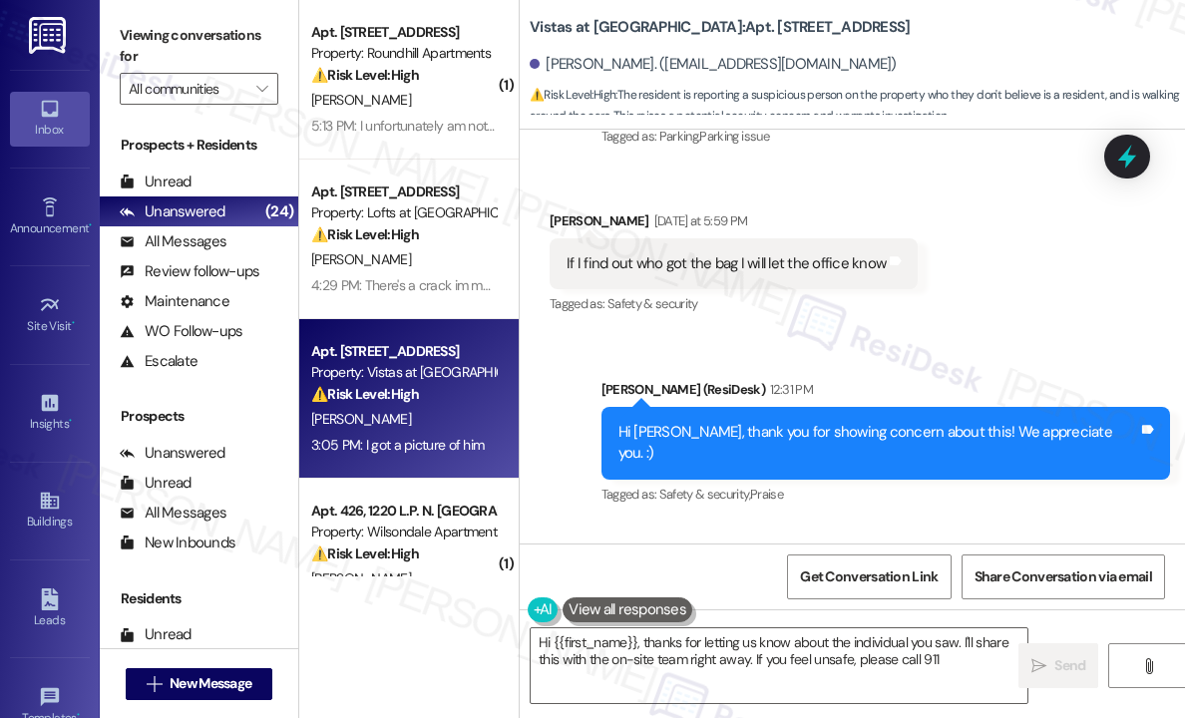
type textarea "Hi {{first_name}}, thanks for letting us know about the individual you saw. I'l…"
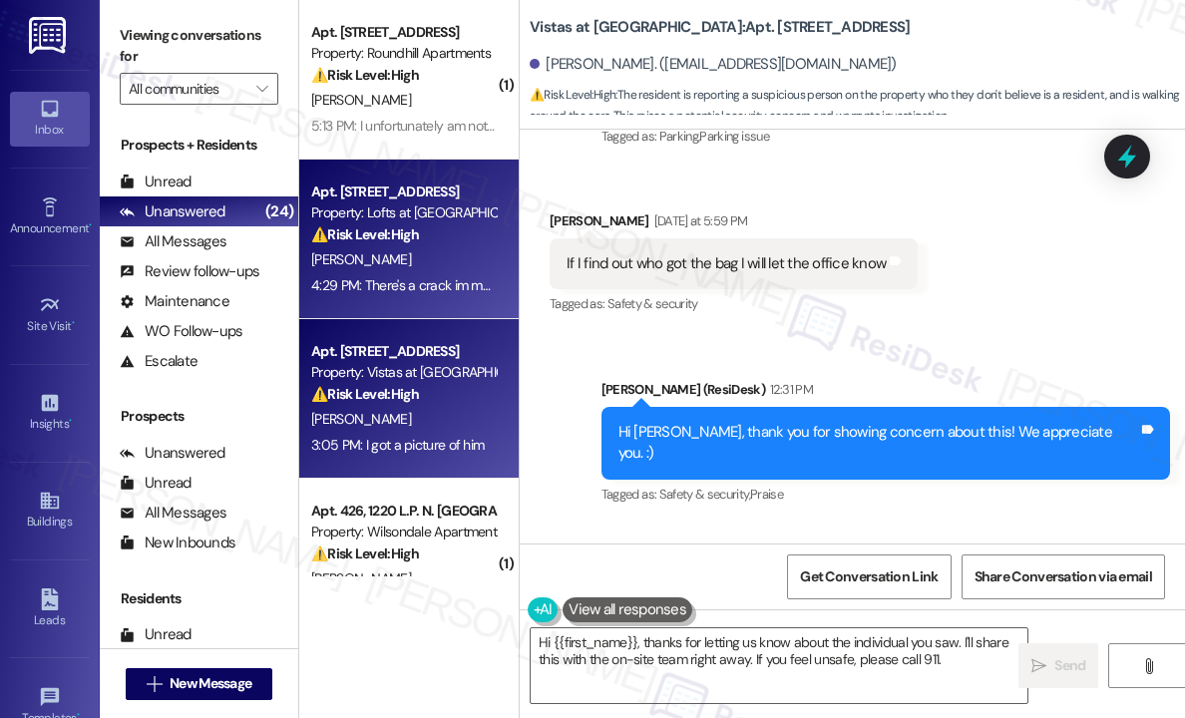
click at [449, 248] on div "[PERSON_NAME]" at bounding box center [403, 259] width 188 height 25
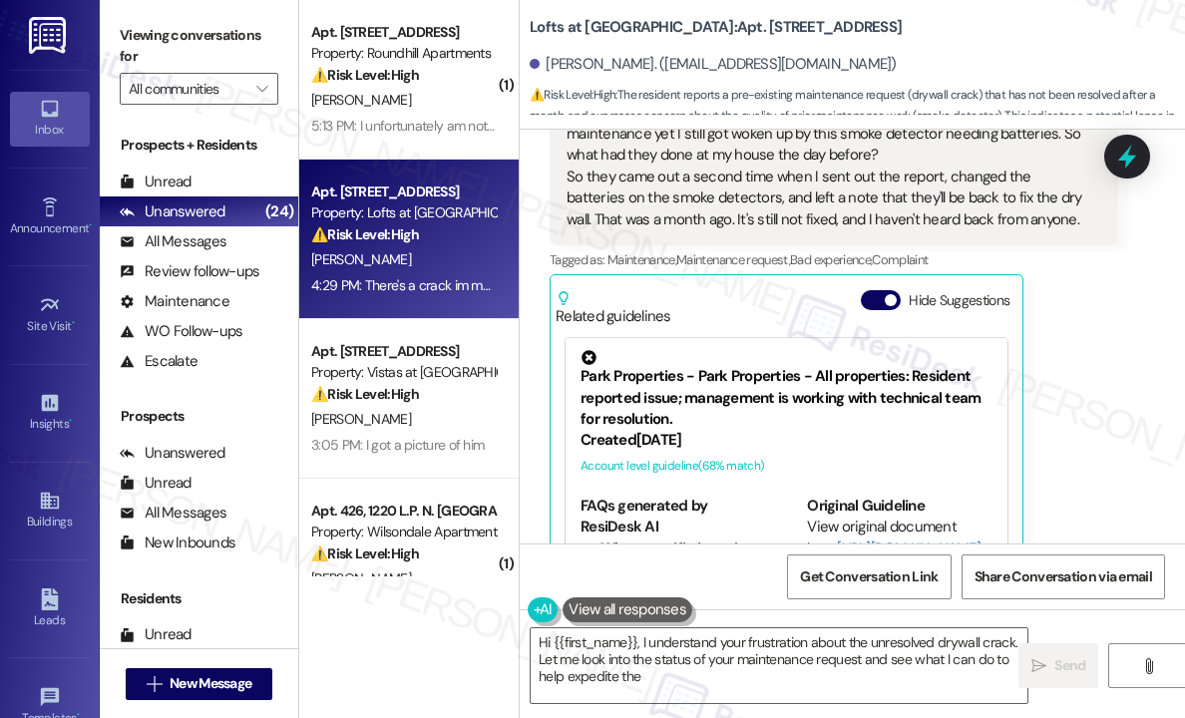
scroll to position [1643, 0]
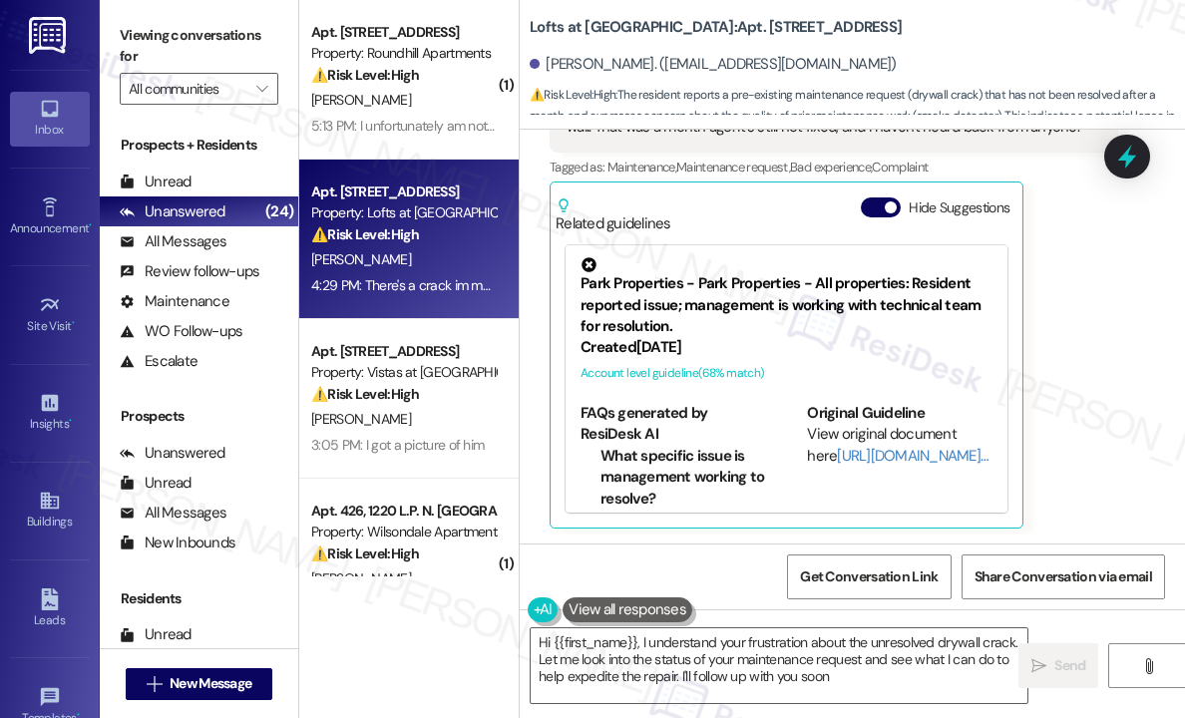
type textarea "Hi {{first_name}}, I understand your frustration about the unresolved drywall c…"
click at [1106, 466] on div "[PERSON_NAME] Neutral 4:29 PM There's a crack im my drywall, which I reported a…" at bounding box center [833, 215] width 568 height 625
click at [53, 222] on div "Announcement •" at bounding box center [50, 228] width 100 height 20
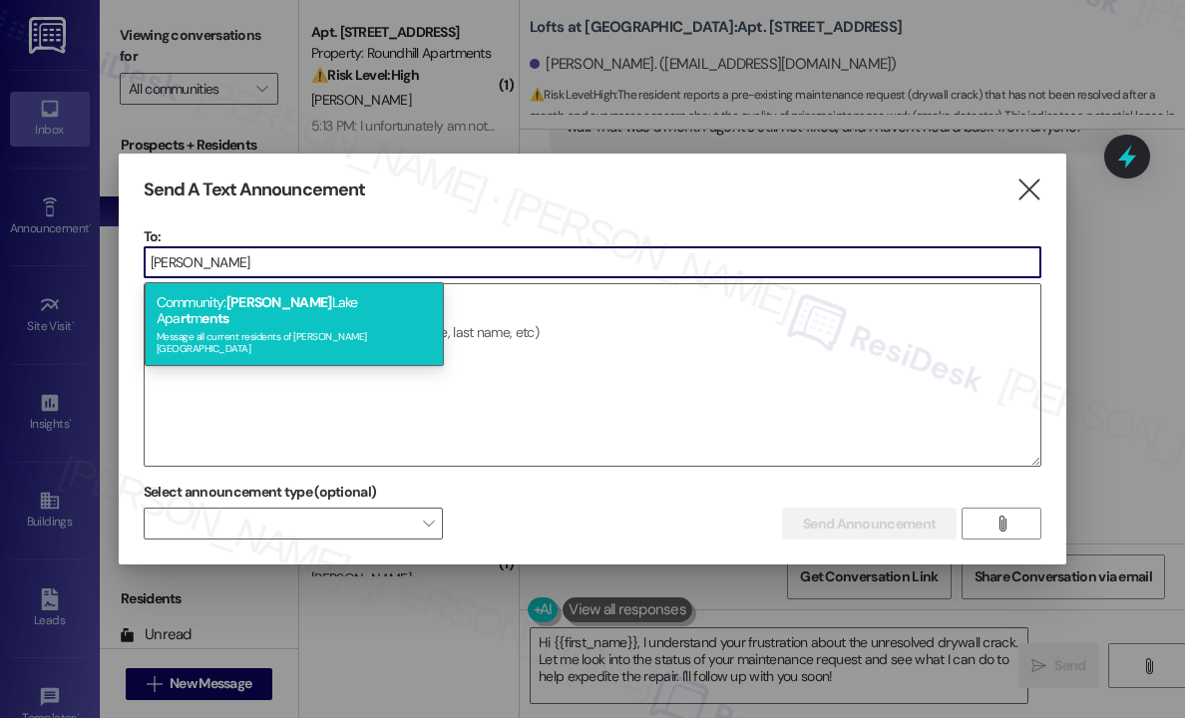
type input "[PERSON_NAME]"
click at [225, 306] on div "Community: [PERSON_NAME][GEOGRAPHIC_DATA] rt m ents Message all current residen…" at bounding box center [294, 324] width 299 height 84
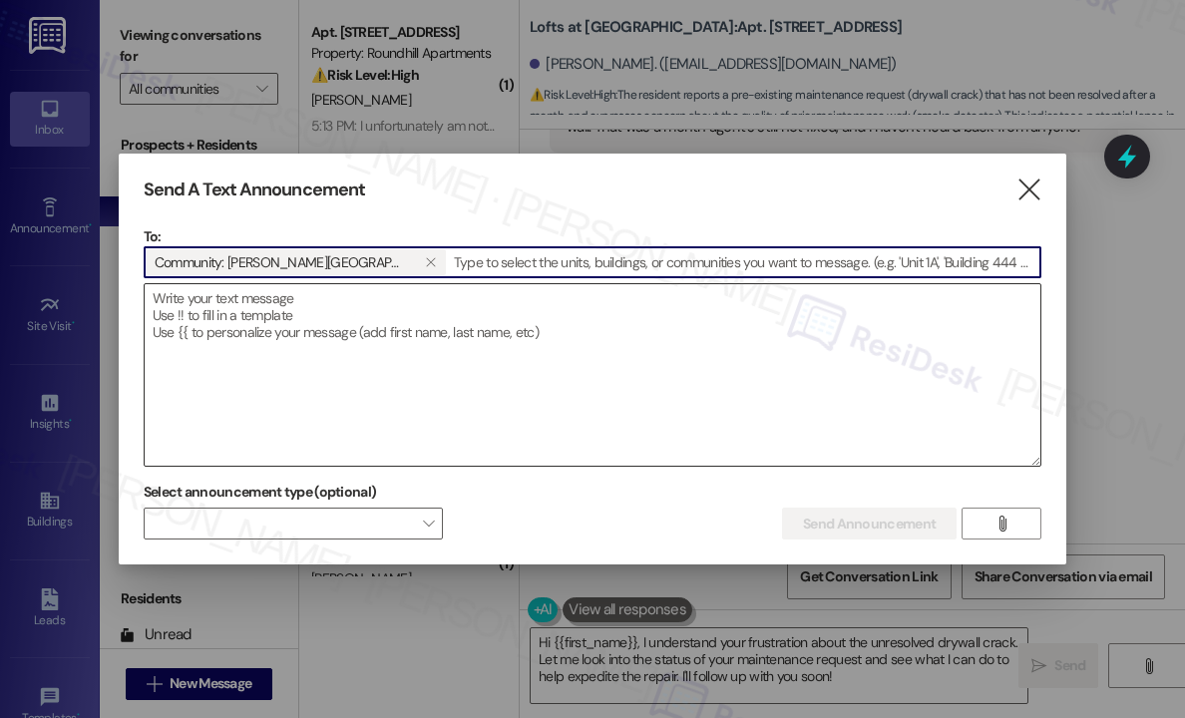
click at [227, 306] on textarea at bounding box center [592, 374] width 895 height 181
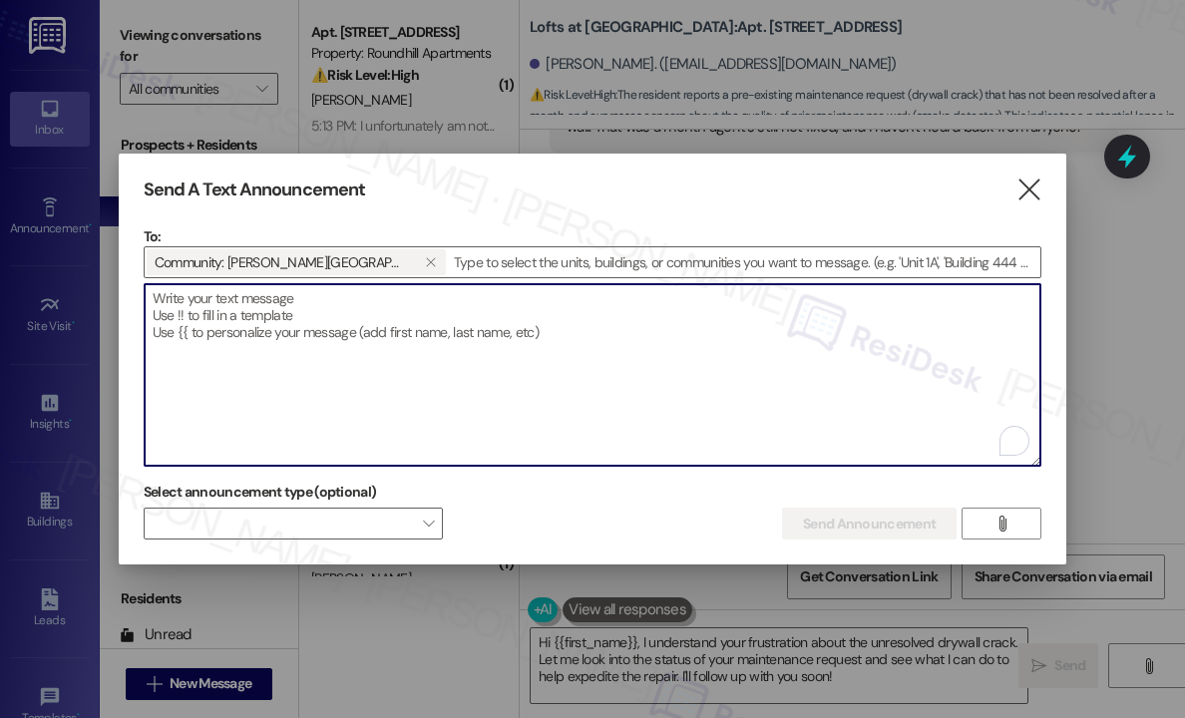
paste textarea "Hi {{first_name}}, apologies for the confusion—Kona Ice (12:00 PM to 1:00 PM) a…"
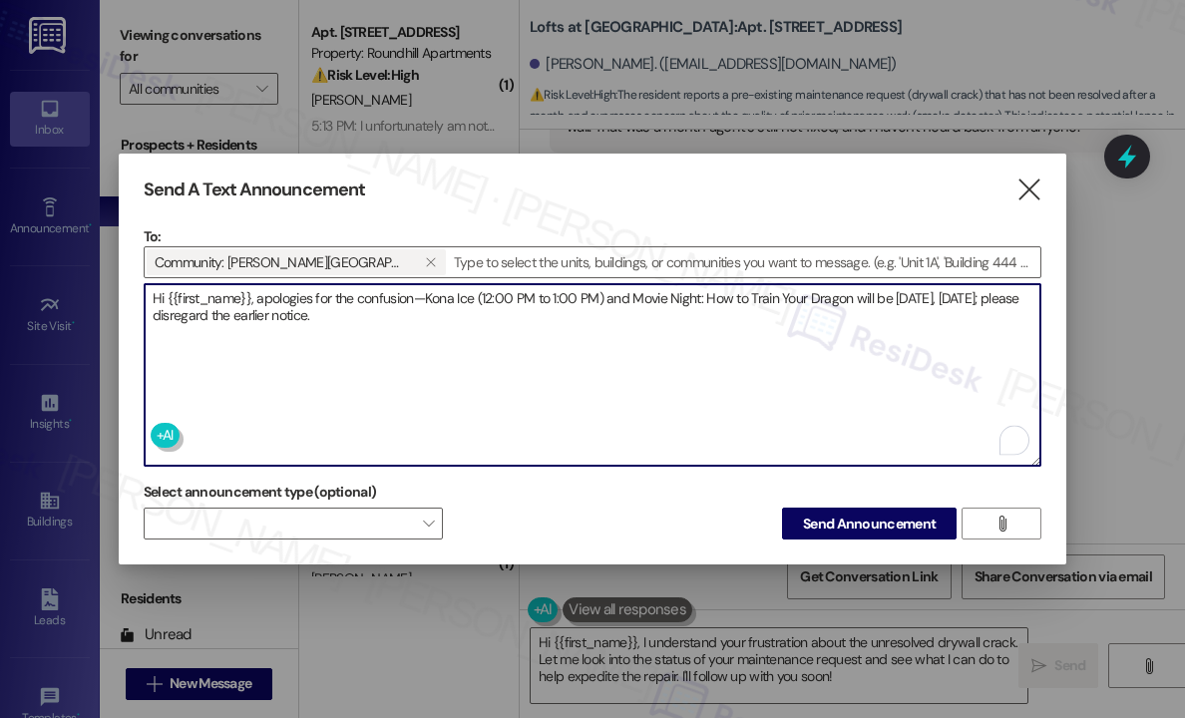
click at [463, 325] on textarea "Hi {{first_name}}, apologies for the confusion—Kona Ice (12:00 PM to 1:00 PM) a…" at bounding box center [592, 374] width 895 height 181
click at [477, 325] on textarea "Hi {{first_name}}, apologies for the confusion—Kona Ice (12:00 PM to 1:00 PM) a…" at bounding box center [592, 374] width 895 height 181
type textarea "Hi {{first_name}}, apologies for the confusion—Kona Ice (12:00 PM to 1:00 PM) a…"
click at [854, 523] on span "Send Announcement" at bounding box center [869, 524] width 133 height 21
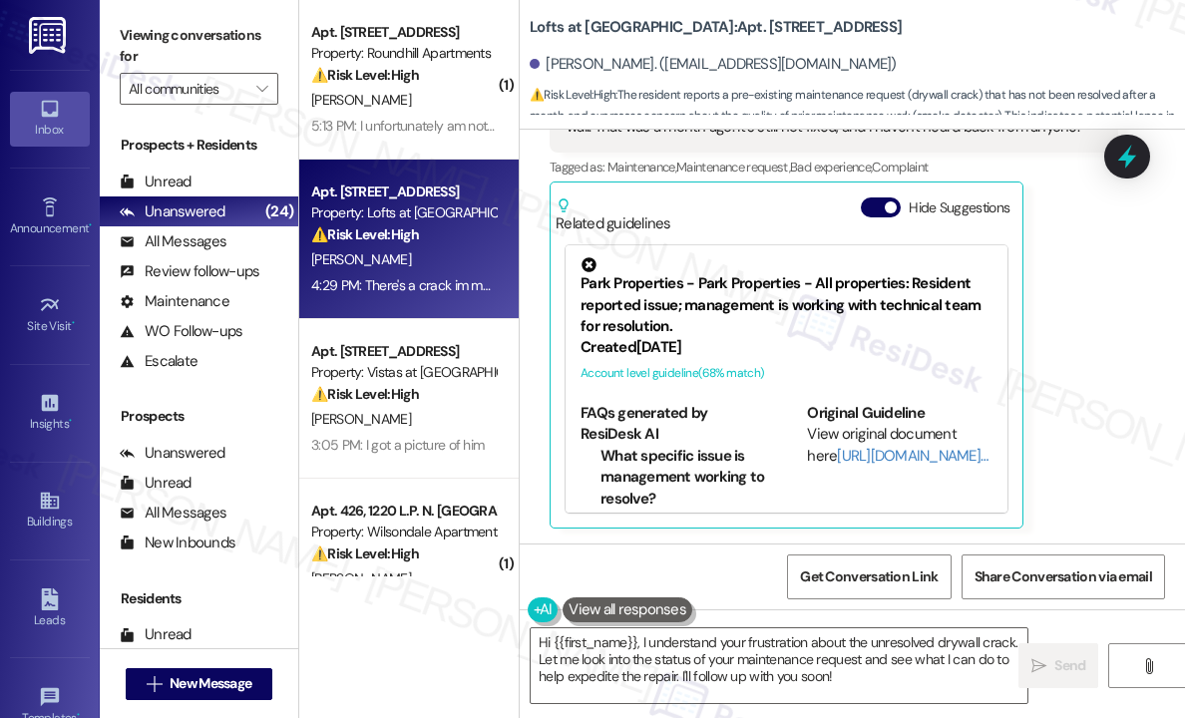
click at [1058, 429] on div "[PERSON_NAME] Neutral 4:29 PM There's a crack im my drywall, which I reported a…" at bounding box center [833, 215] width 568 height 625
click at [1061, 358] on div "[PERSON_NAME] Neutral 4:29 PM There's a crack im my drywall, which I reported a…" at bounding box center [833, 215] width 568 height 625
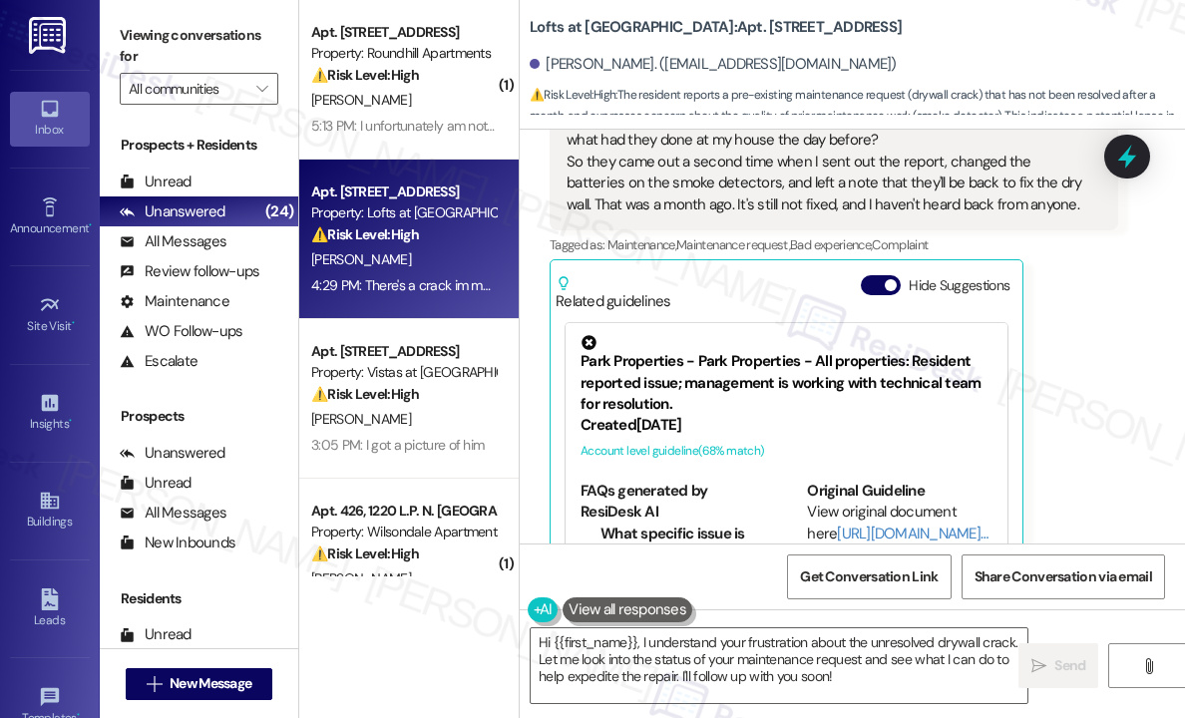
scroll to position [1444, 0]
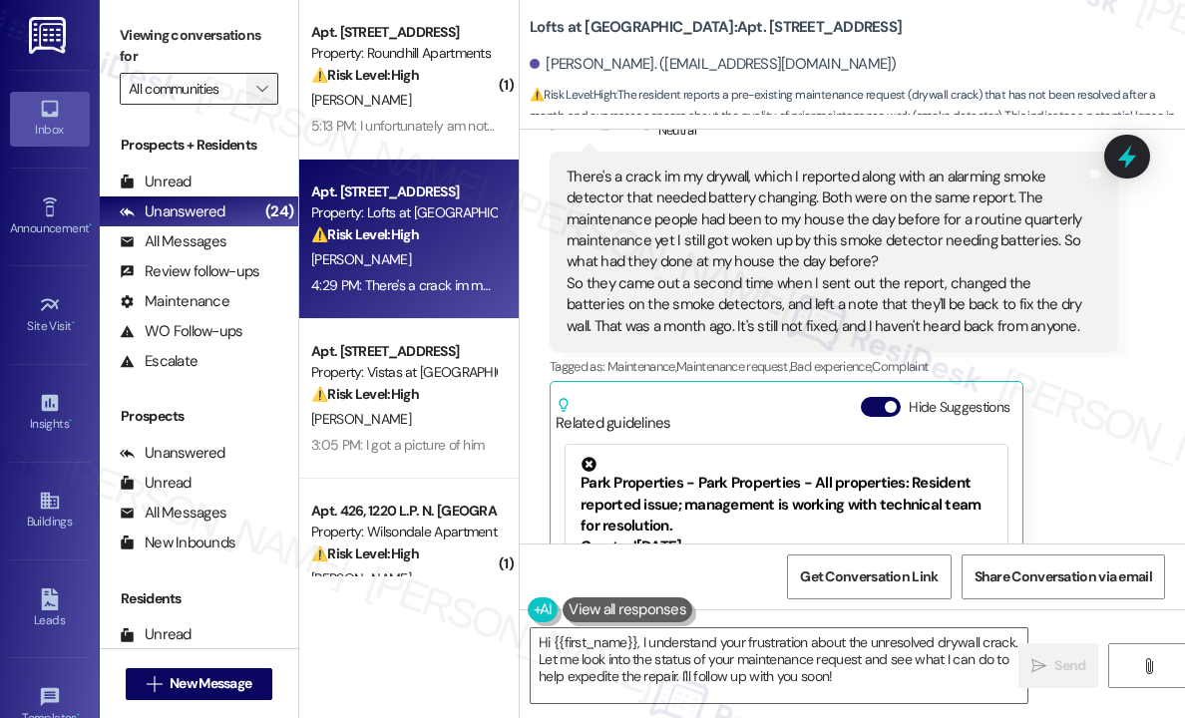
click at [266, 95] on icon "" at bounding box center [261, 89] width 11 height 16
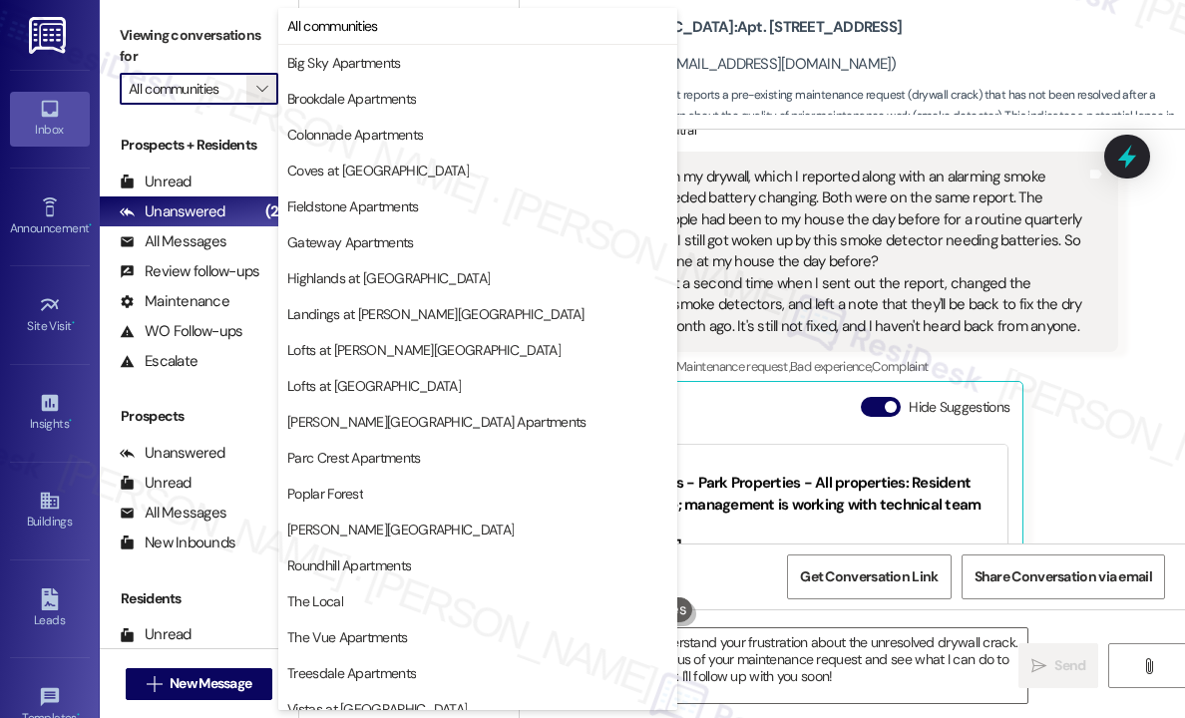
click at [1093, 442] on div "[PERSON_NAME] Neutral 4:29 PM There's a crack im my drywall, which I reported a…" at bounding box center [833, 415] width 568 height 625
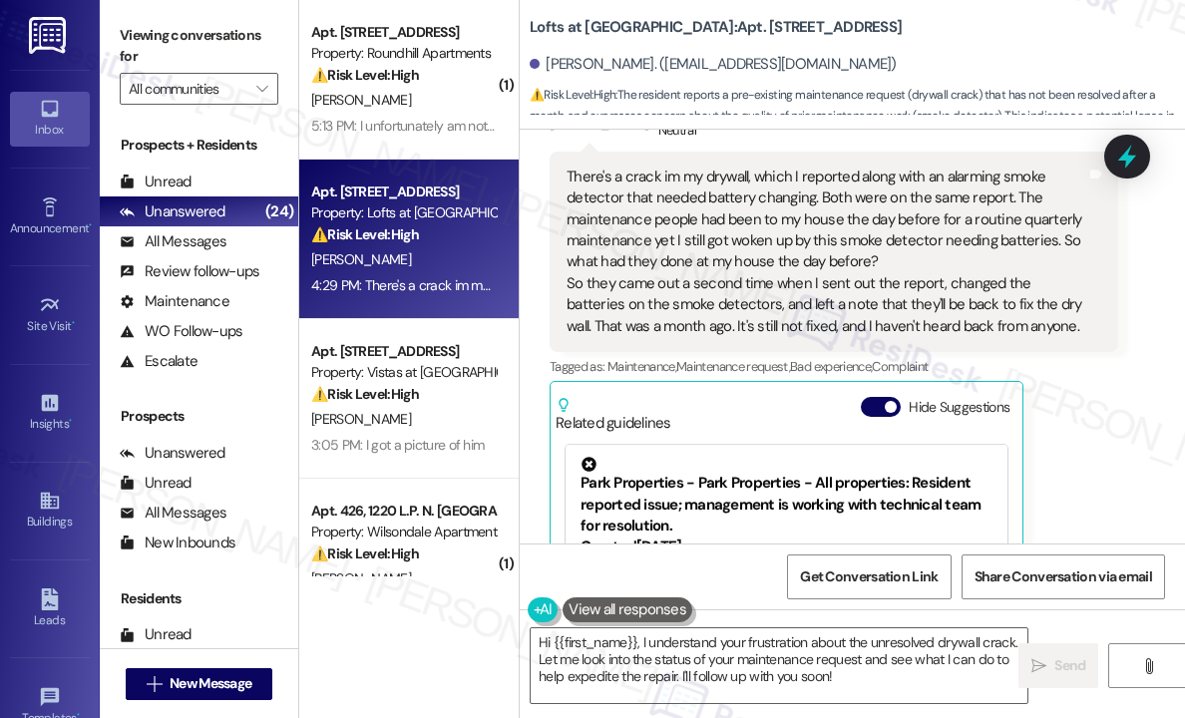
click at [1085, 442] on div "[PERSON_NAME] Neutral 4:29 PM There's a crack im my drywall, which I reported a…" at bounding box center [833, 415] width 568 height 625
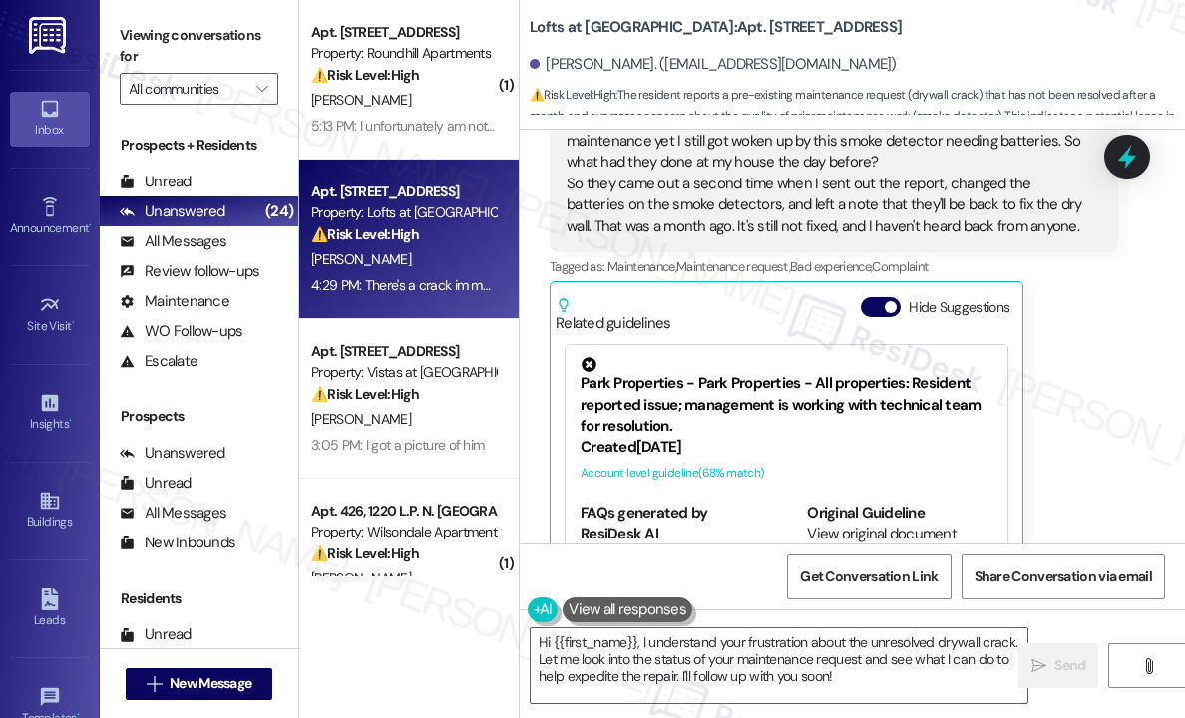
scroll to position [1344, 0]
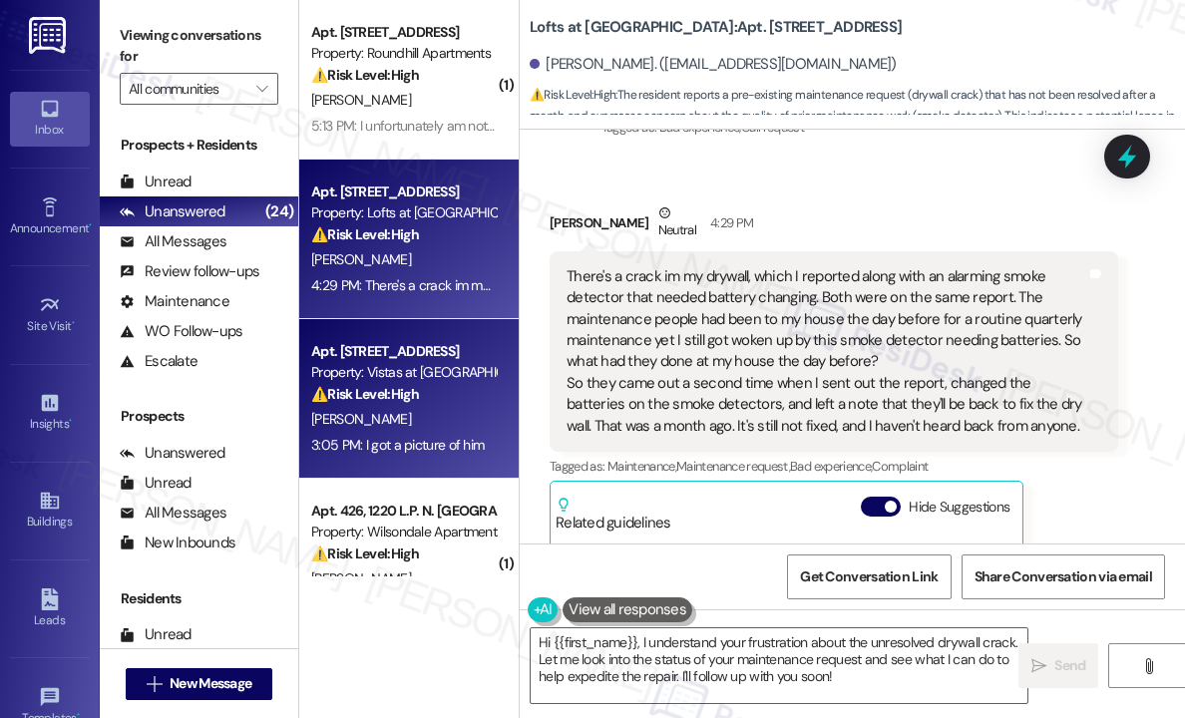
click at [419, 362] on div "Property: Vistas at [GEOGRAPHIC_DATA]" at bounding box center [403, 372] width 184 height 21
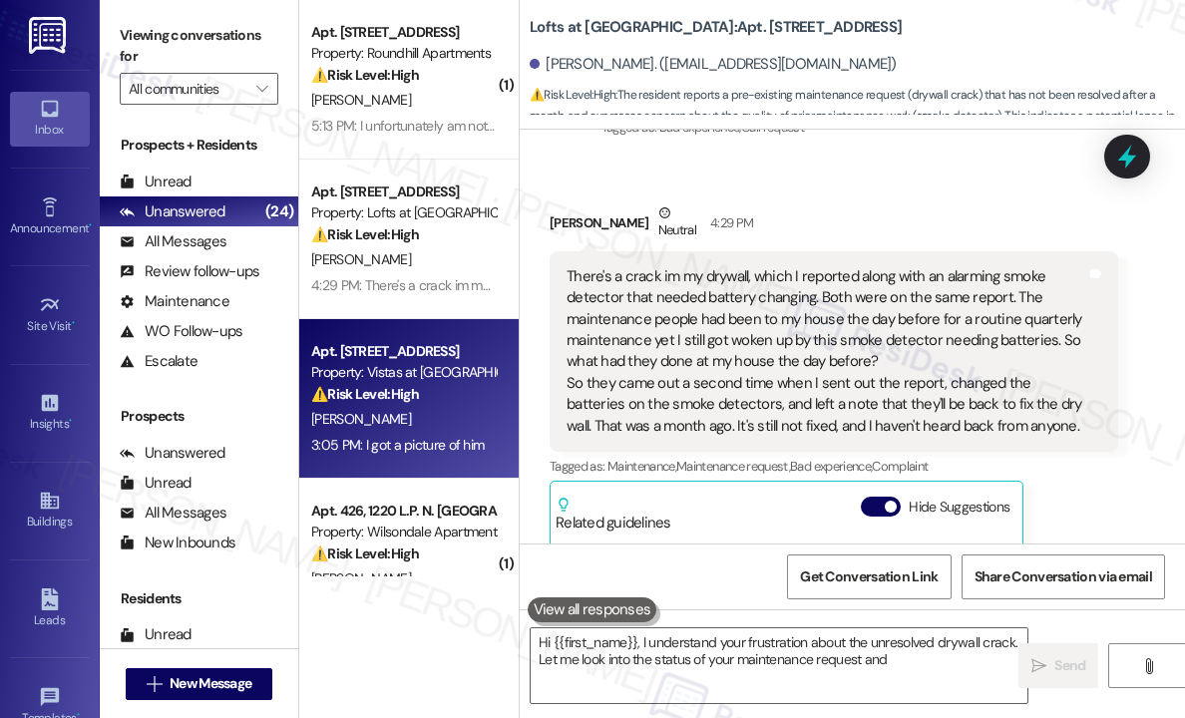
type textarea "Hi {{first_name}}, I understand your frustration about the unresolved drywall c…"
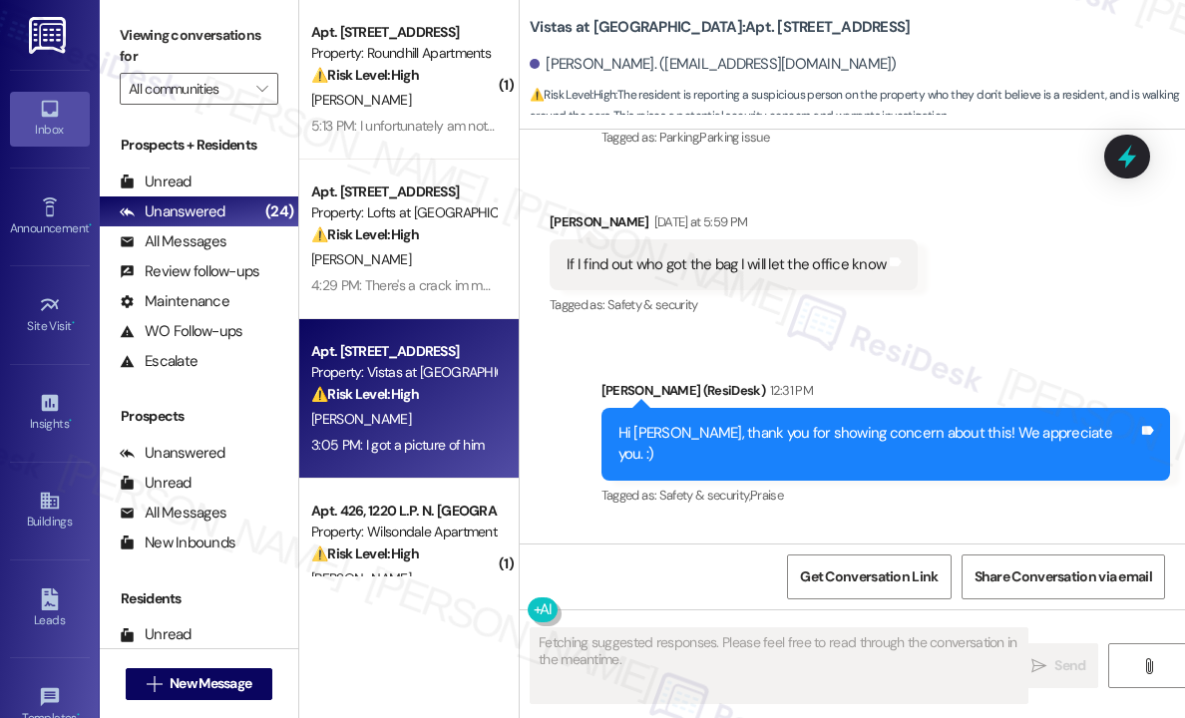
scroll to position [6759, 0]
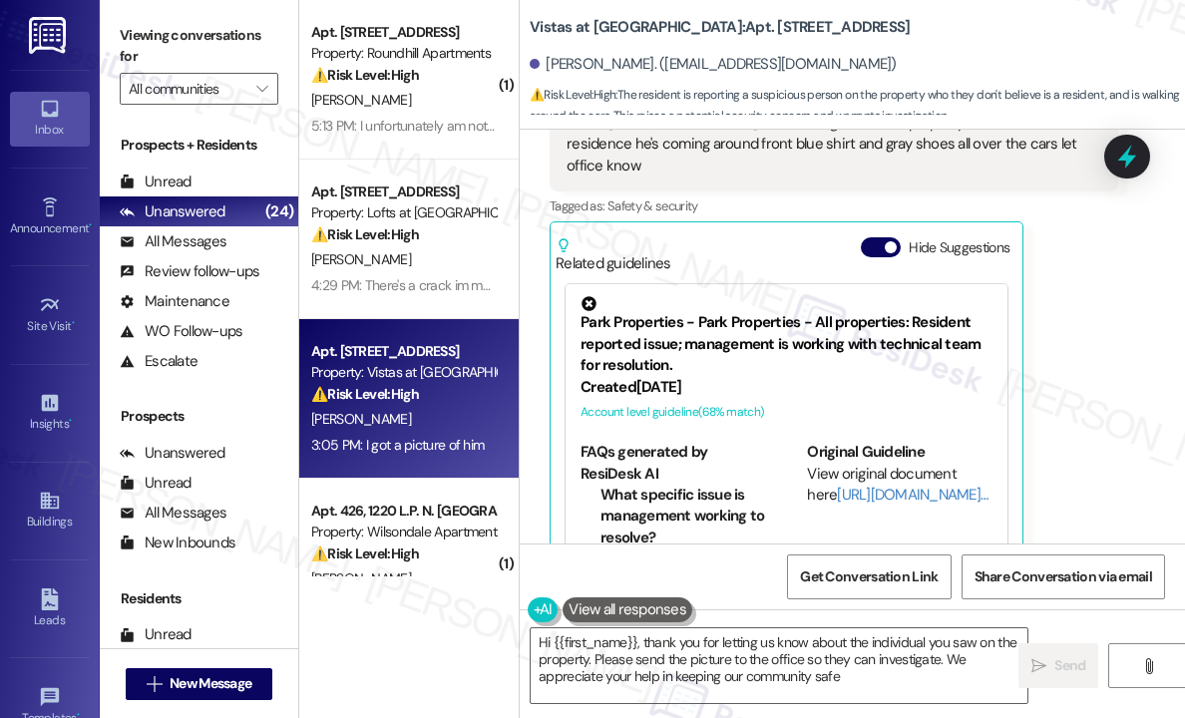
type textarea "Hi {{first_name}}, thank you for letting us know about the individual you saw o…"
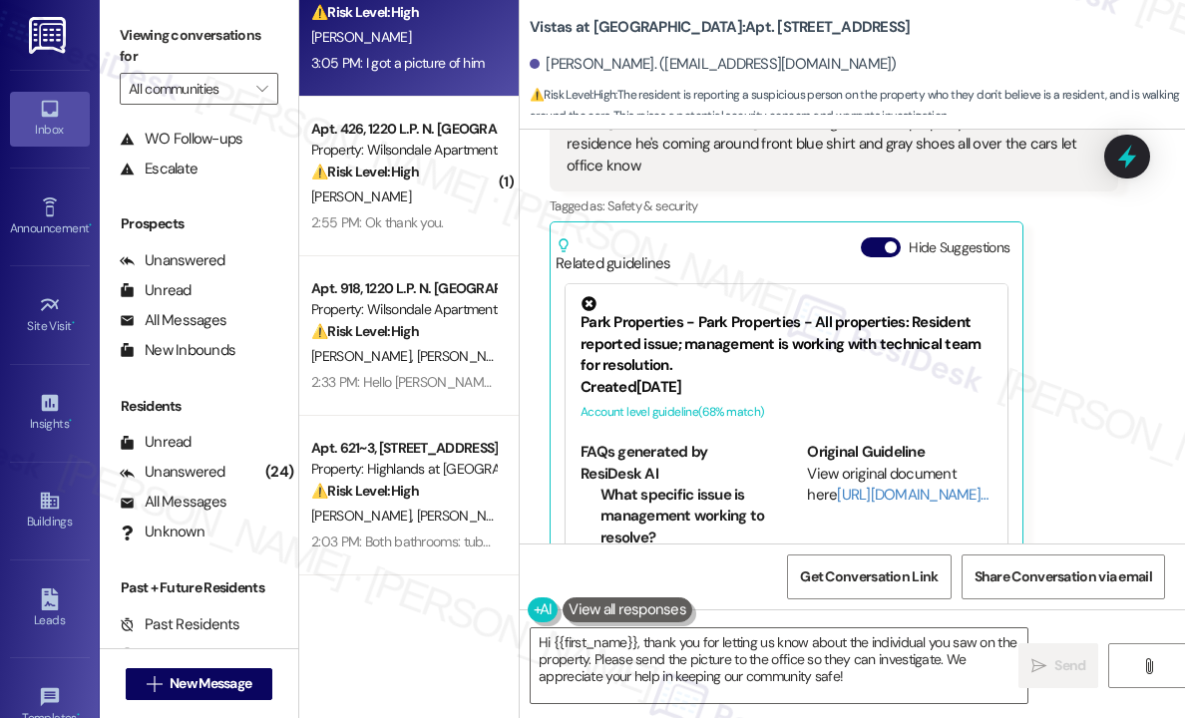
scroll to position [499, 0]
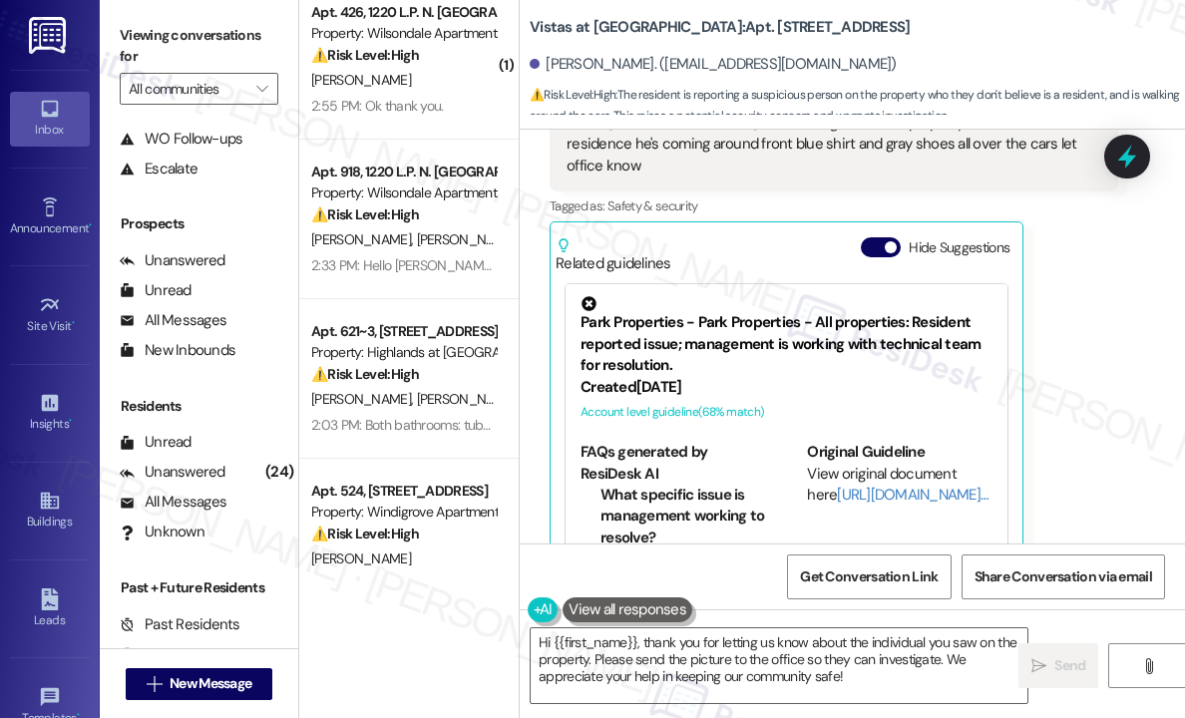
click at [433, 232] on div "[PERSON_NAME] [PERSON_NAME]" at bounding box center [403, 239] width 188 height 25
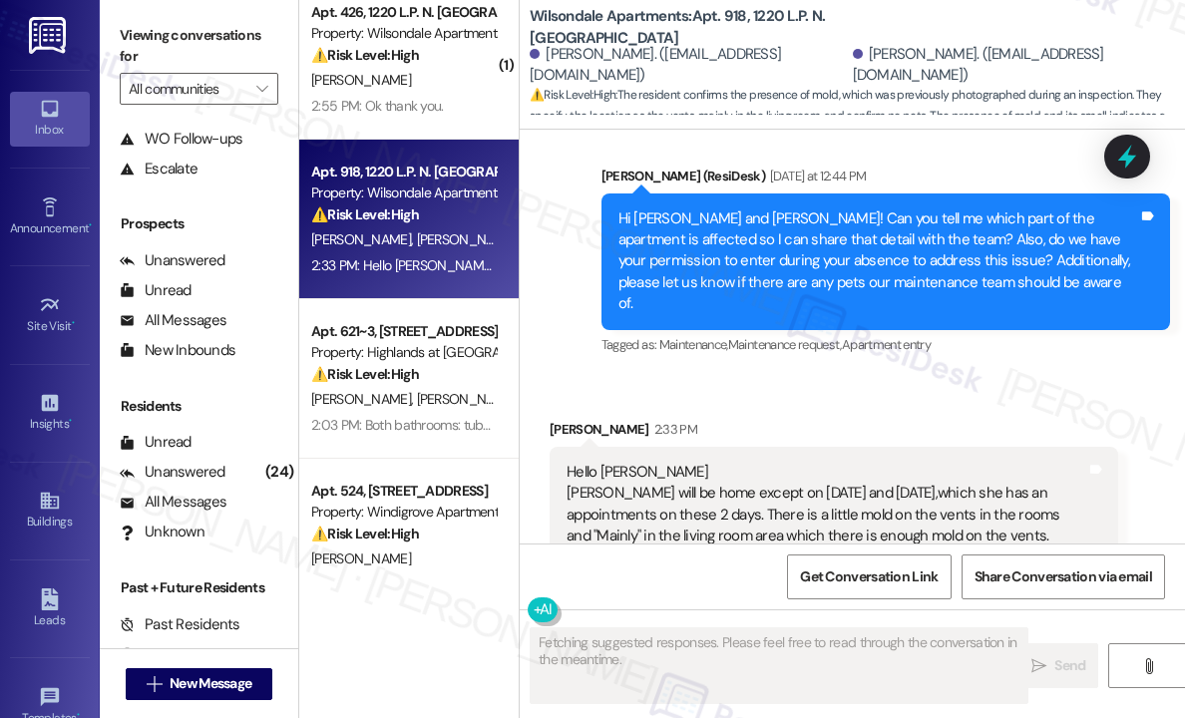
scroll to position [9928, 0]
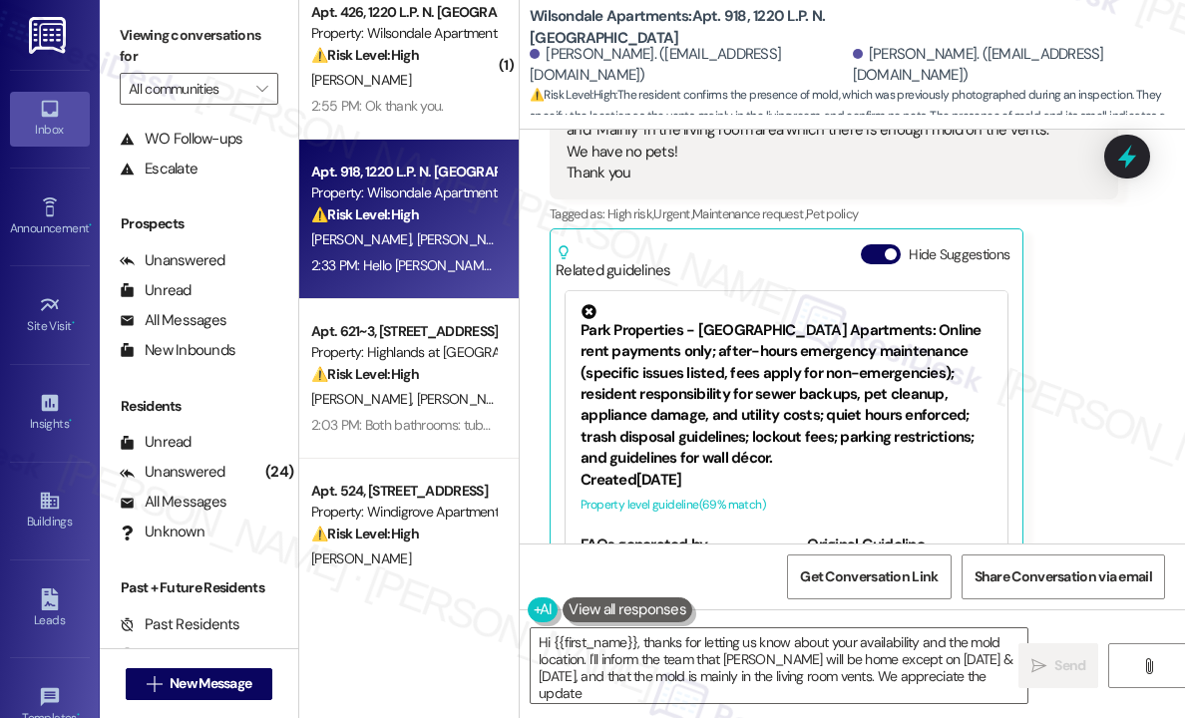
type textarea "Hi {{first_name}}, thanks for letting us know about your availability and the m…"
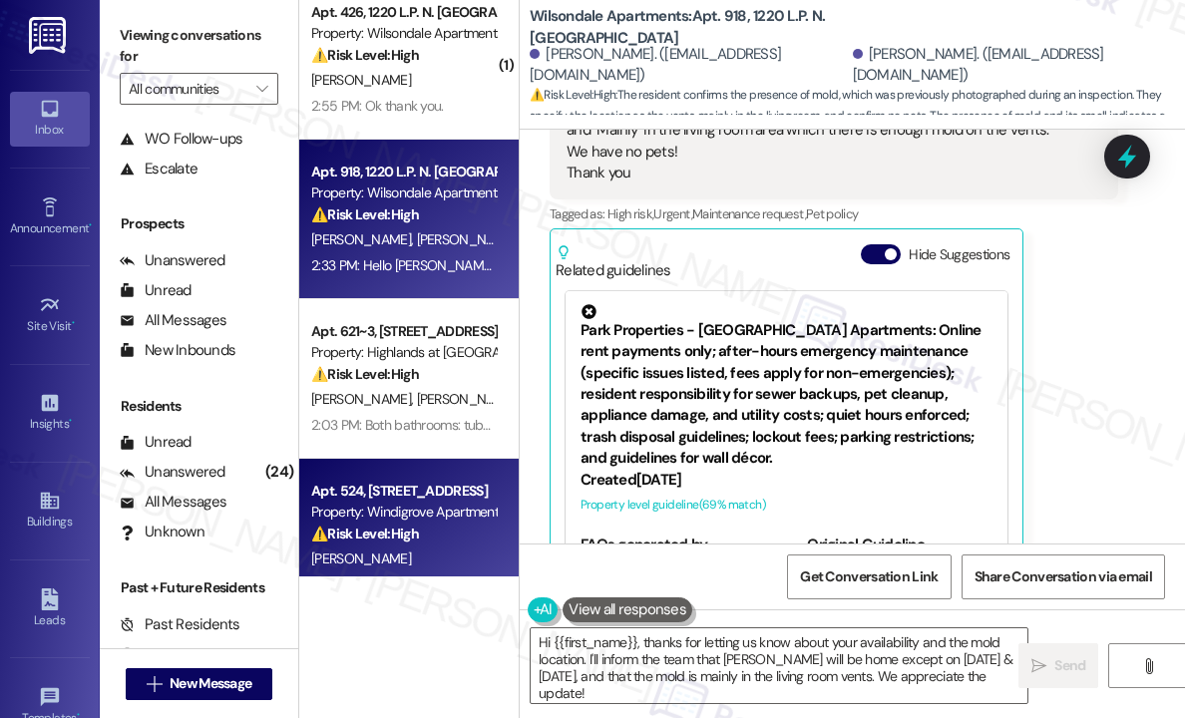
click at [415, 506] on div "Property: Windigrove Apartments" at bounding box center [403, 512] width 184 height 21
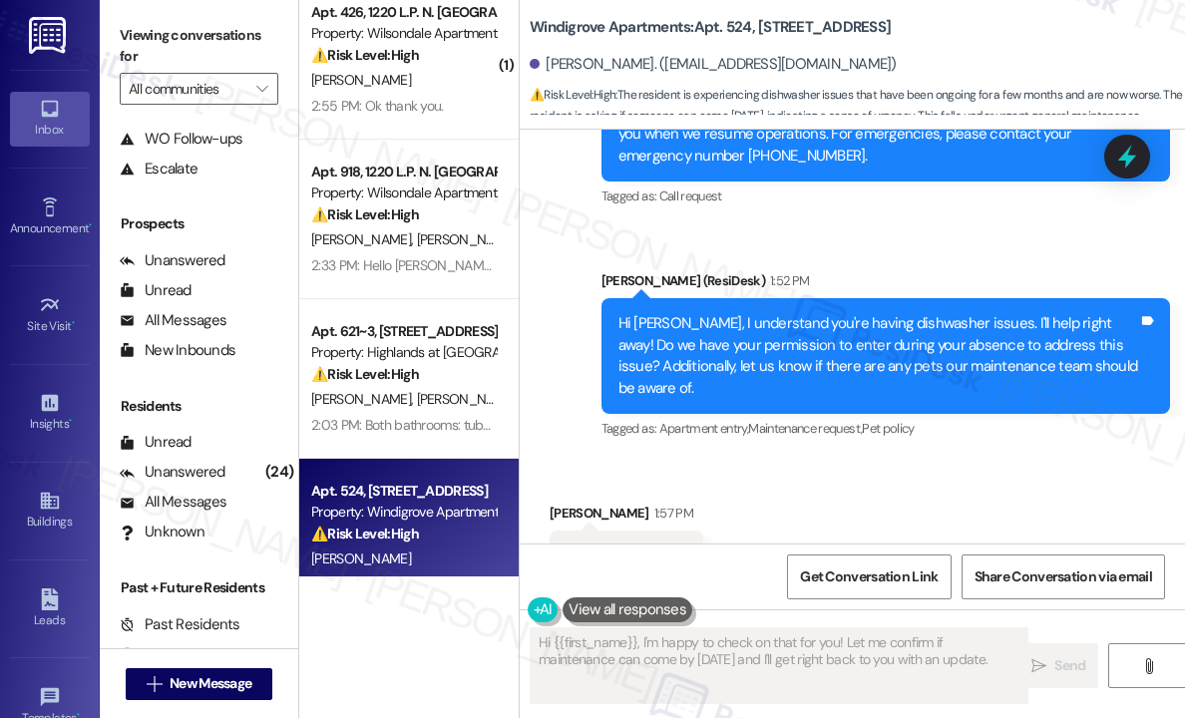
scroll to position [926, 0]
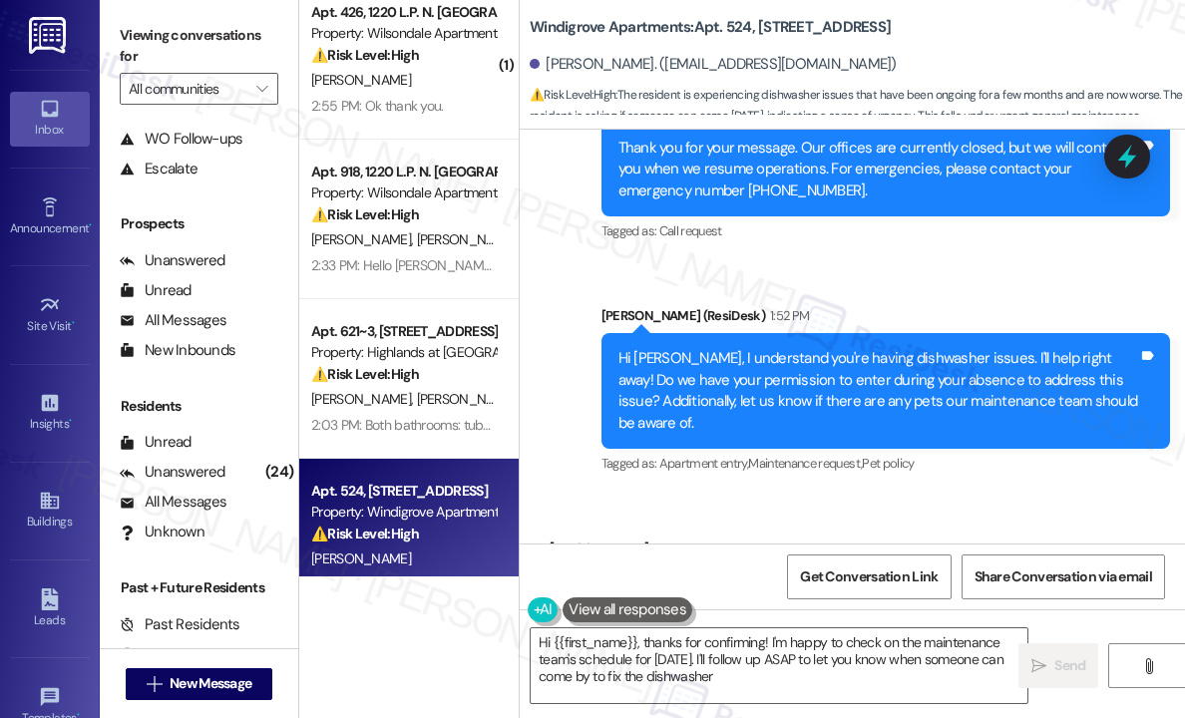
type textarea "Hi {{first_name}}, thanks for confirming! I'm happy to check on the maintenance…"
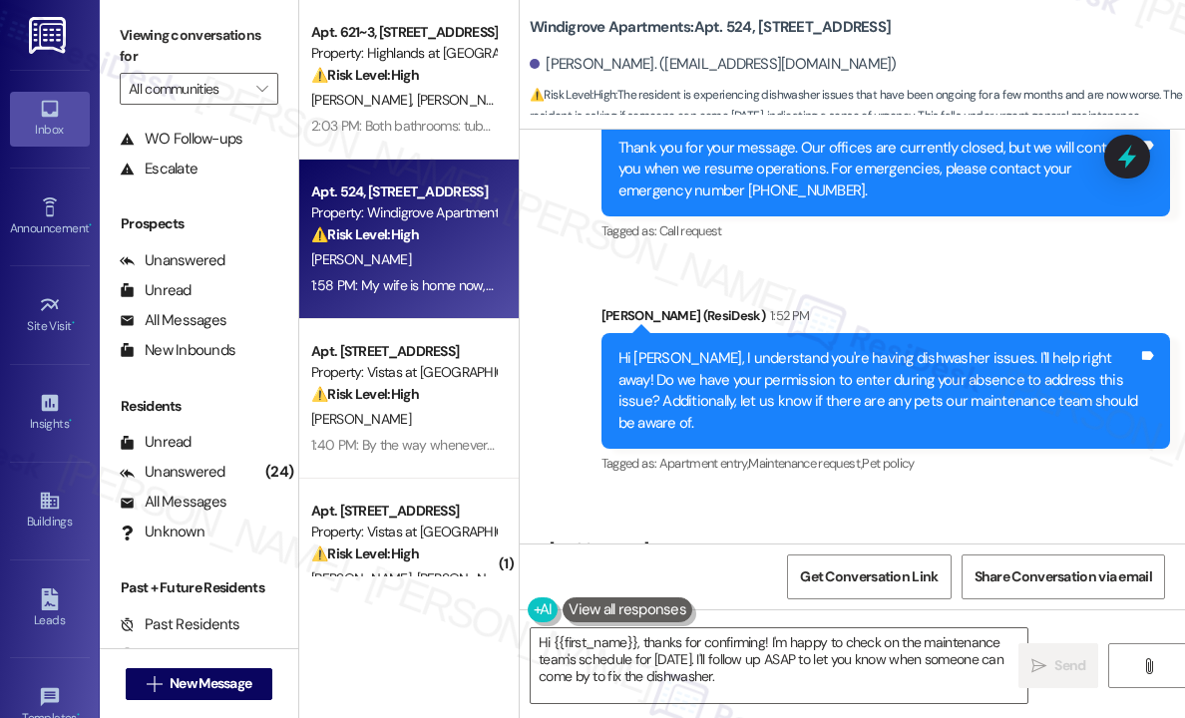
scroll to position [1097, 0]
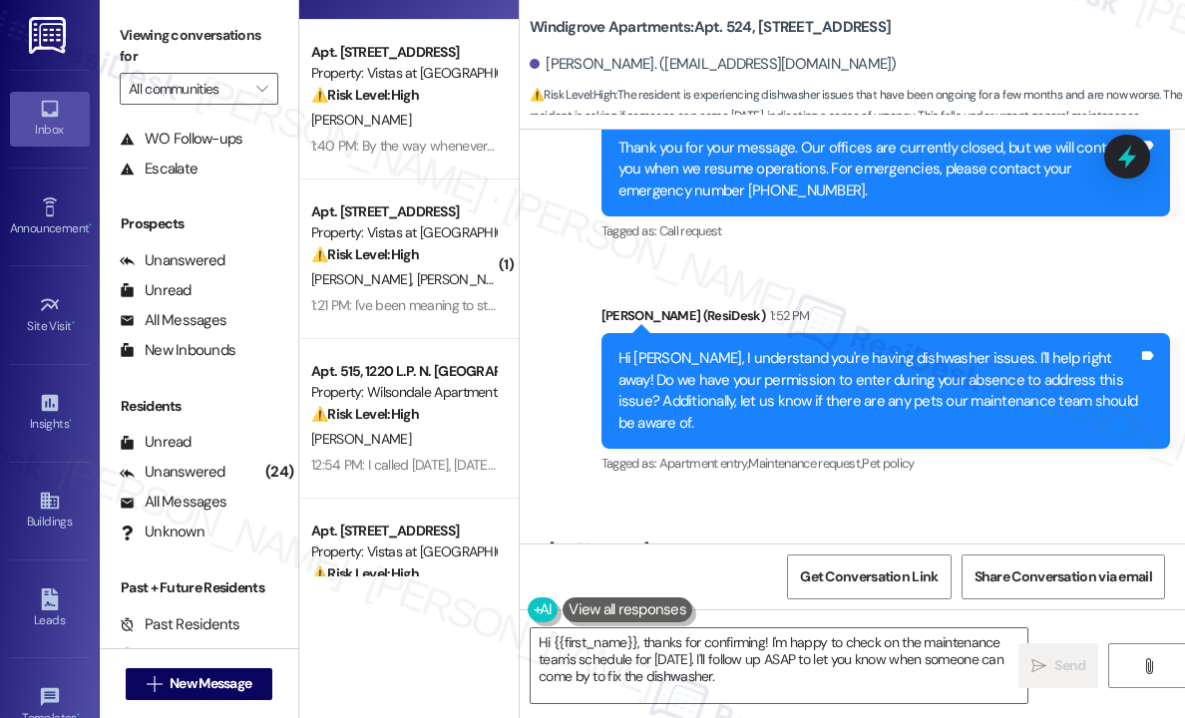
click at [443, 258] on div "⚠️ Risk Level: High The resident reports a broken window seal, which can lead t…" at bounding box center [403, 254] width 184 height 21
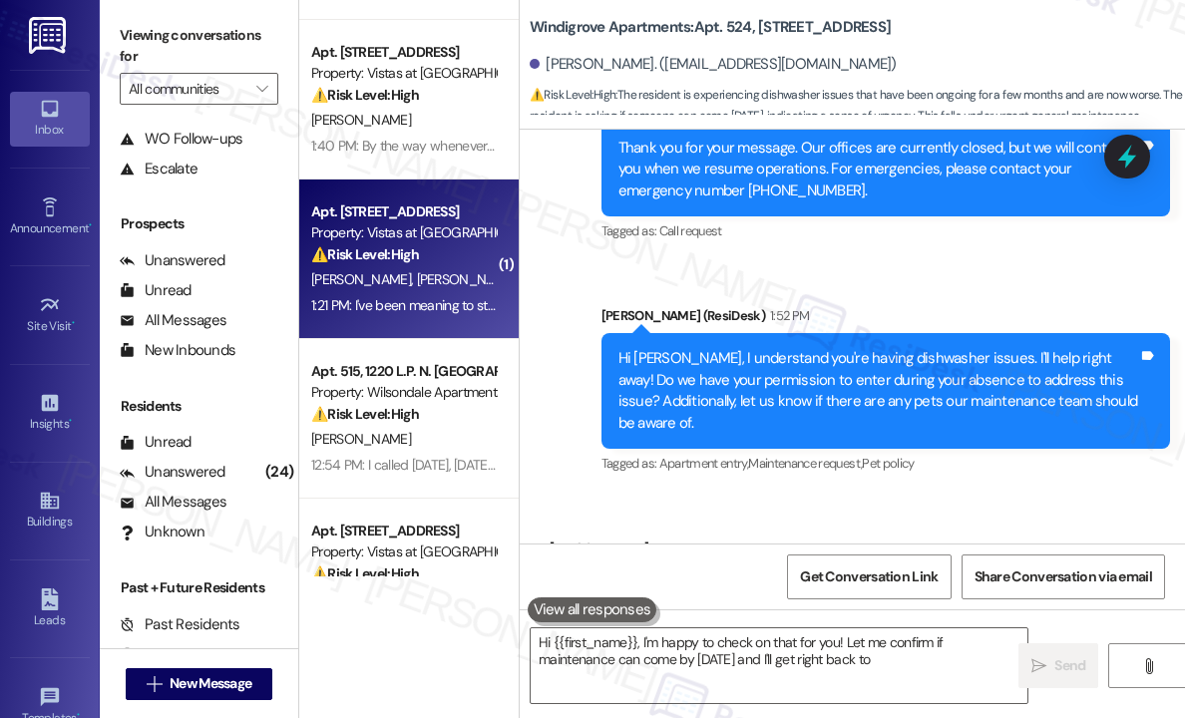
type textarea "Hi {{first_name}}, I'm happy to check on that for you! Let me confirm if mainte…"
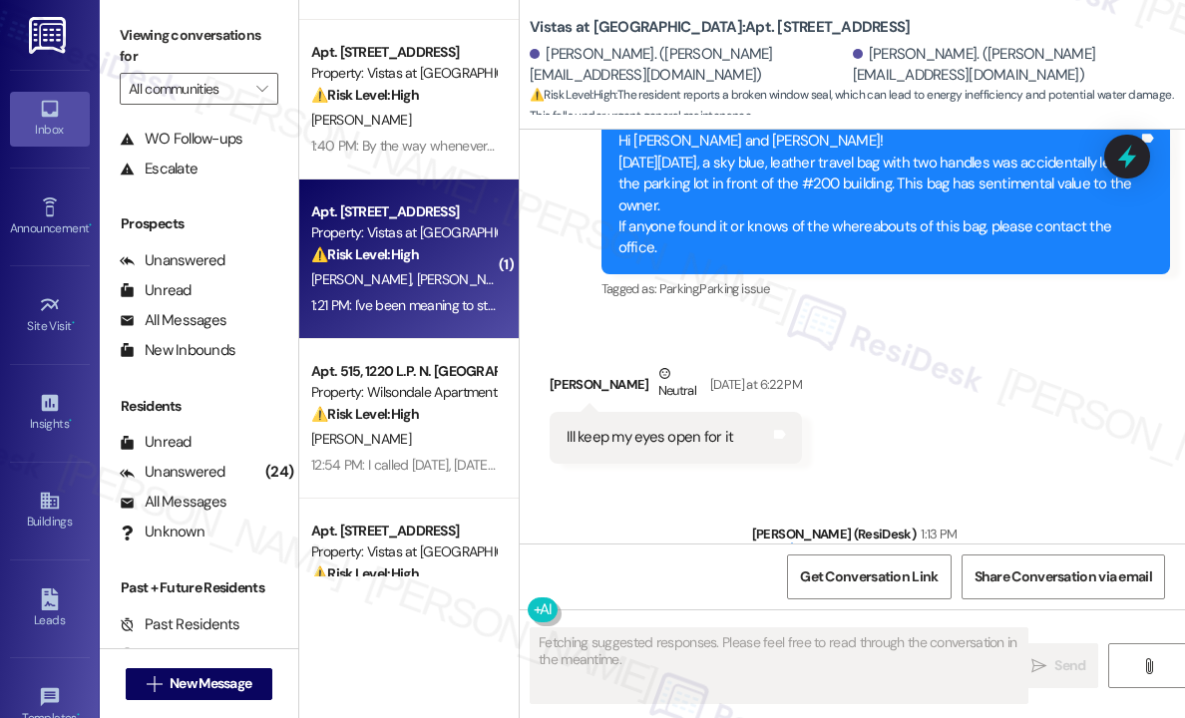
scroll to position [5084, 0]
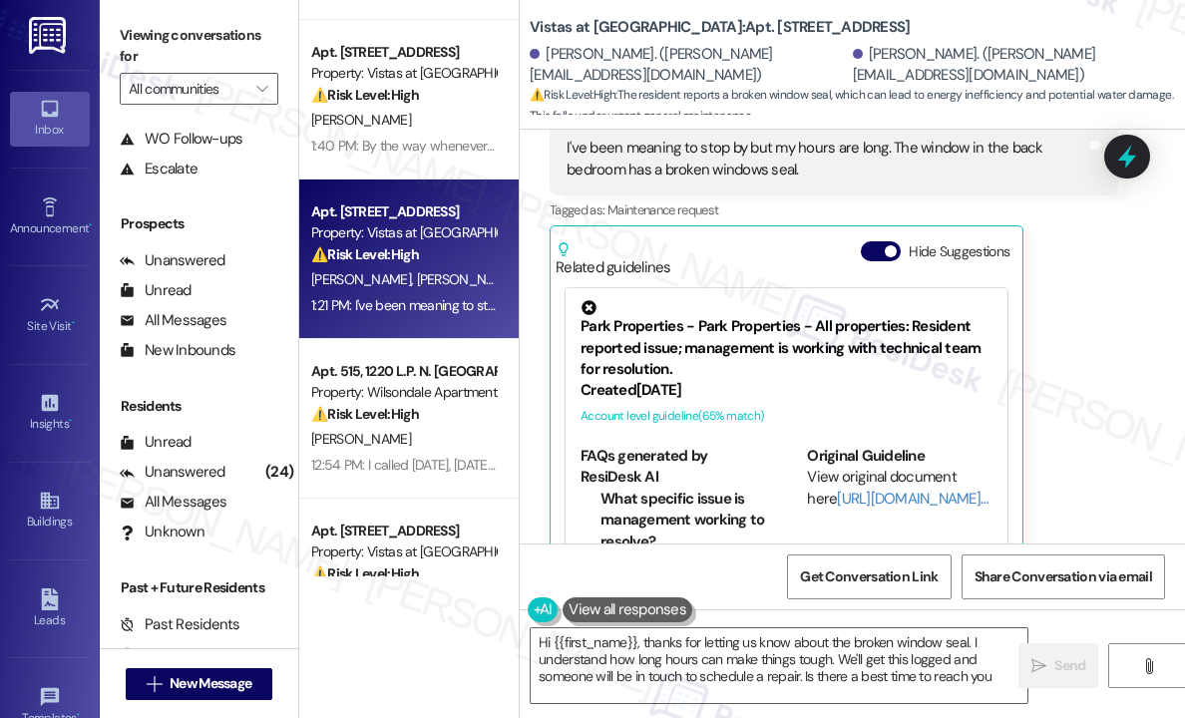
type textarea "Hi {{first_name}}, thanks for letting us know about the broken window seal. I u…"
